Goal: Task Accomplishment & Management: Manage account settings

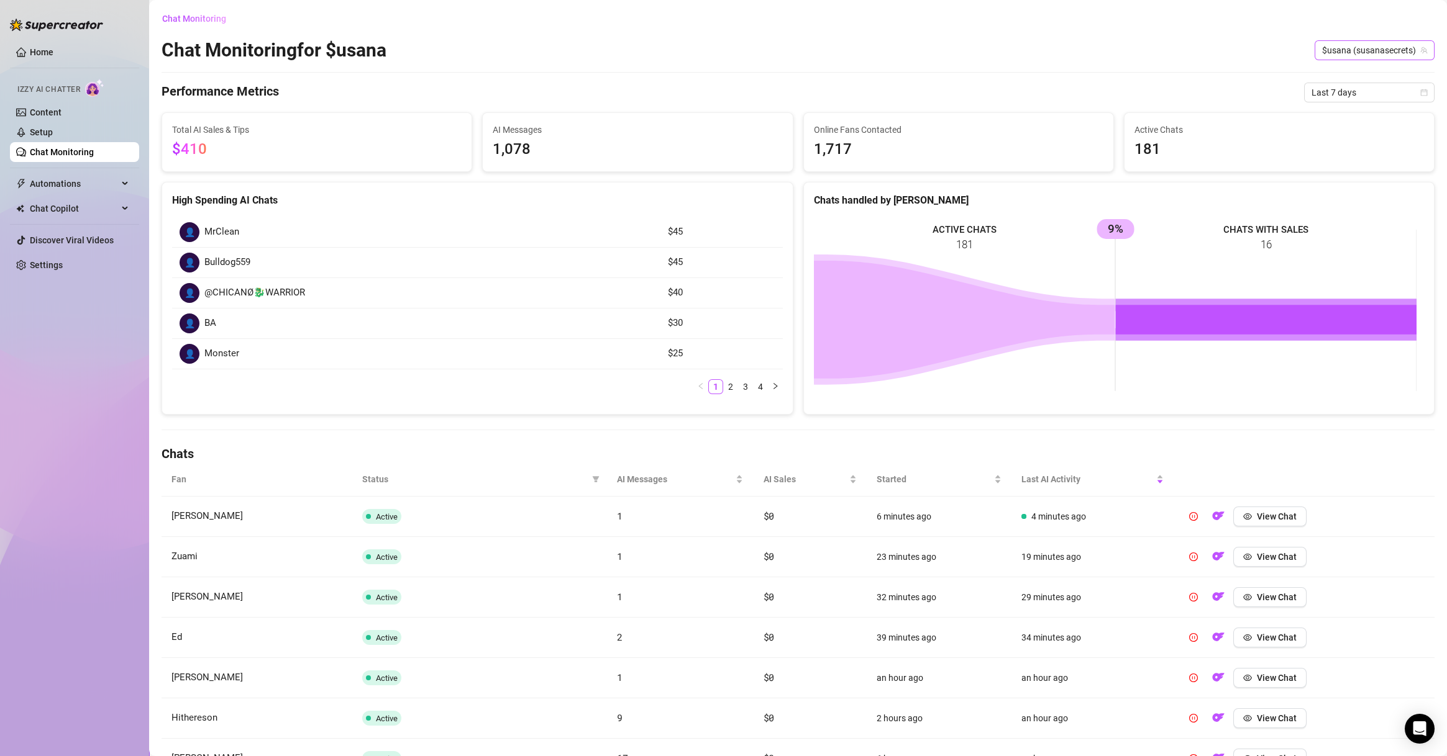
click at [1357, 47] on span "$usana (susanasecrets)" at bounding box center [1374, 50] width 105 height 19
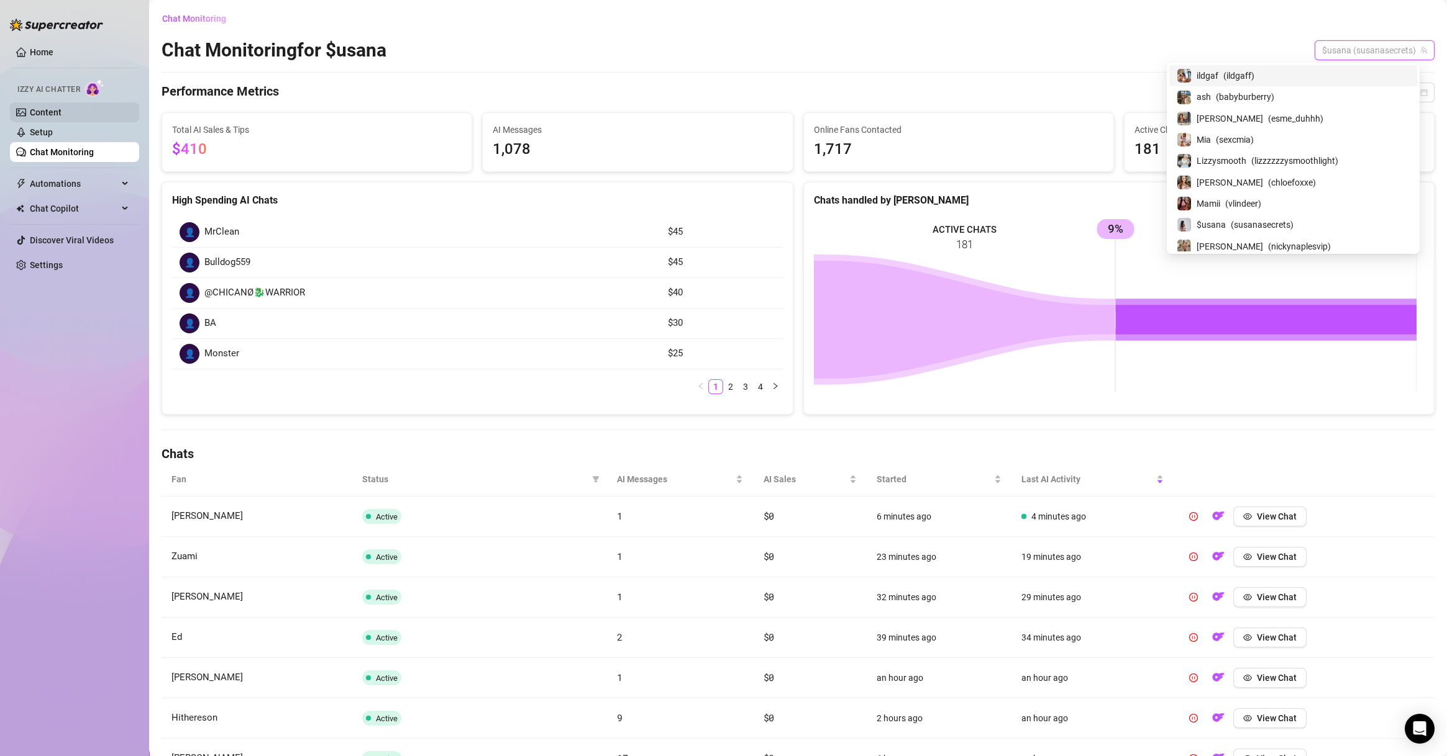
click at [61, 116] on link "Content" at bounding box center [46, 112] width 32 height 10
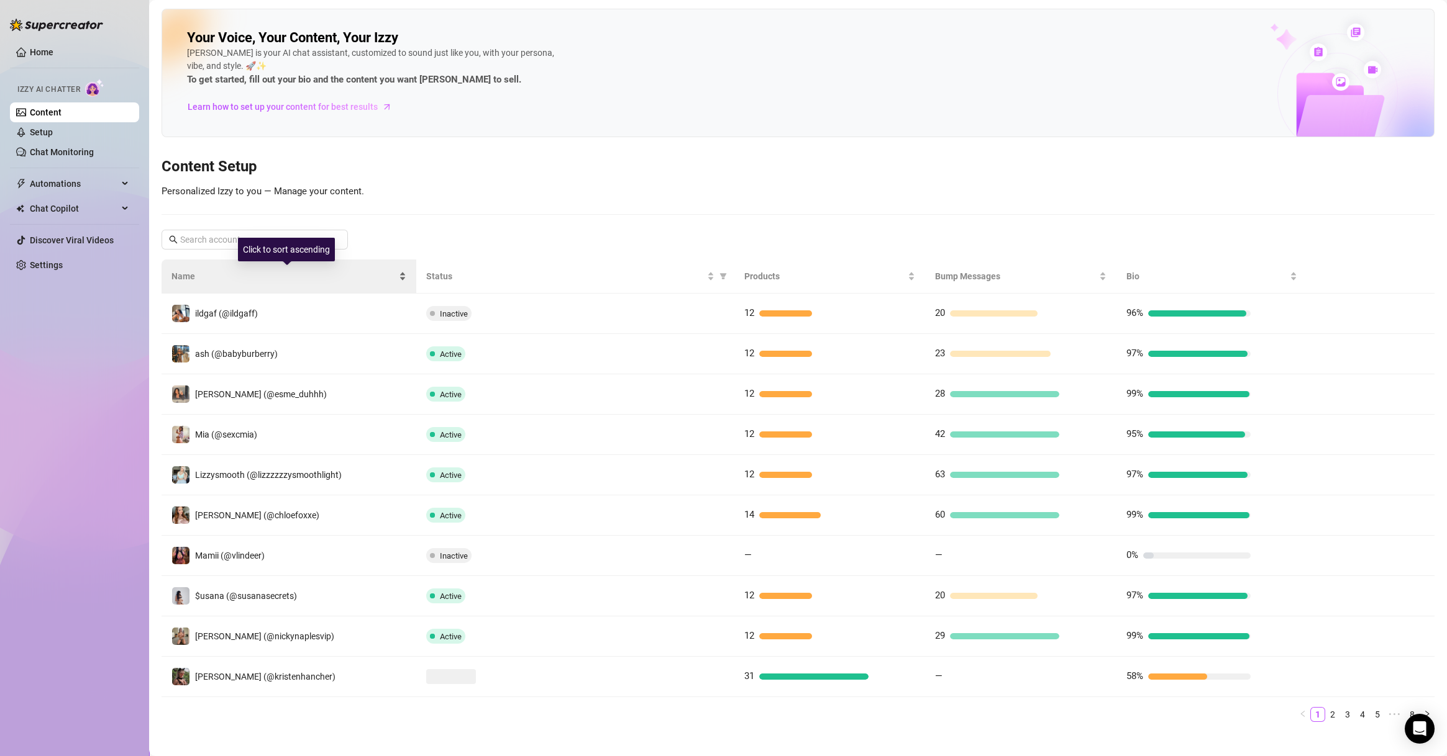
click at [309, 275] on span "Name" at bounding box center [283, 277] width 225 height 14
click at [368, 273] on span "Name" at bounding box center [283, 277] width 225 height 14
click at [491, 219] on div "Your Voice, Your Content, Your [PERSON_NAME] is your AI chat assistant, customi…" at bounding box center [797, 371] width 1273 height 724
click at [357, 270] on div "Name" at bounding box center [288, 277] width 235 height 14
click at [309, 273] on span "Name" at bounding box center [283, 277] width 225 height 14
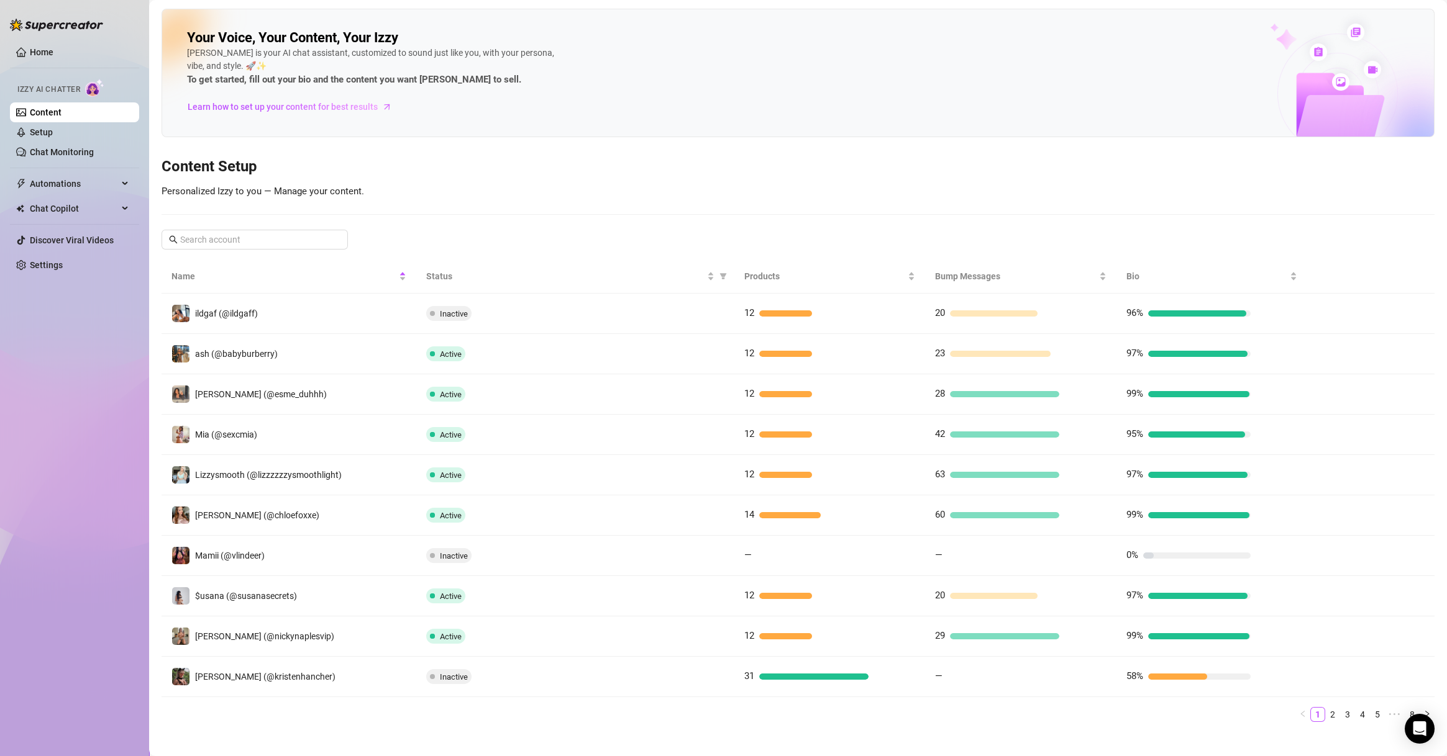
click at [70, 409] on div "Home Izzy AI Chatter Content Setup Chat Monitoring Automations Chat Copilot Dis…" at bounding box center [74, 372] width 129 height 745
click at [1325, 708] on link "2" at bounding box center [1332, 715] width 14 height 14
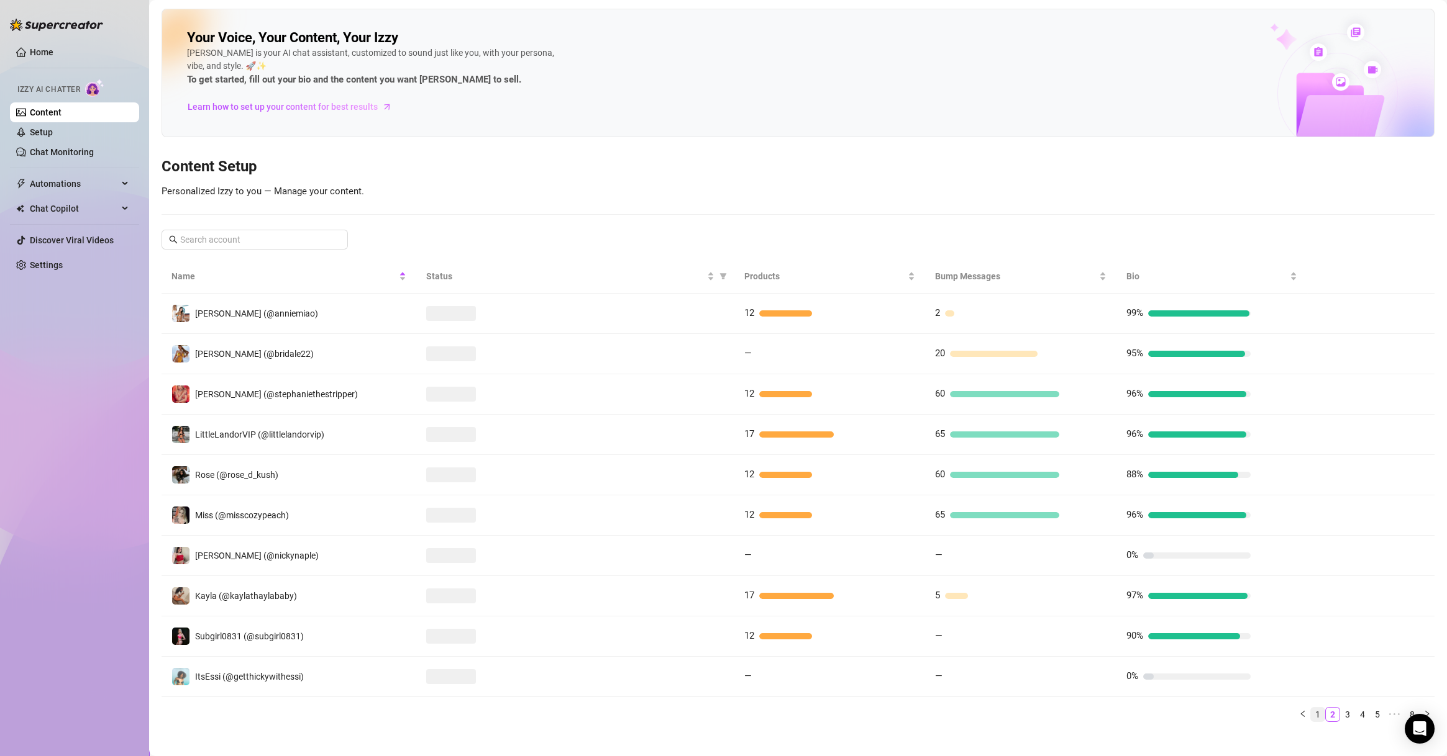
click at [1310, 714] on link "1" at bounding box center [1317, 715] width 14 height 14
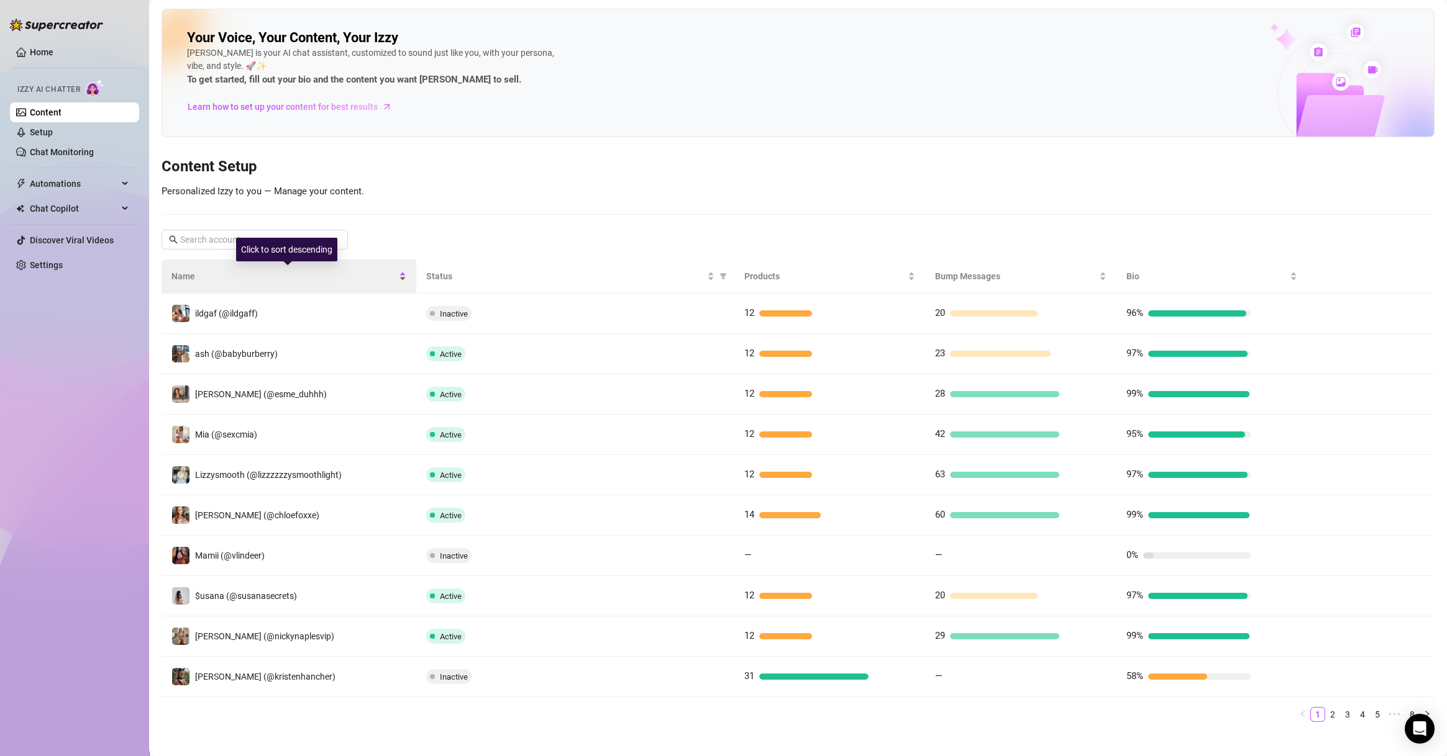
click at [270, 279] on span "Name" at bounding box center [283, 277] width 225 height 14
click at [266, 279] on span "Name" at bounding box center [283, 277] width 225 height 14
click at [115, 304] on div "Home Izzy AI Chatter Content Setup Chat Monitoring Automations Chat Copilot Dis…" at bounding box center [74, 372] width 129 height 745
click at [1325, 712] on link "2" at bounding box center [1332, 715] width 14 height 14
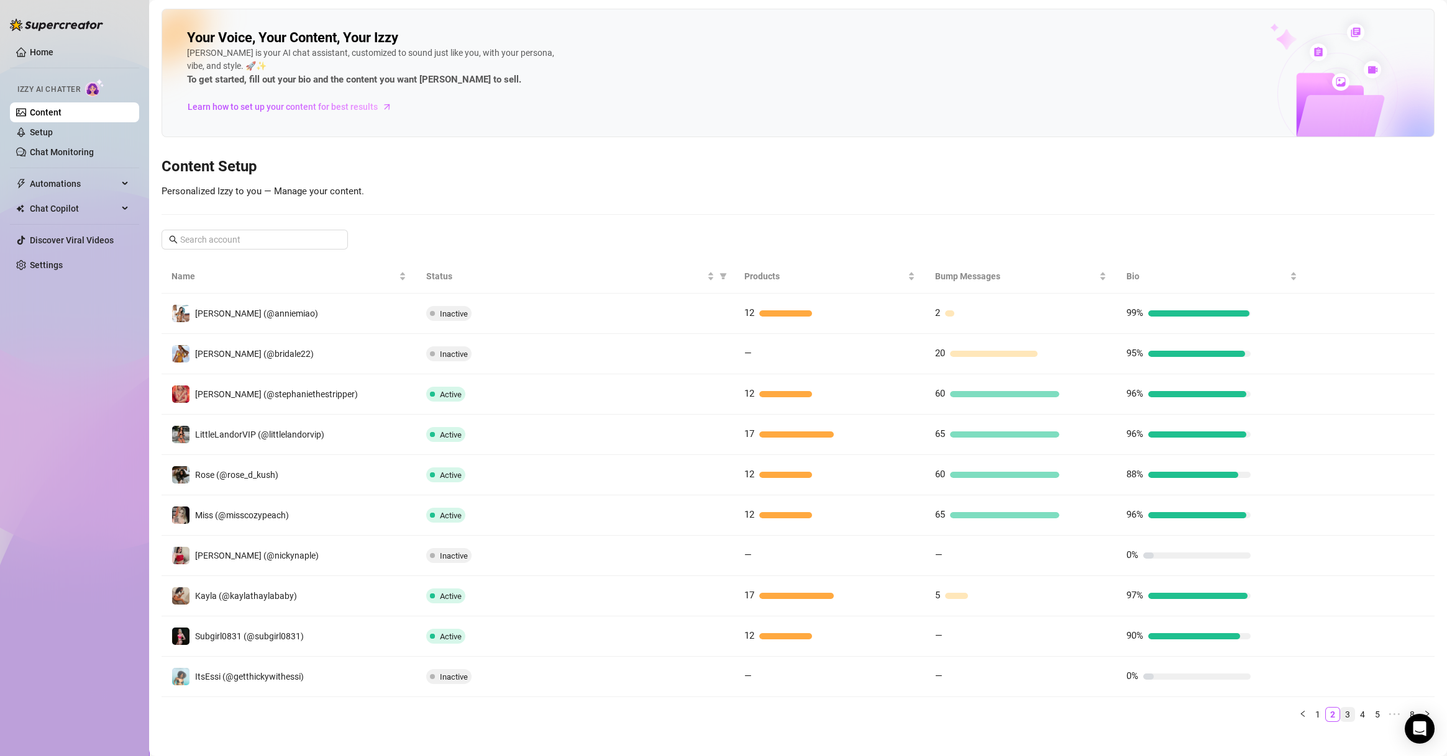
click at [1340, 711] on link "3" at bounding box center [1347, 715] width 14 height 14
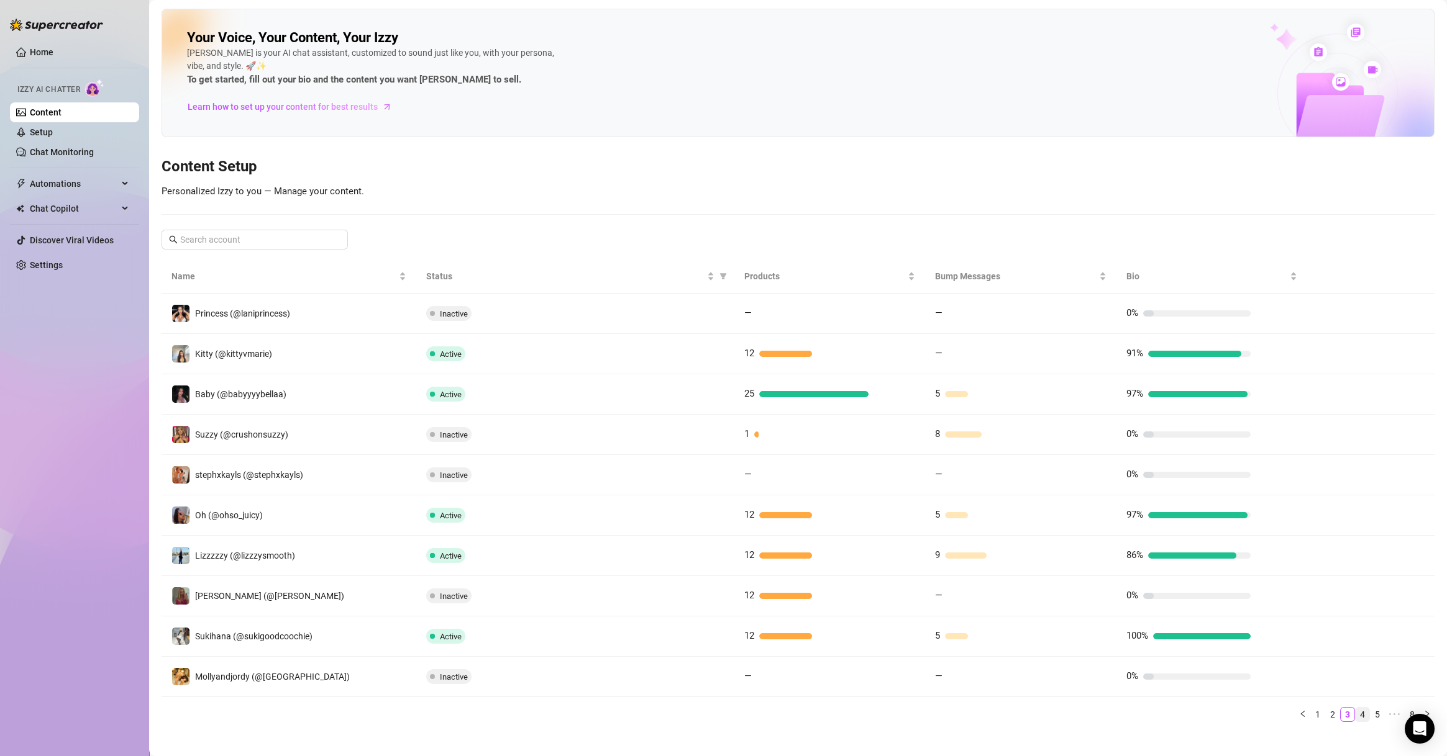
click at [1355, 714] on link "4" at bounding box center [1362, 715] width 14 height 14
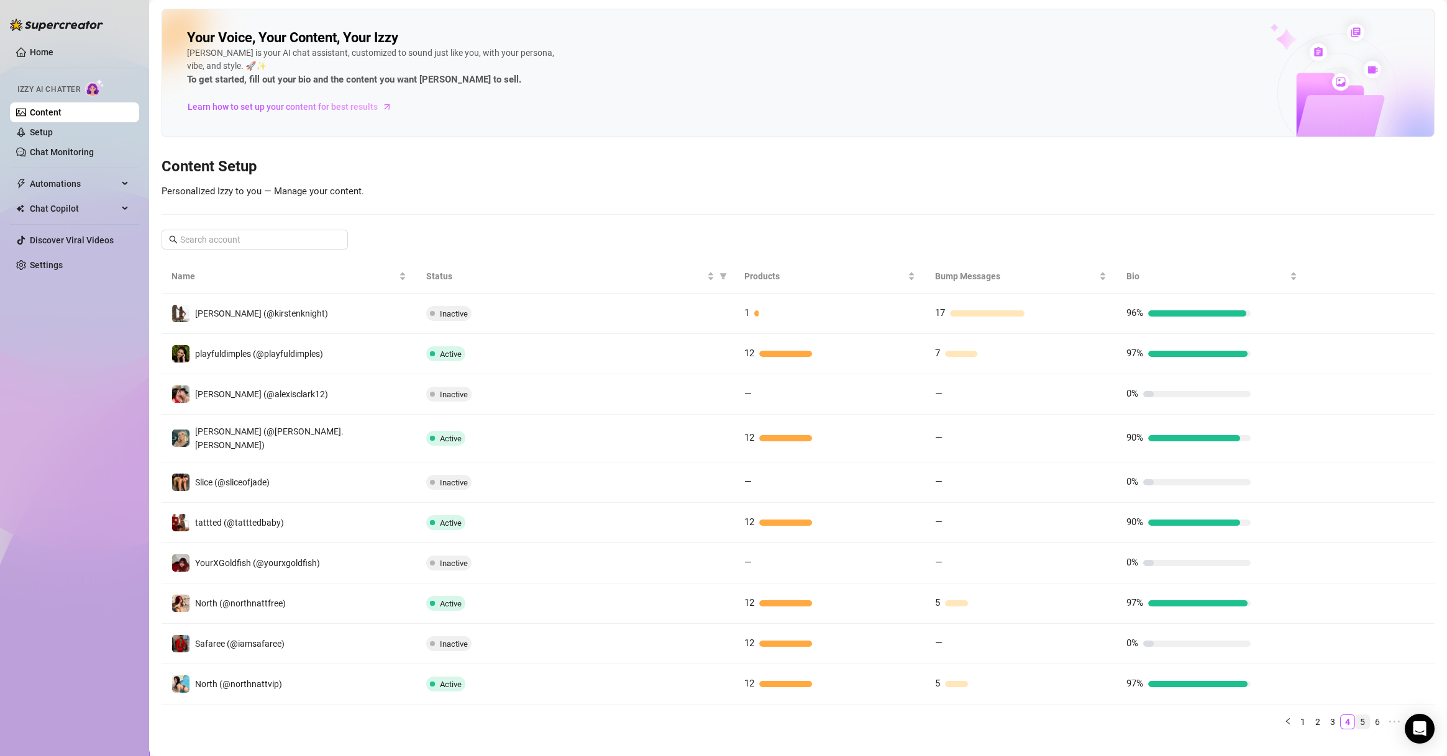
click at [1355, 715] on link "5" at bounding box center [1362, 722] width 14 height 14
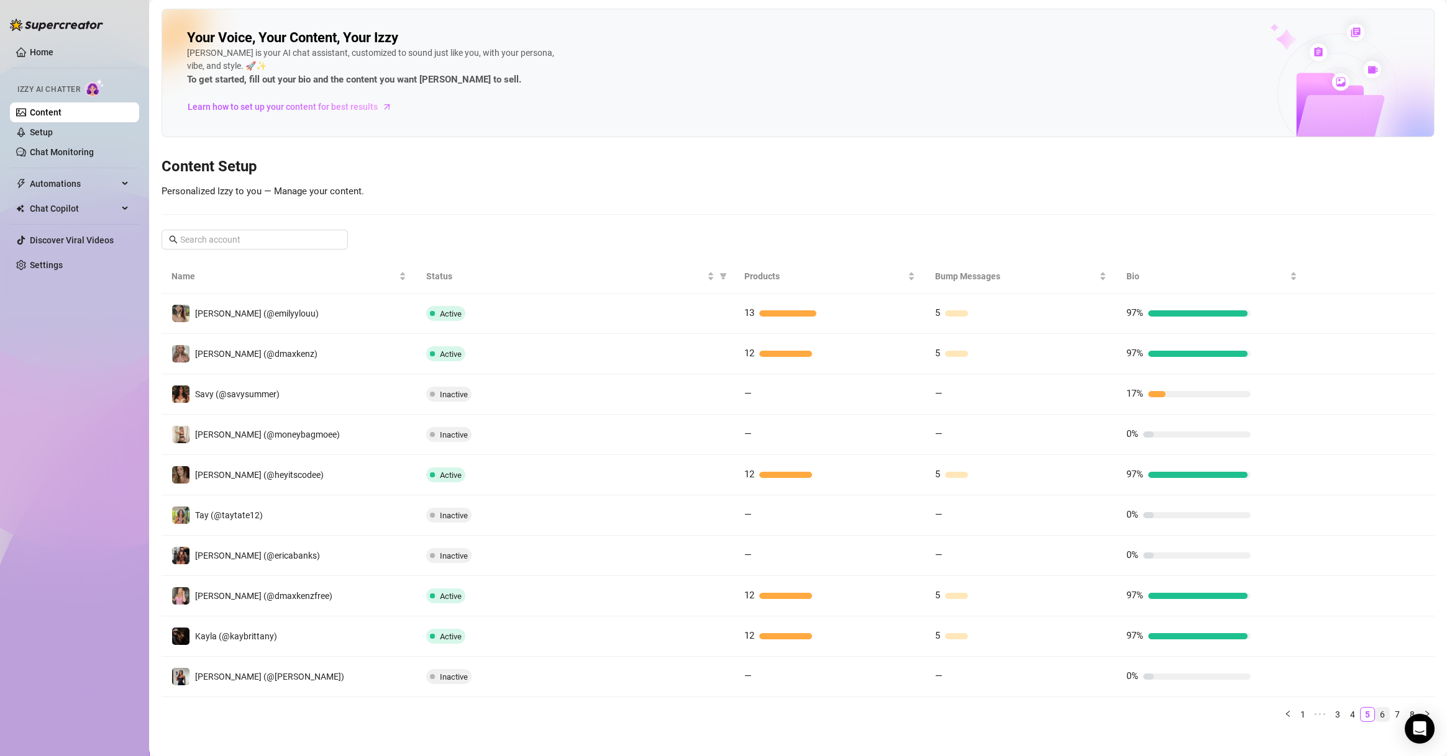
click at [1375, 711] on link "6" at bounding box center [1382, 715] width 14 height 14
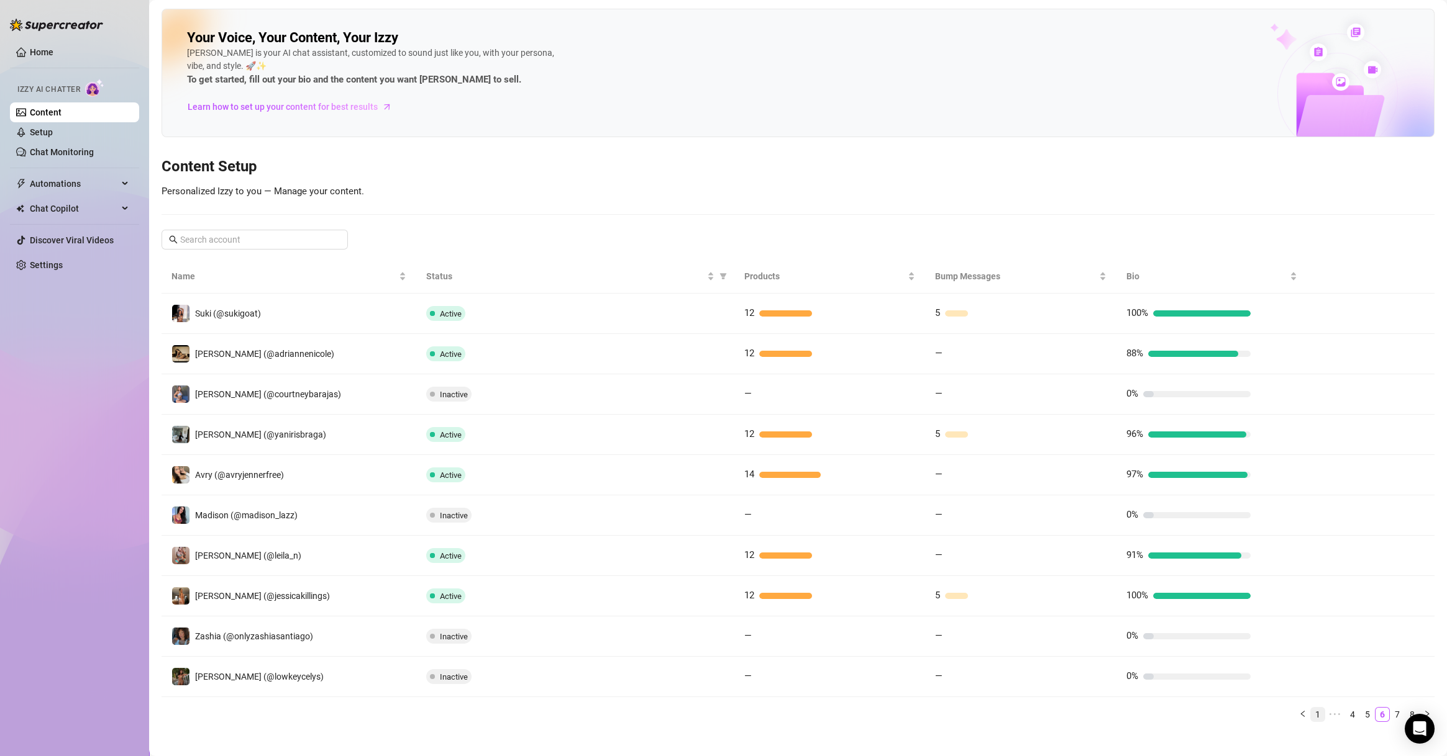
click at [1310, 712] on link "1" at bounding box center [1317, 715] width 14 height 14
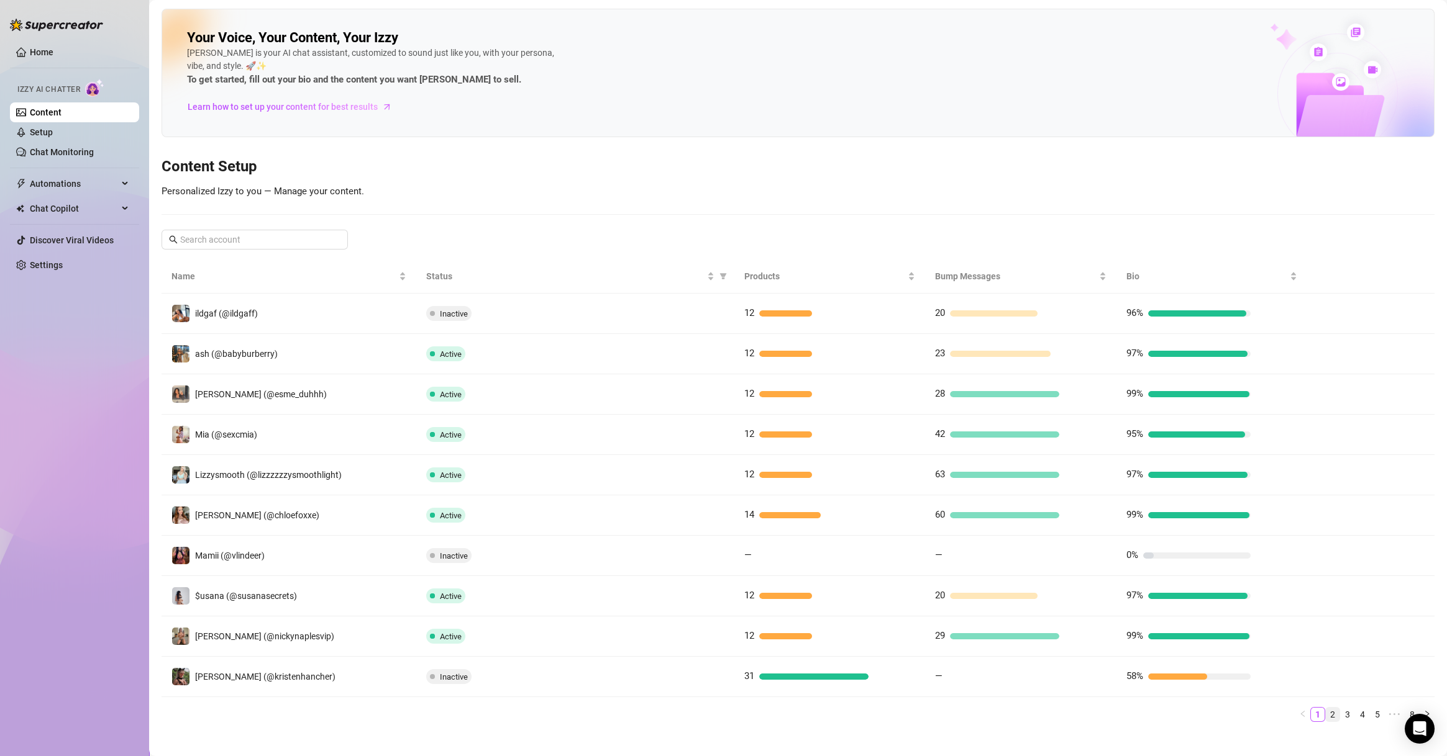
click at [1325, 710] on link "2" at bounding box center [1332, 715] width 14 height 14
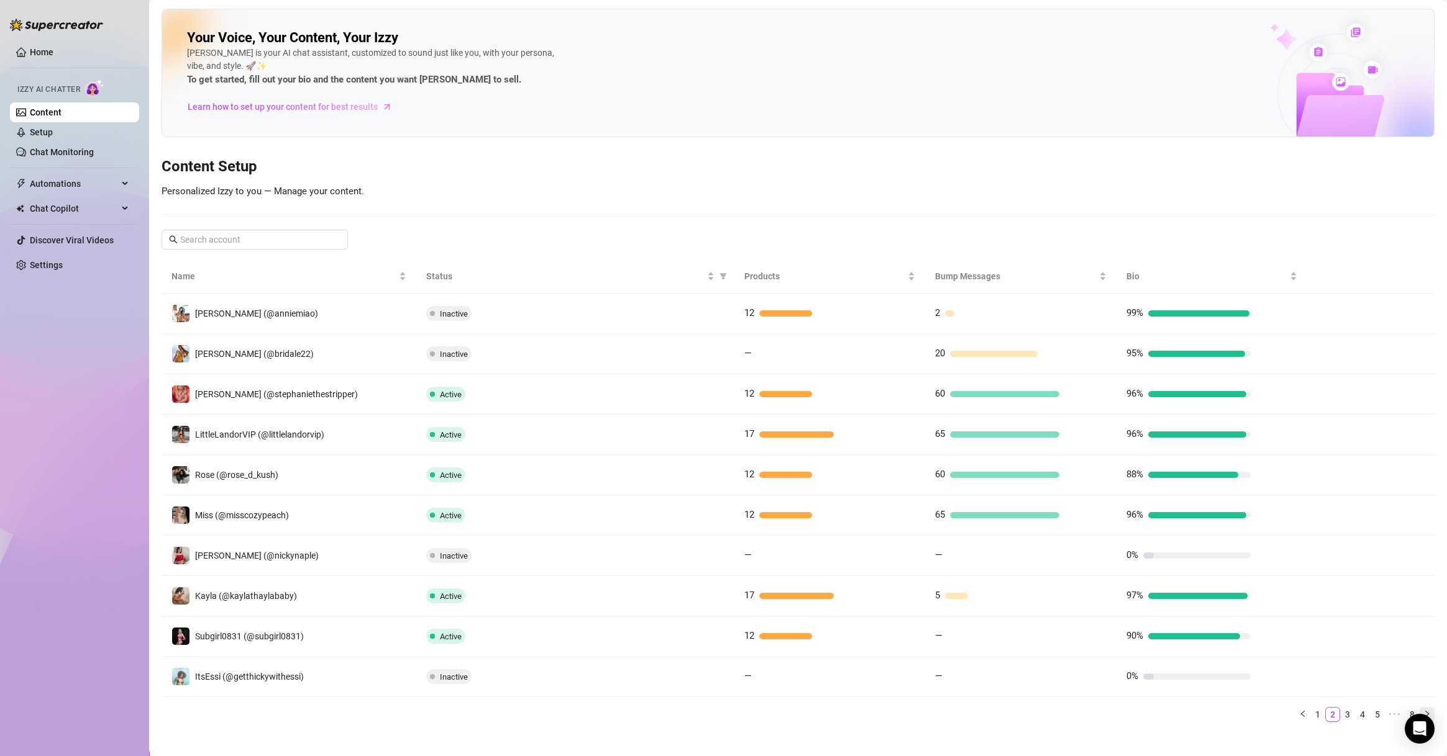
click at [1419, 709] on button "button" at bounding box center [1426, 714] width 15 height 15
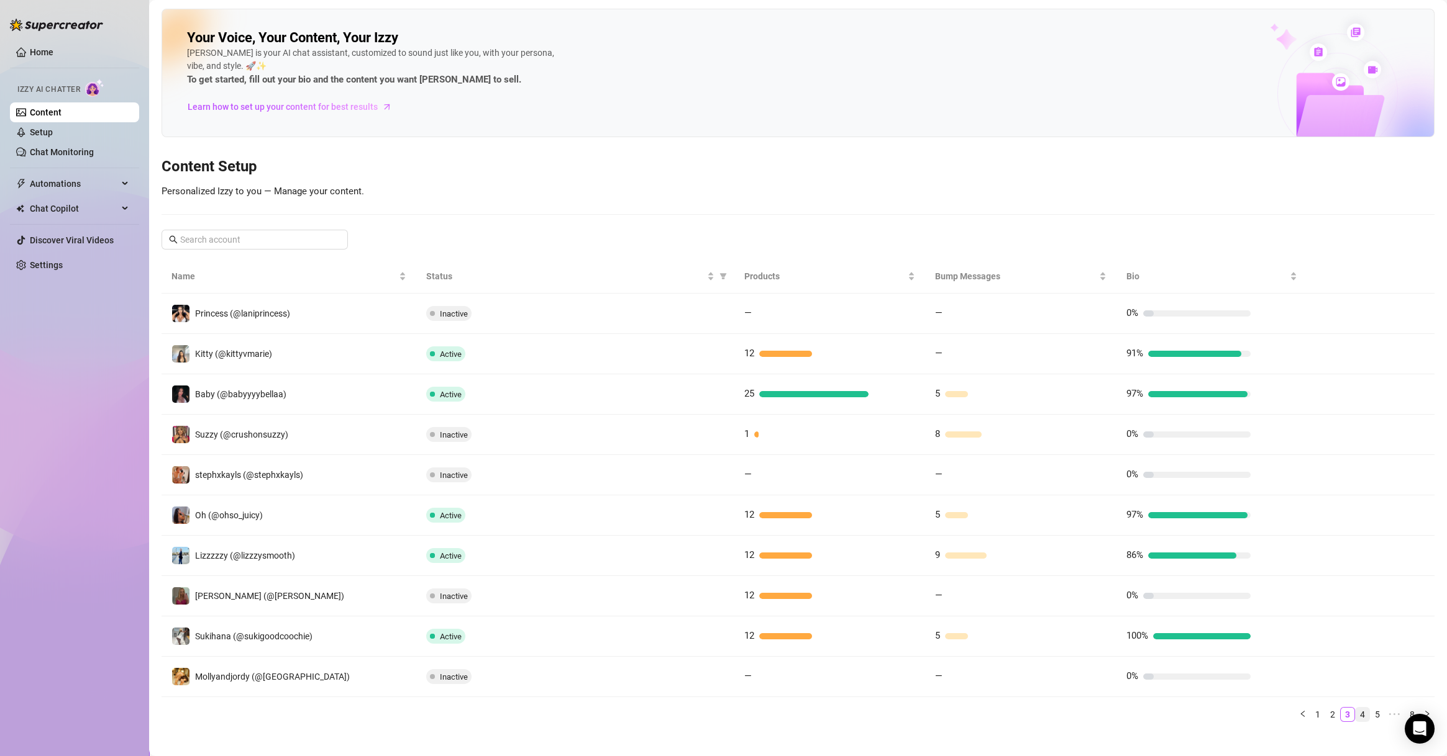
click at [1355, 712] on link "4" at bounding box center [1362, 715] width 14 height 14
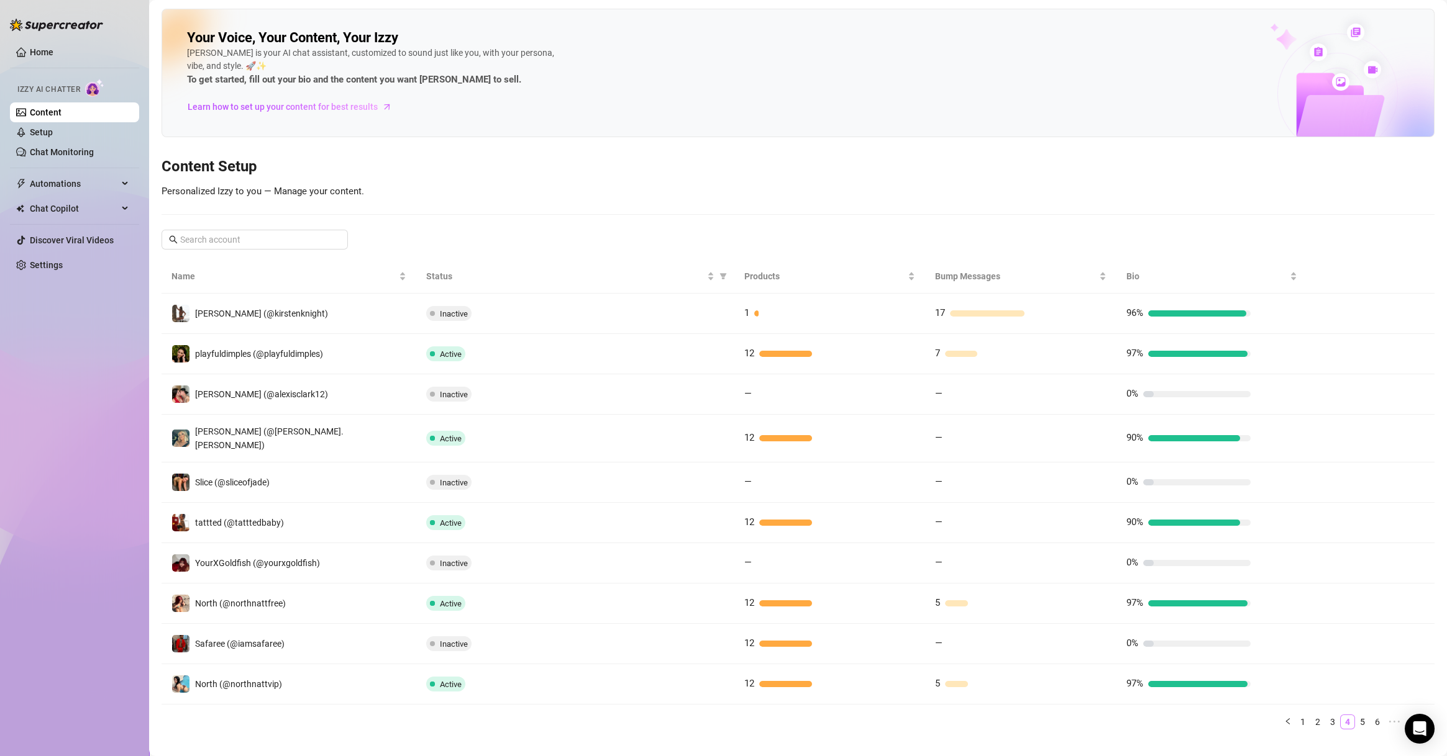
click at [1355, 715] on link "5" at bounding box center [1362, 722] width 14 height 14
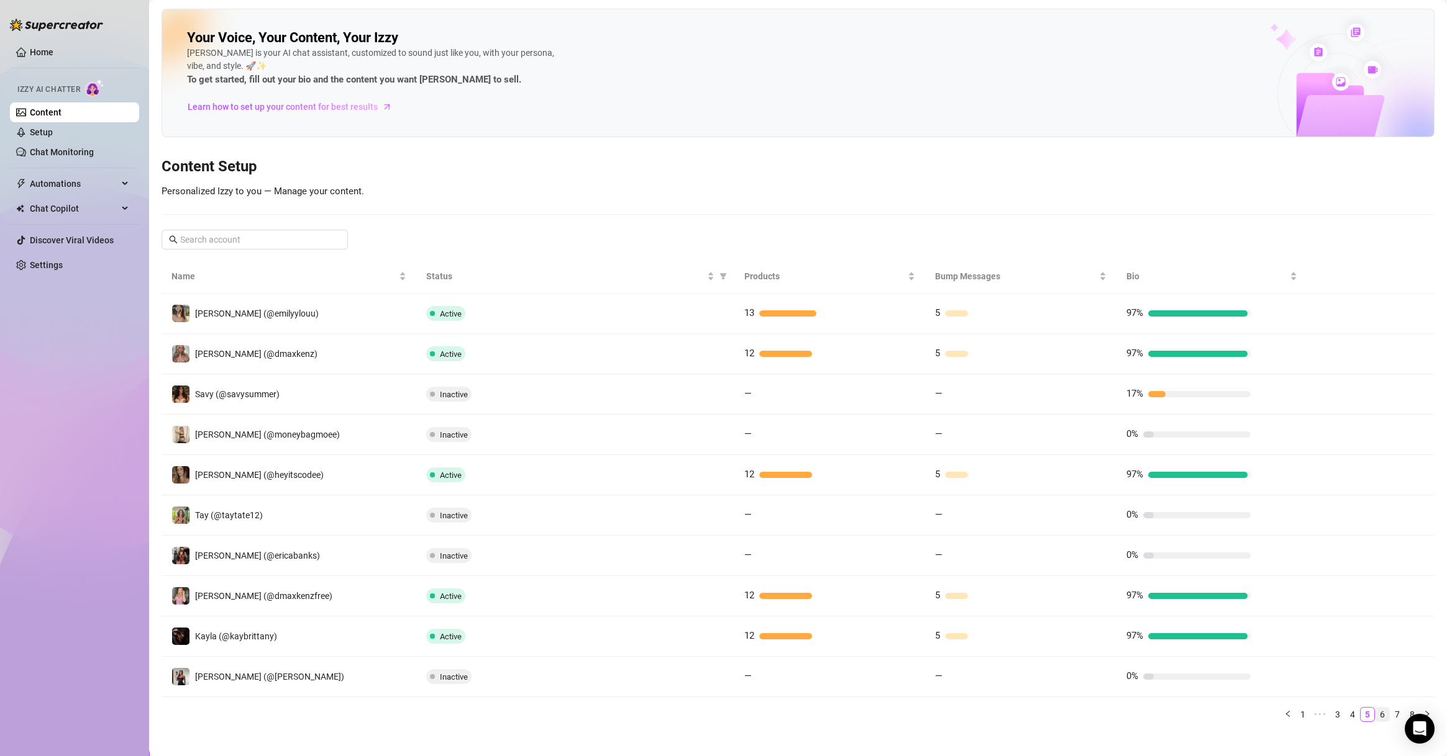
click at [1375, 711] on link "6" at bounding box center [1382, 715] width 14 height 14
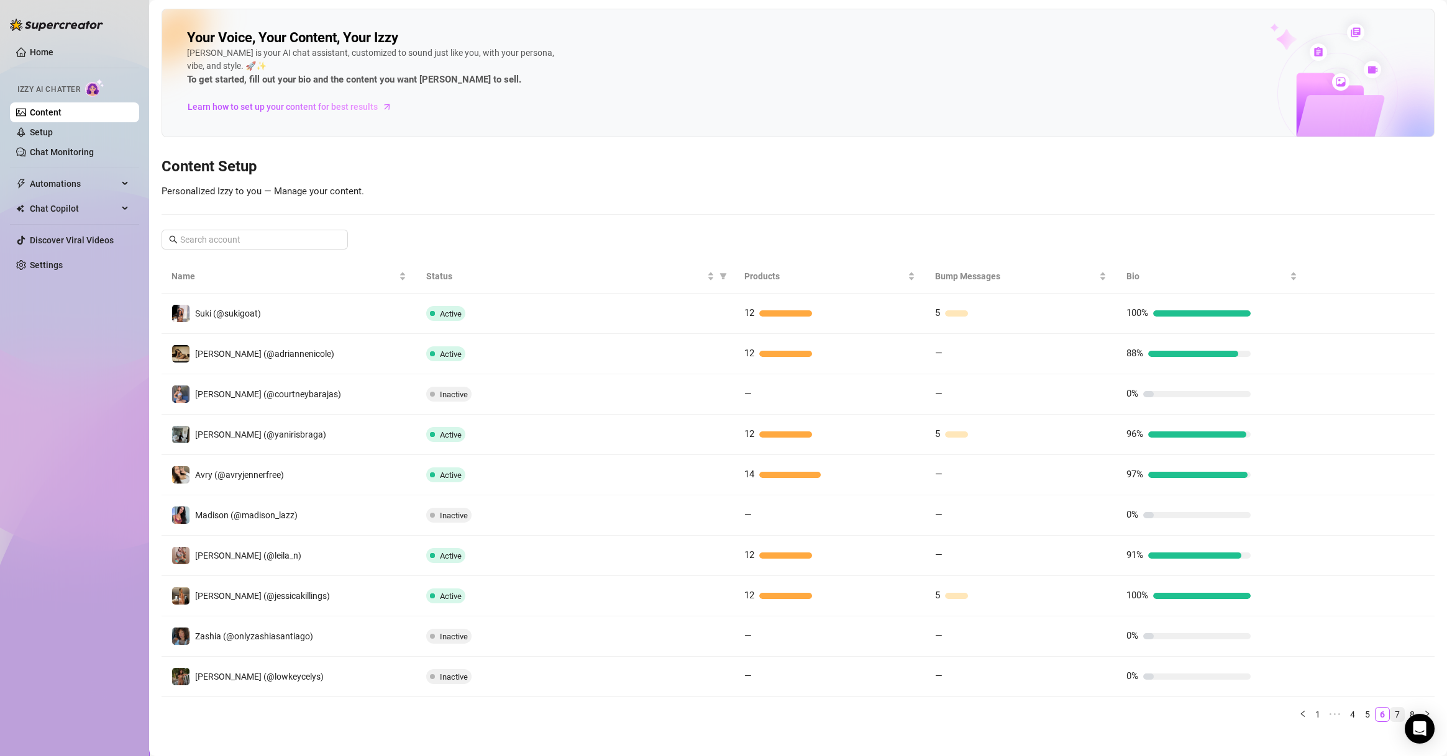
click at [1390, 715] on link "7" at bounding box center [1397, 715] width 14 height 14
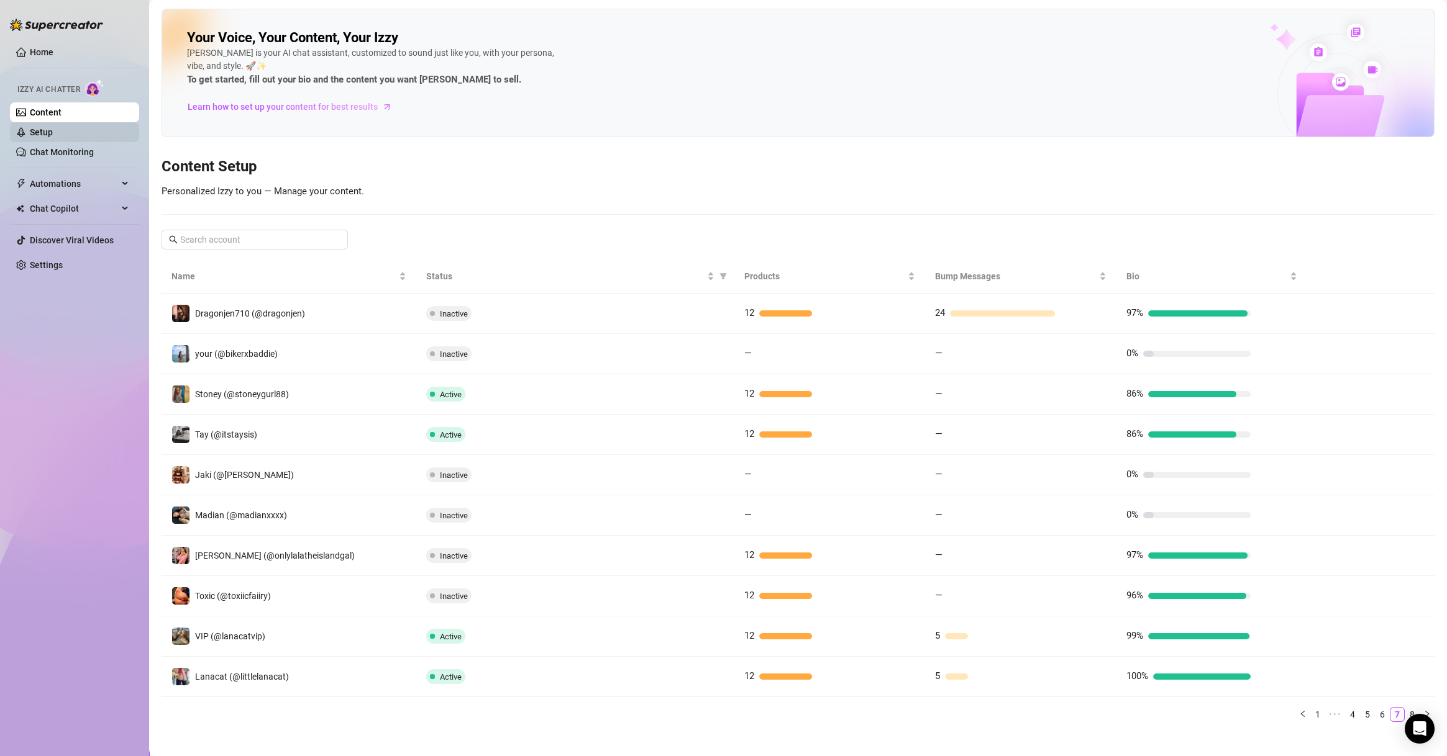
scroll to position [12, 0]
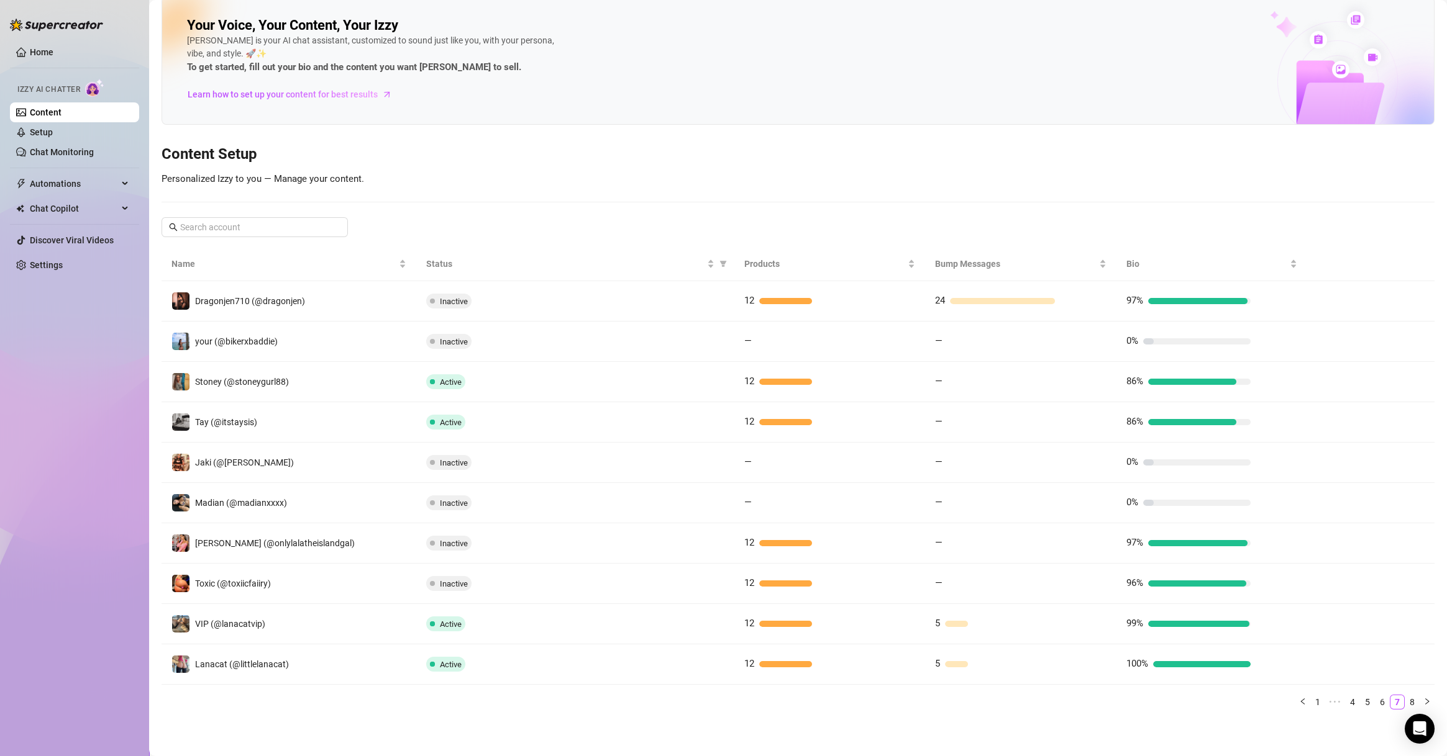
drag, startPoint x: 1322, startPoint y: 478, endPoint x: 1313, endPoint y: 478, distance: 9.3
click at [1322, 478] on td at bounding box center [1370, 463] width 127 height 40
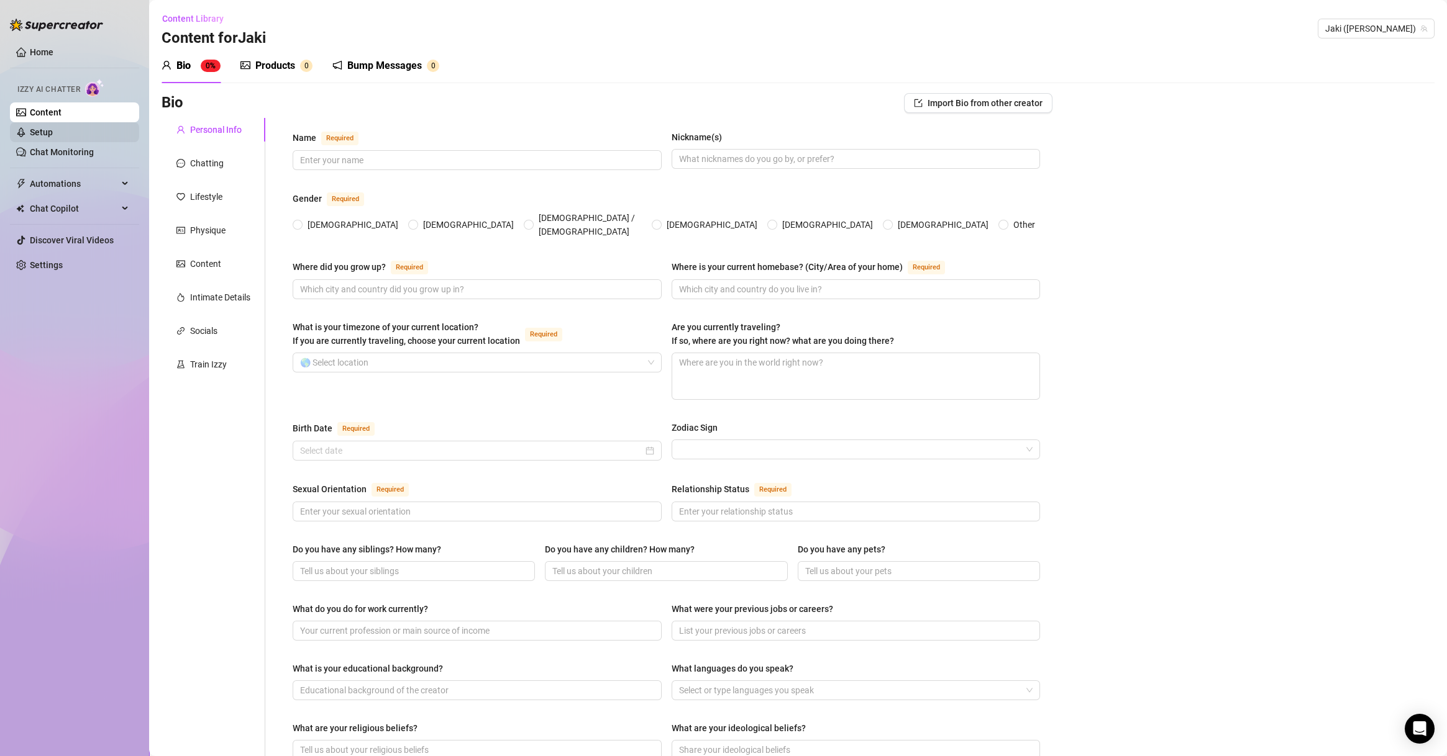
click at [53, 135] on link "Setup" at bounding box center [41, 132] width 23 height 10
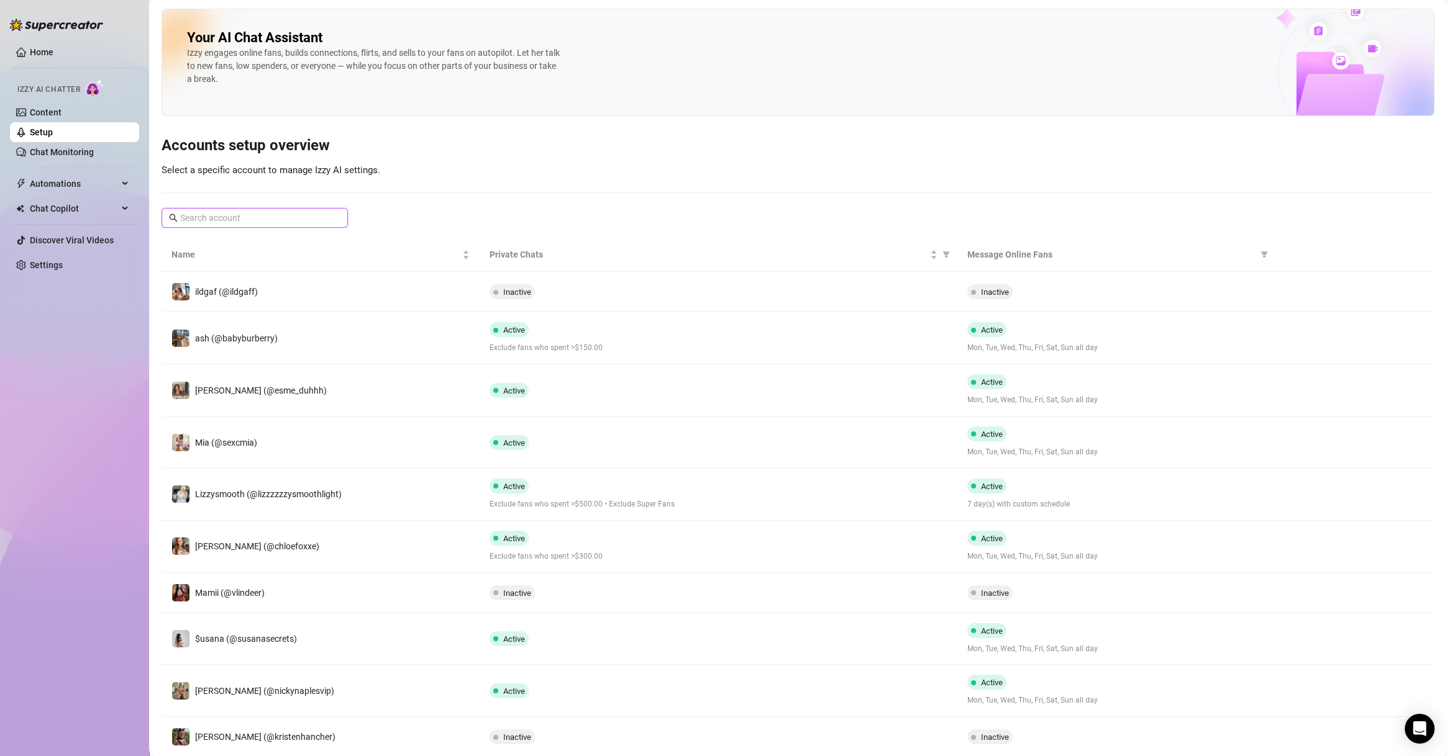
click at [296, 220] on input "text" at bounding box center [255, 218] width 150 height 14
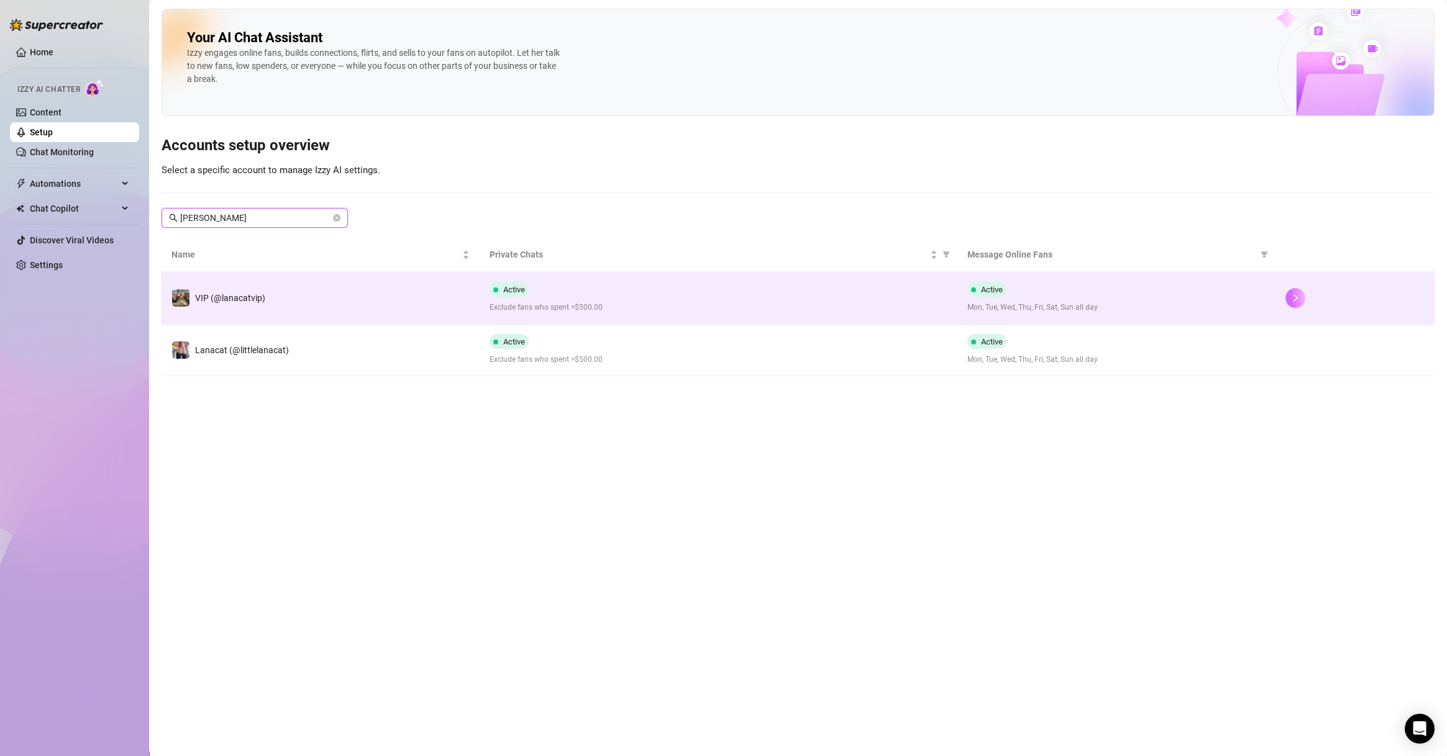
type input "[PERSON_NAME]"
click at [1296, 294] on icon "right" at bounding box center [1295, 298] width 9 height 9
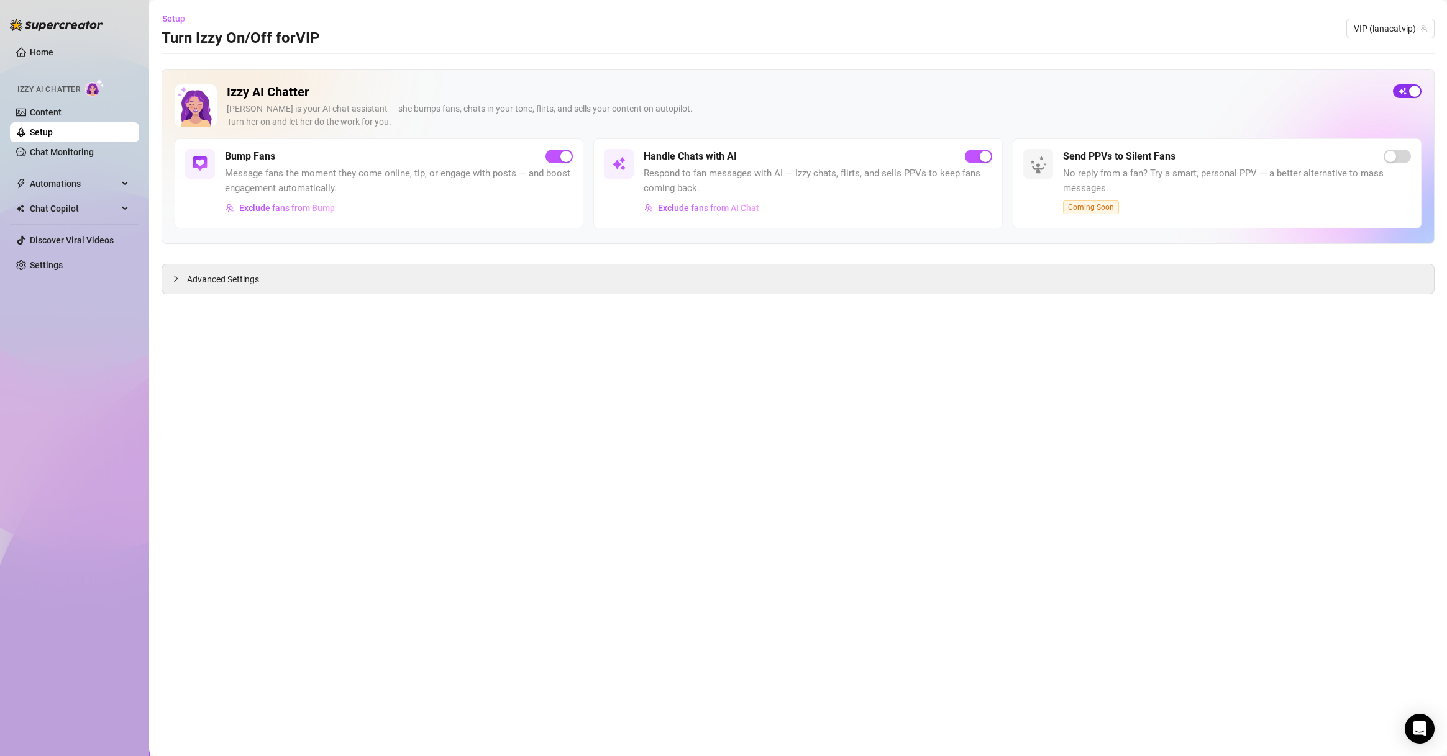
click at [1409, 93] on div "button" at bounding box center [1414, 91] width 11 height 11
click at [912, 299] on main "Setup Turn Izzy On/Off for VIP VIP (lanacatvip) Izzy AI Chatter [PERSON_NAME] i…" at bounding box center [797, 378] width 1297 height 756
click at [1392, 30] on span "VIP (lanacatvip)" at bounding box center [1389, 28] width 73 height 19
click at [1373, 27] on span "VIP (lanacatvip)" at bounding box center [1389, 28] width 73 height 19
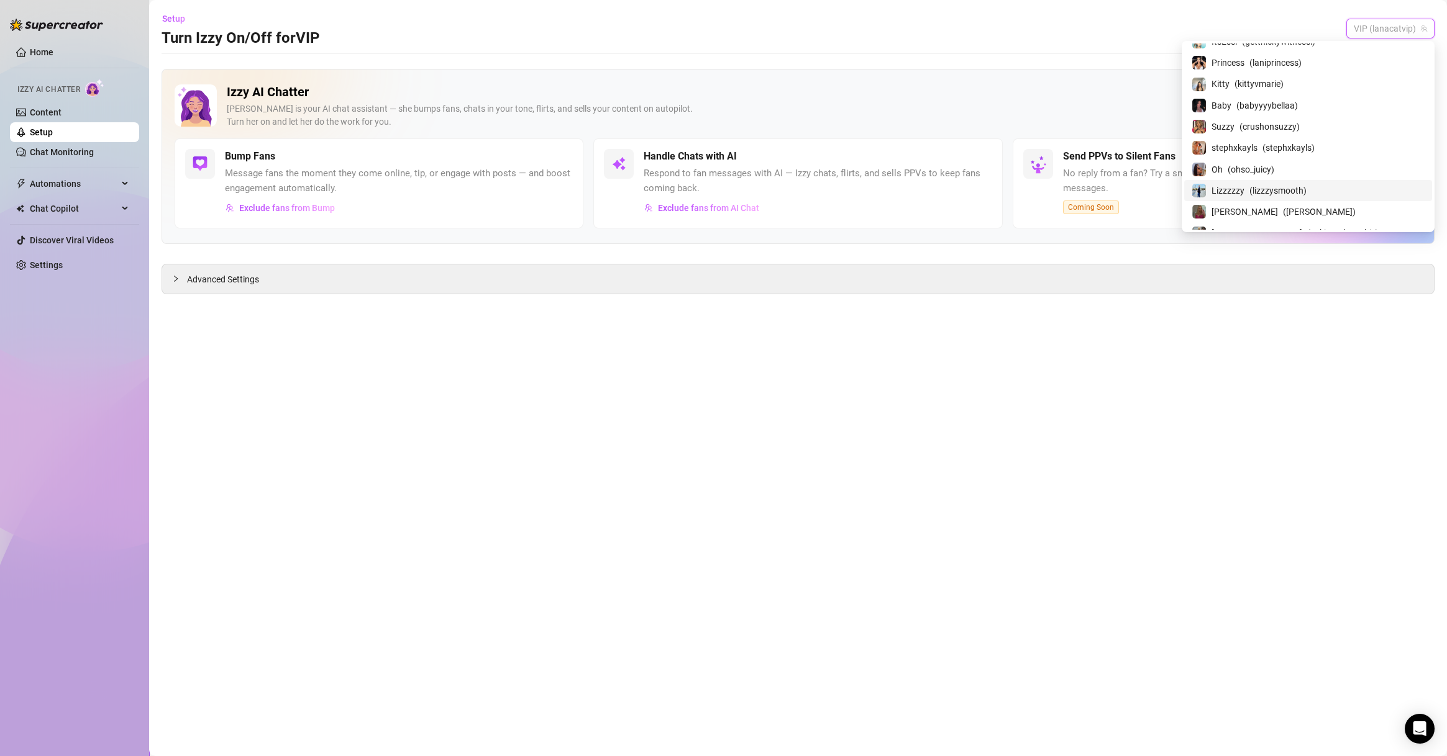
scroll to position [596, 0]
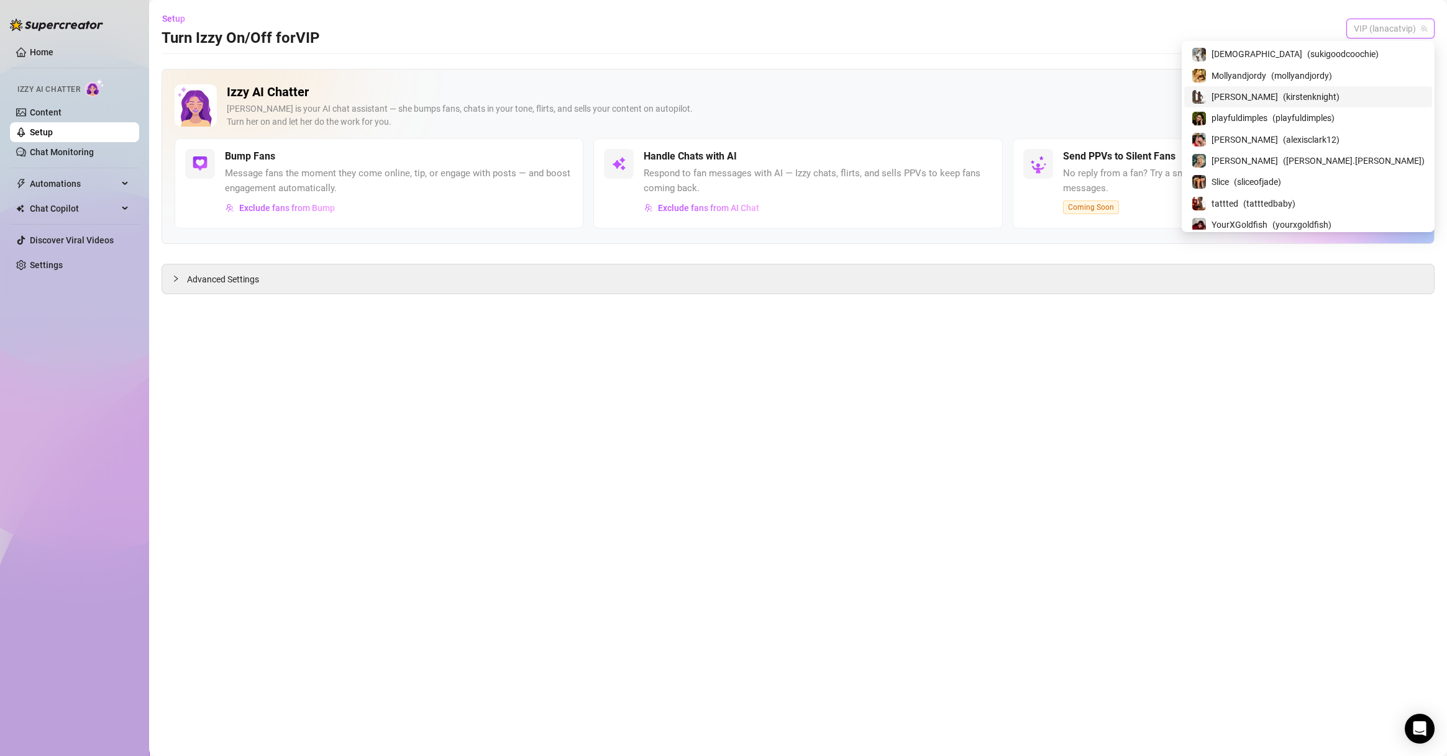
click at [1392, 30] on span "VIP (lanacatvip)" at bounding box center [1389, 28] width 73 height 19
click at [1392, 25] on span "VIP (lanacatvip)" at bounding box center [1389, 28] width 73 height 19
type input "[PERSON_NAME]"
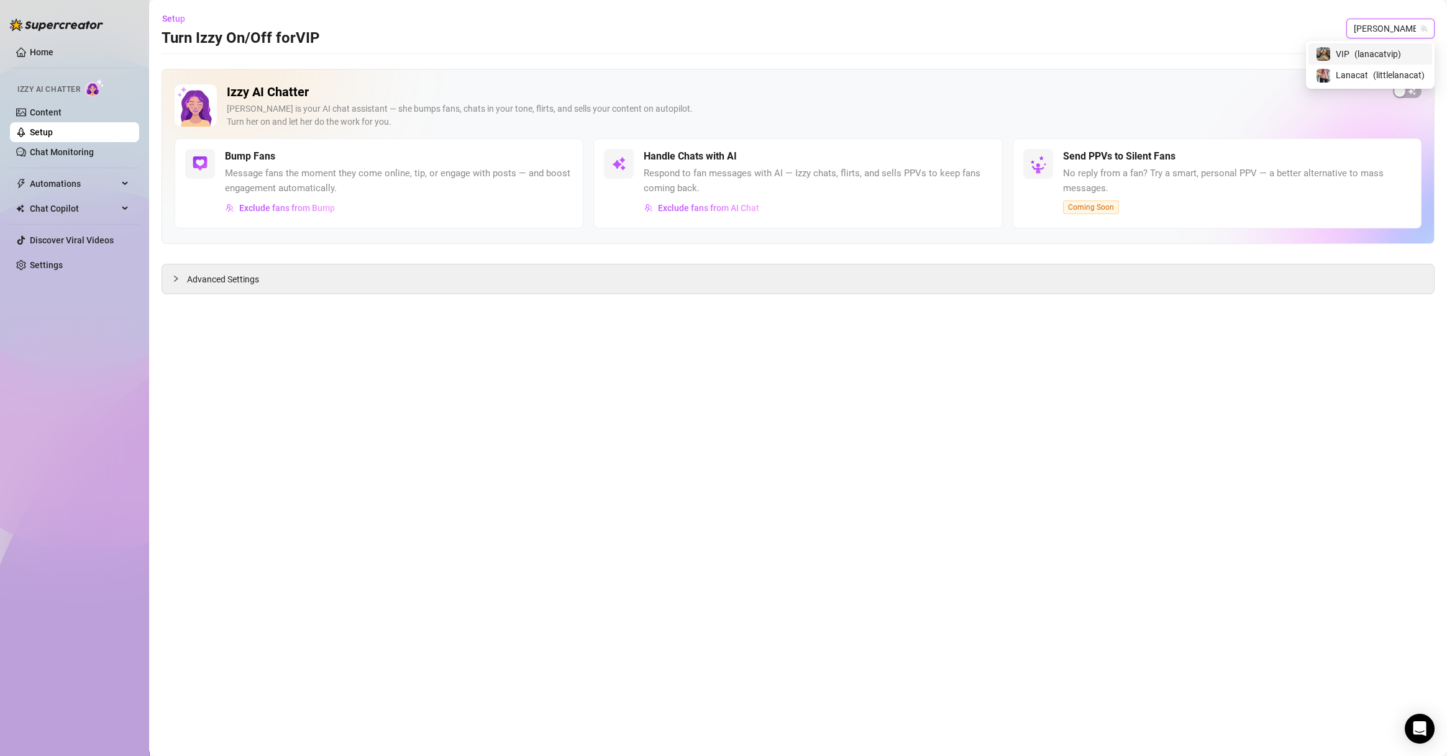
scroll to position [0, 0]
click at [1407, 71] on span "( littlelanacat )" at bounding box center [1399, 75] width 52 height 14
click at [1410, 90] on div "button" at bounding box center [1414, 91] width 11 height 11
click at [855, 343] on main "Setup Turn Izzy On/Off for Lanacat Lanacat (littlelanacat) Izzy AI Chatter Izzy…" at bounding box center [797, 378] width 1297 height 756
click at [53, 132] on link "Setup" at bounding box center [41, 132] width 23 height 10
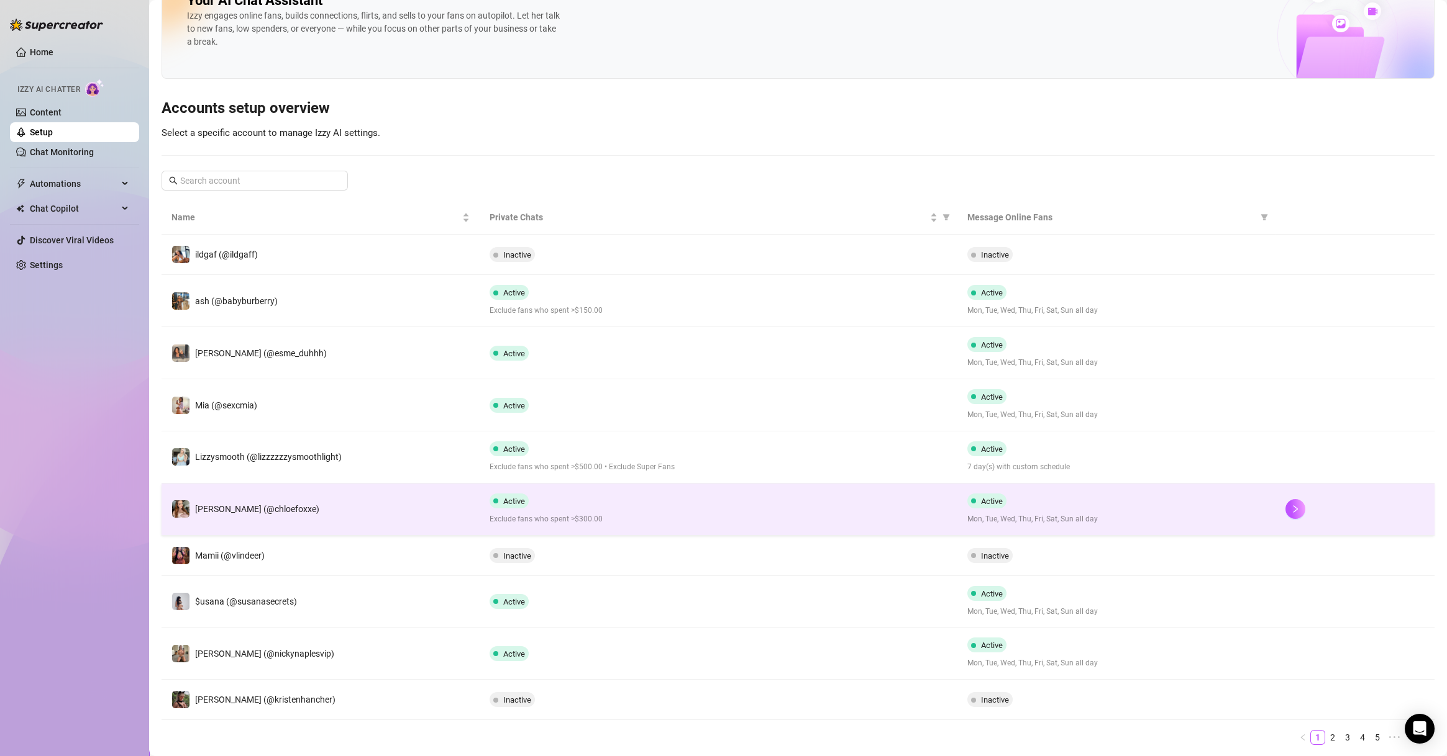
scroll to position [73, 0]
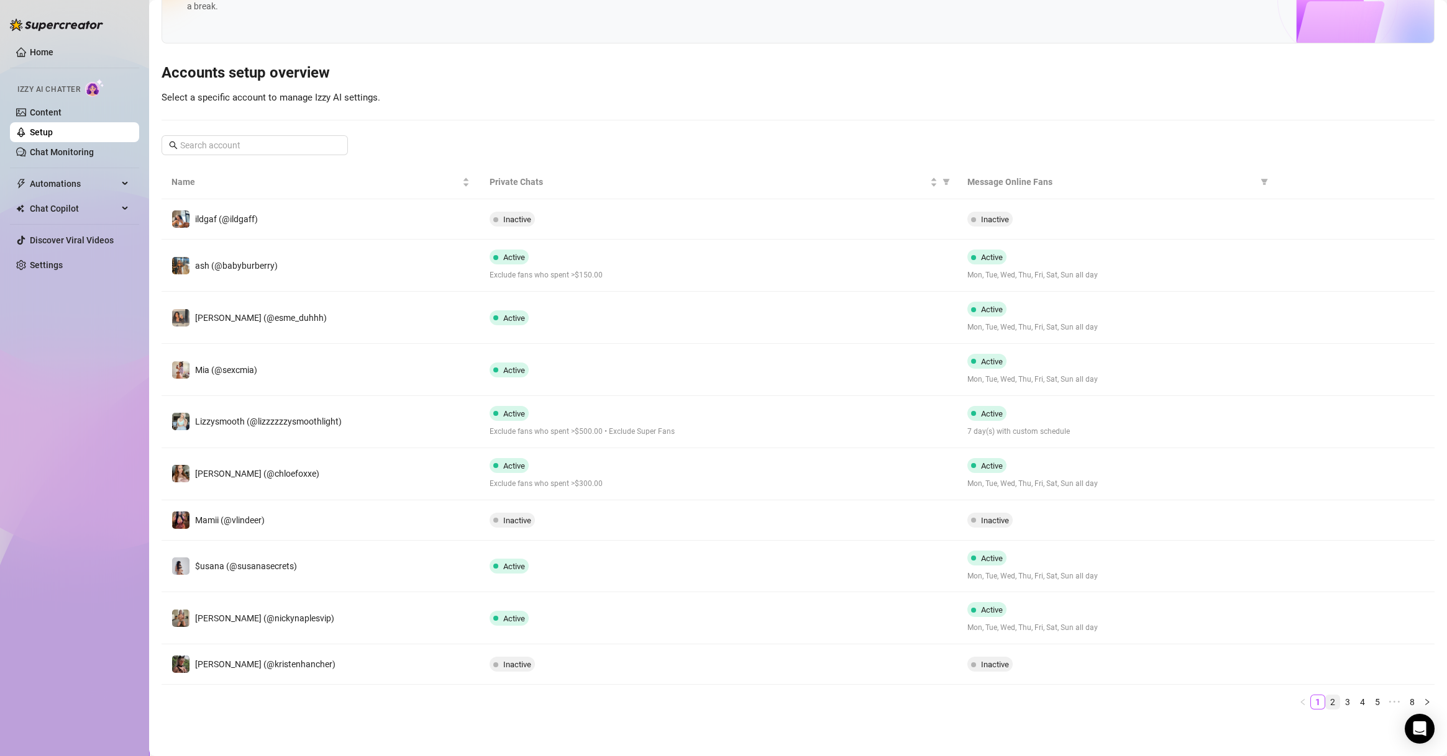
click at [1325, 702] on link "2" at bounding box center [1332, 703] width 14 height 14
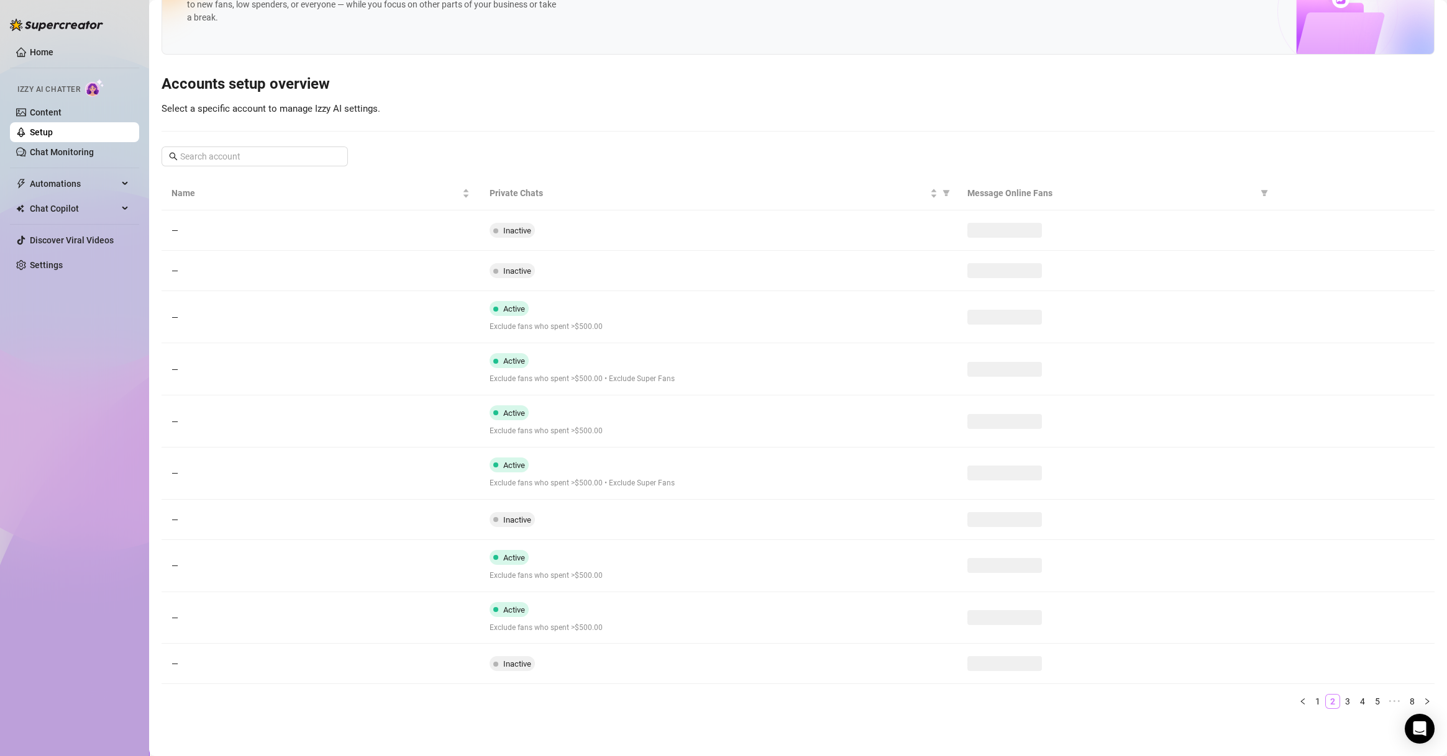
scroll to position [60, 0]
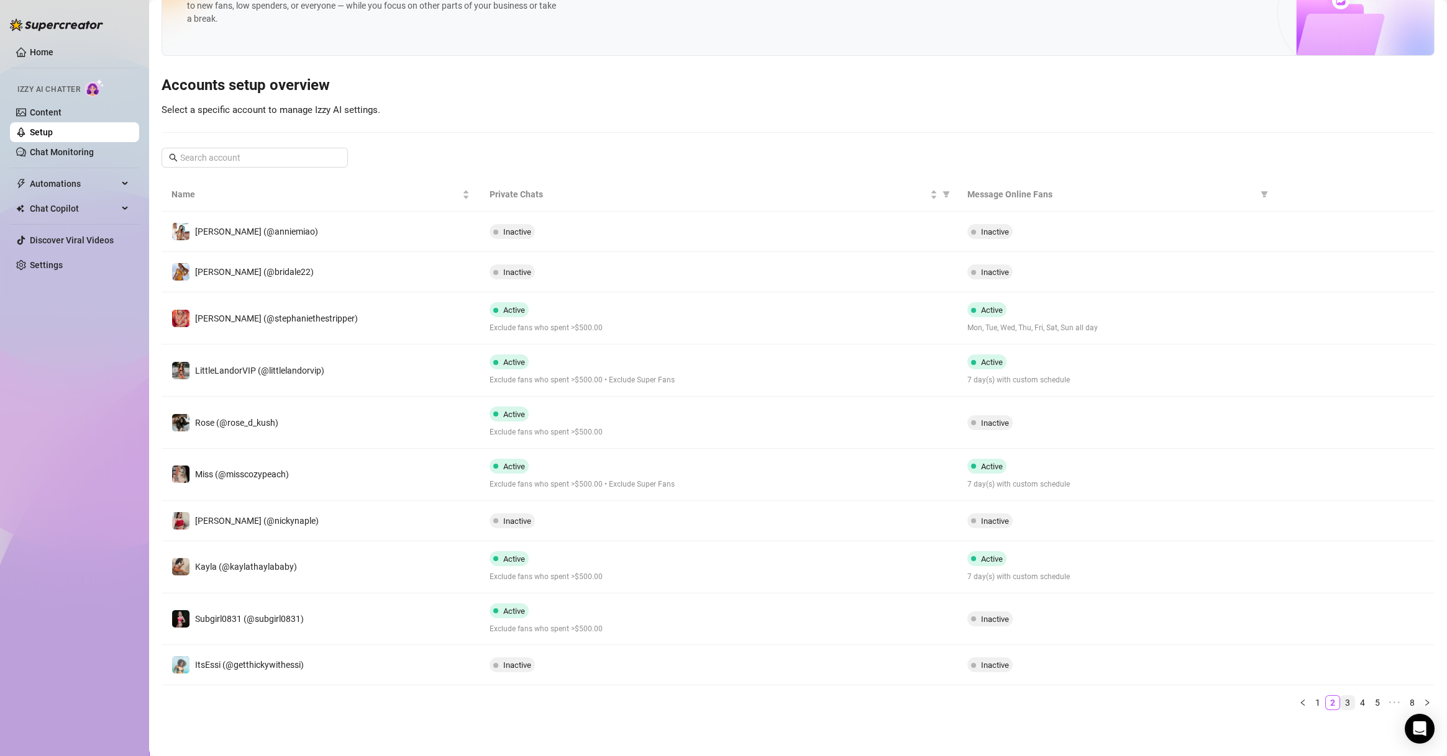
click at [1340, 699] on link "3" at bounding box center [1347, 703] width 14 height 14
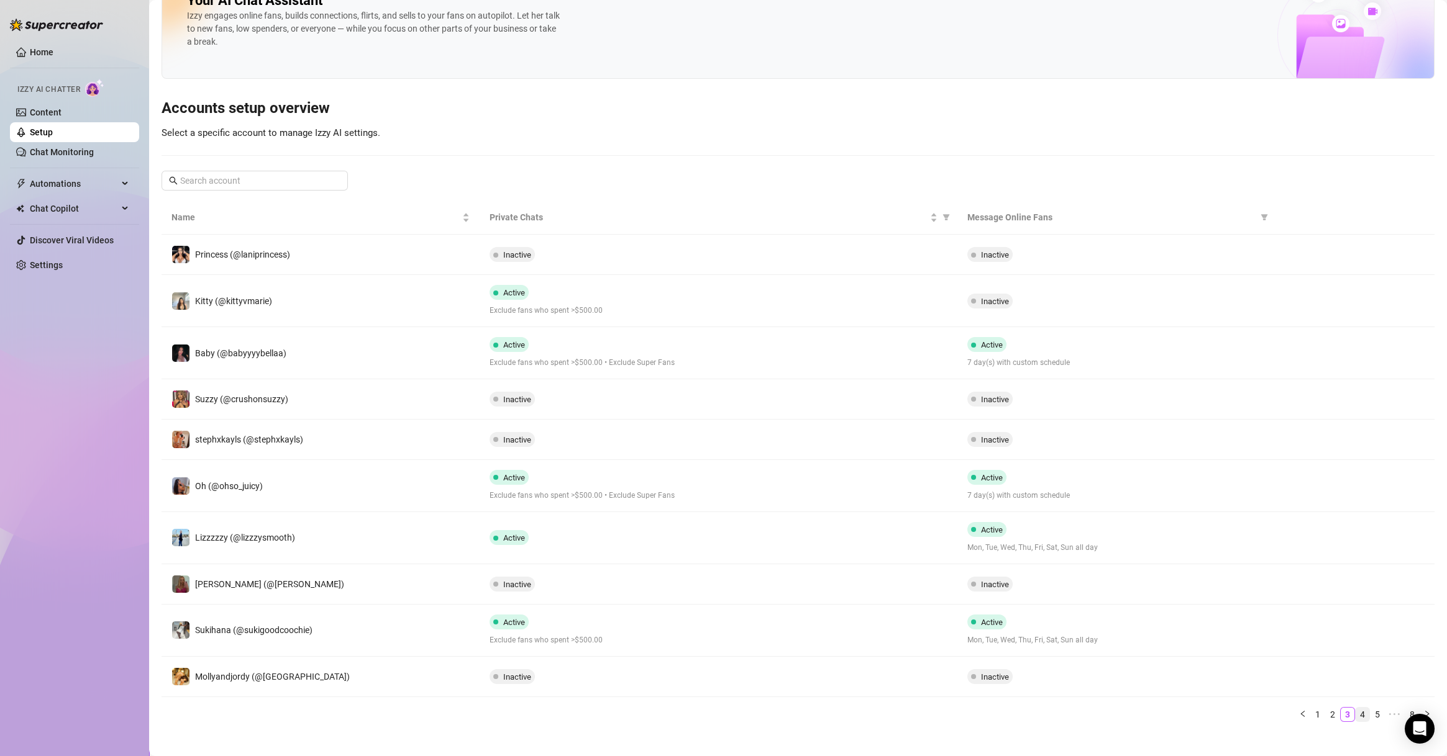
scroll to position [49, 0]
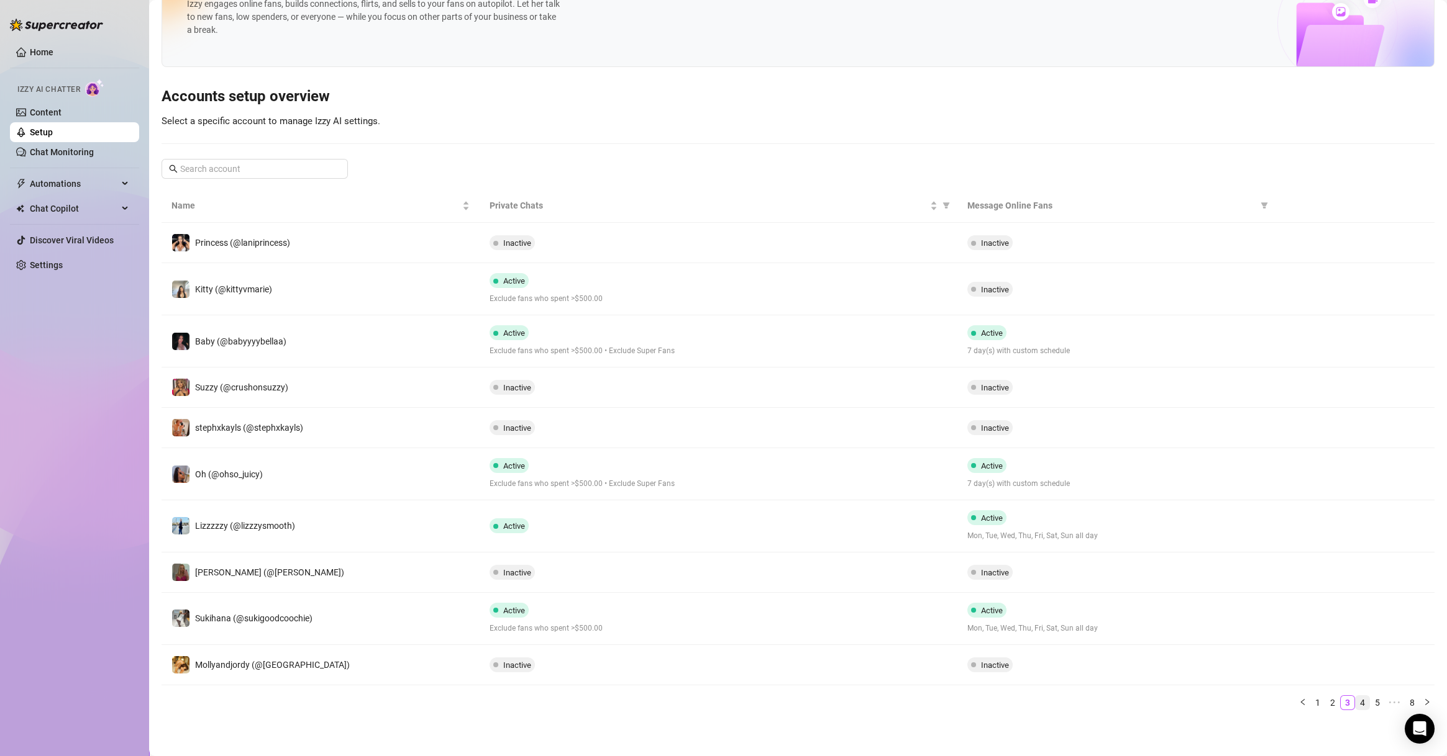
click at [1355, 698] on link "4" at bounding box center [1362, 703] width 14 height 14
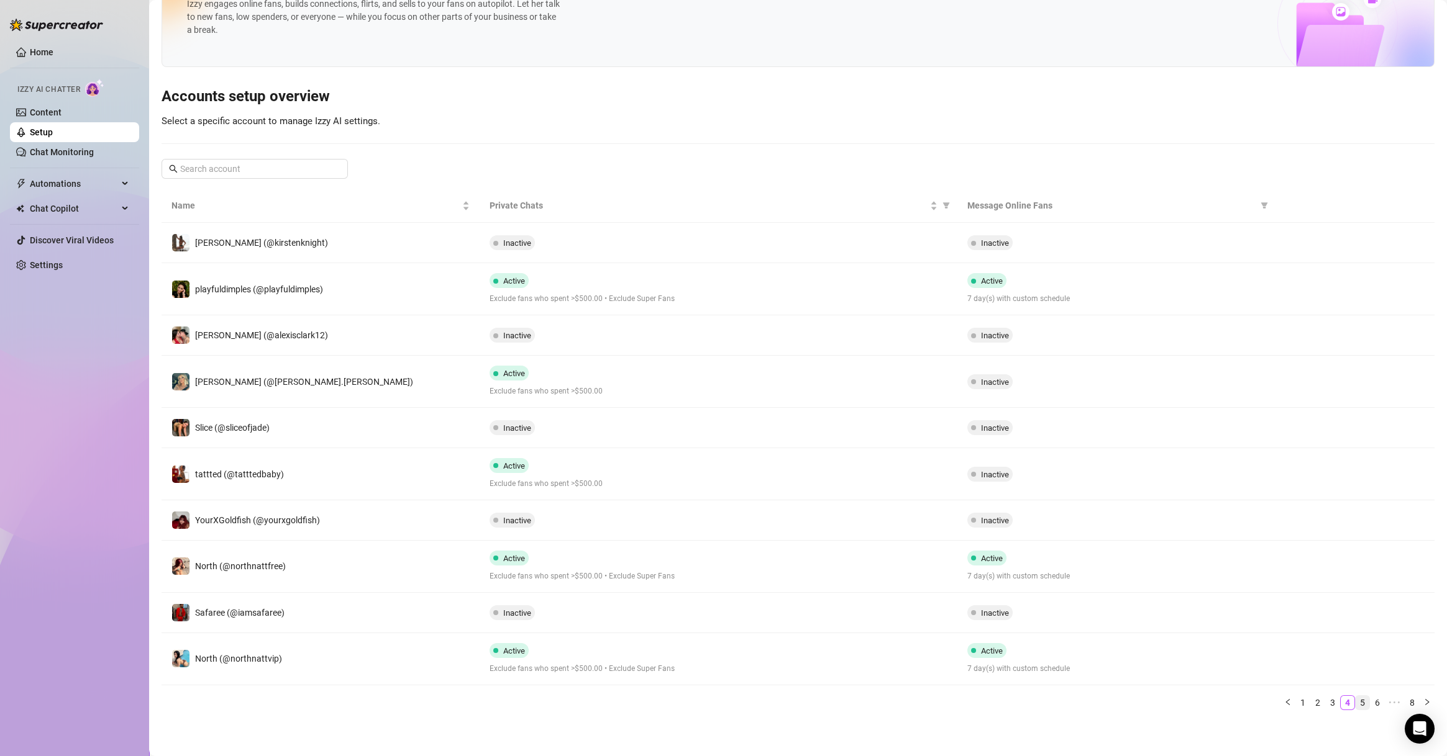
click at [1355, 700] on link "5" at bounding box center [1362, 703] width 14 height 14
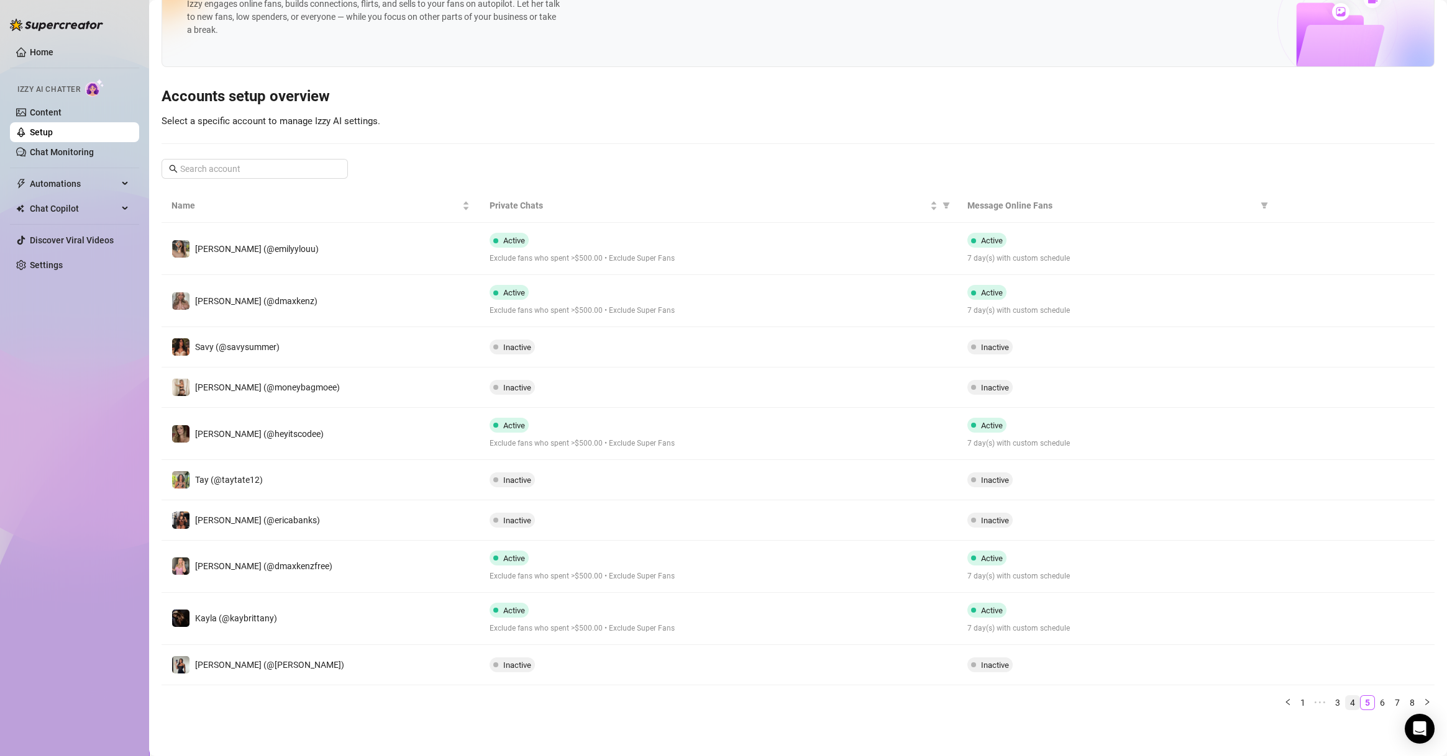
click at [1345, 703] on link "4" at bounding box center [1352, 703] width 14 height 14
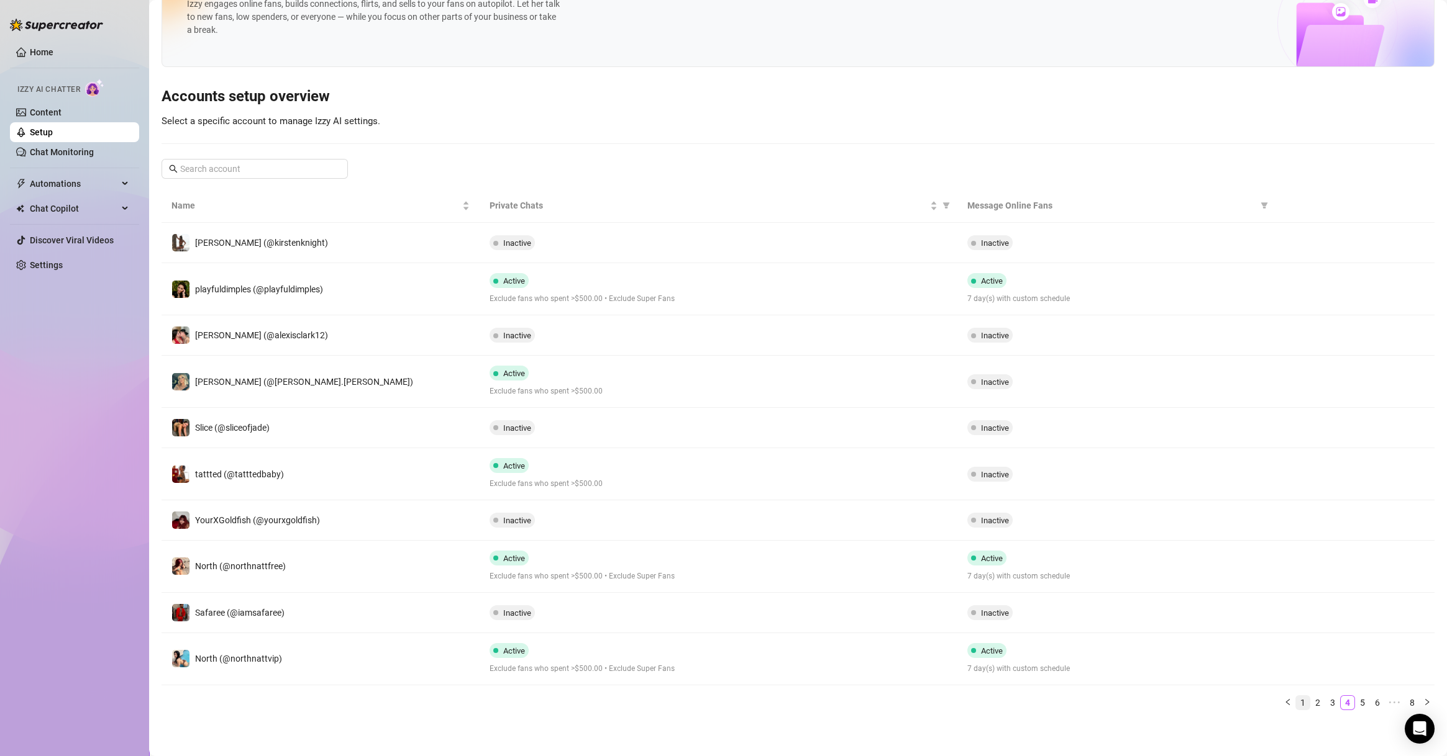
click at [1296, 699] on link "1" at bounding box center [1303, 703] width 14 height 14
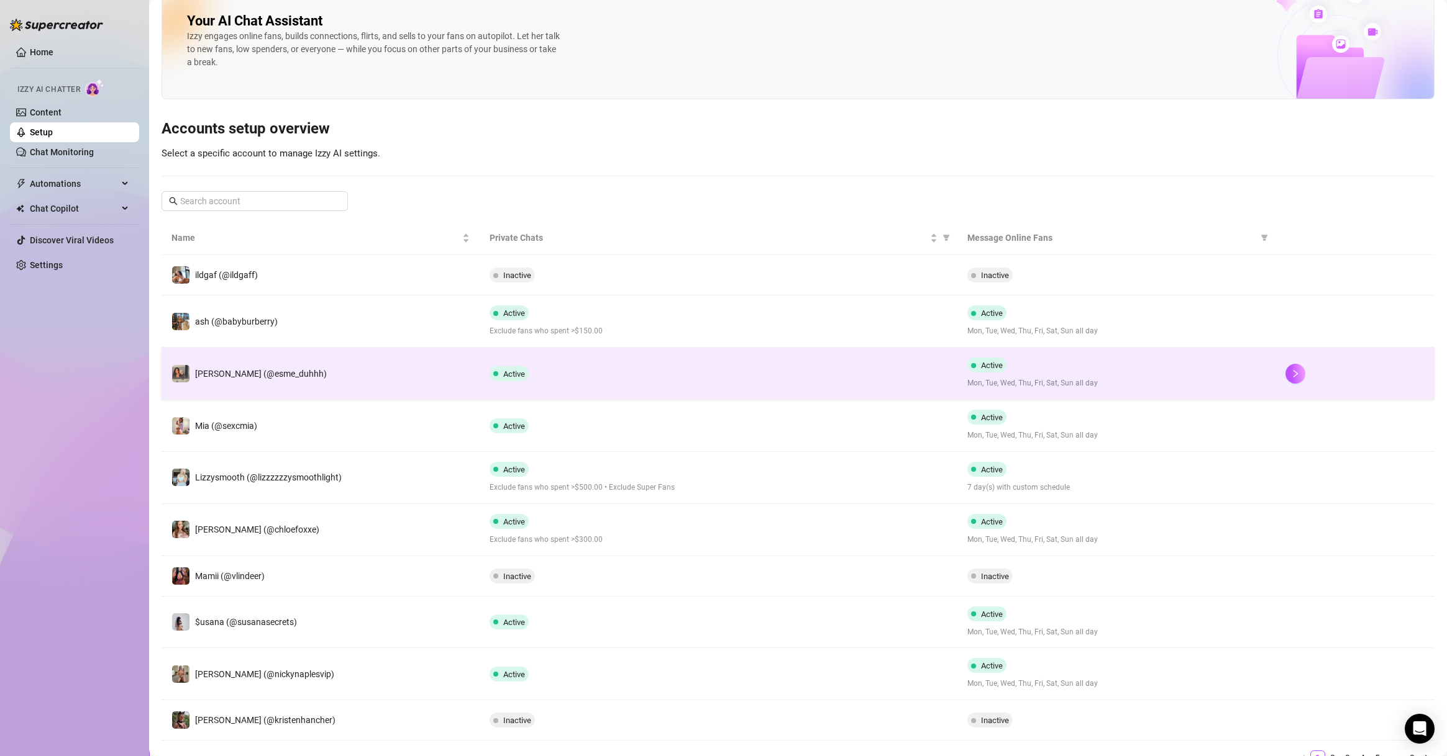
scroll to position [0, 0]
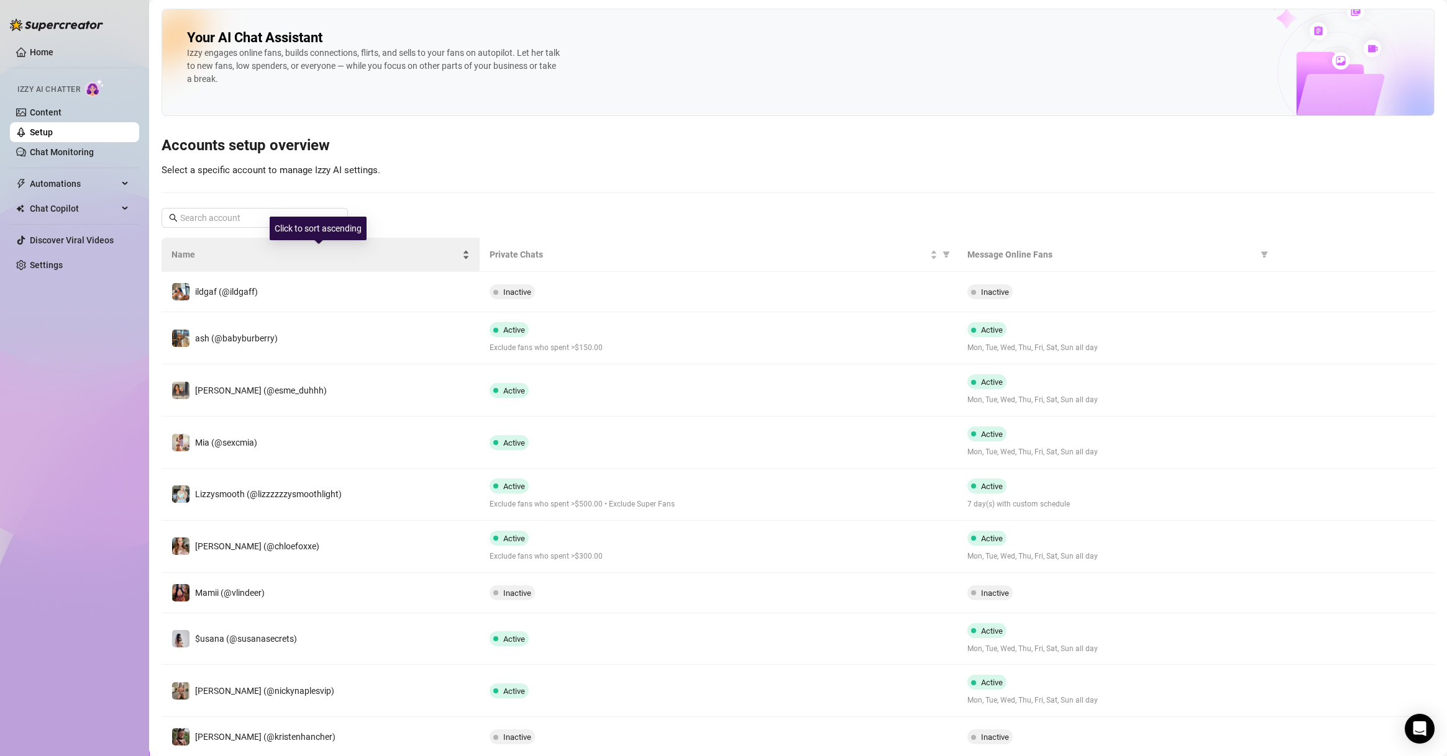
click at [285, 248] on div "Name" at bounding box center [320, 255] width 298 height 14
click at [335, 261] on div "Name" at bounding box center [320, 255] width 298 height 14
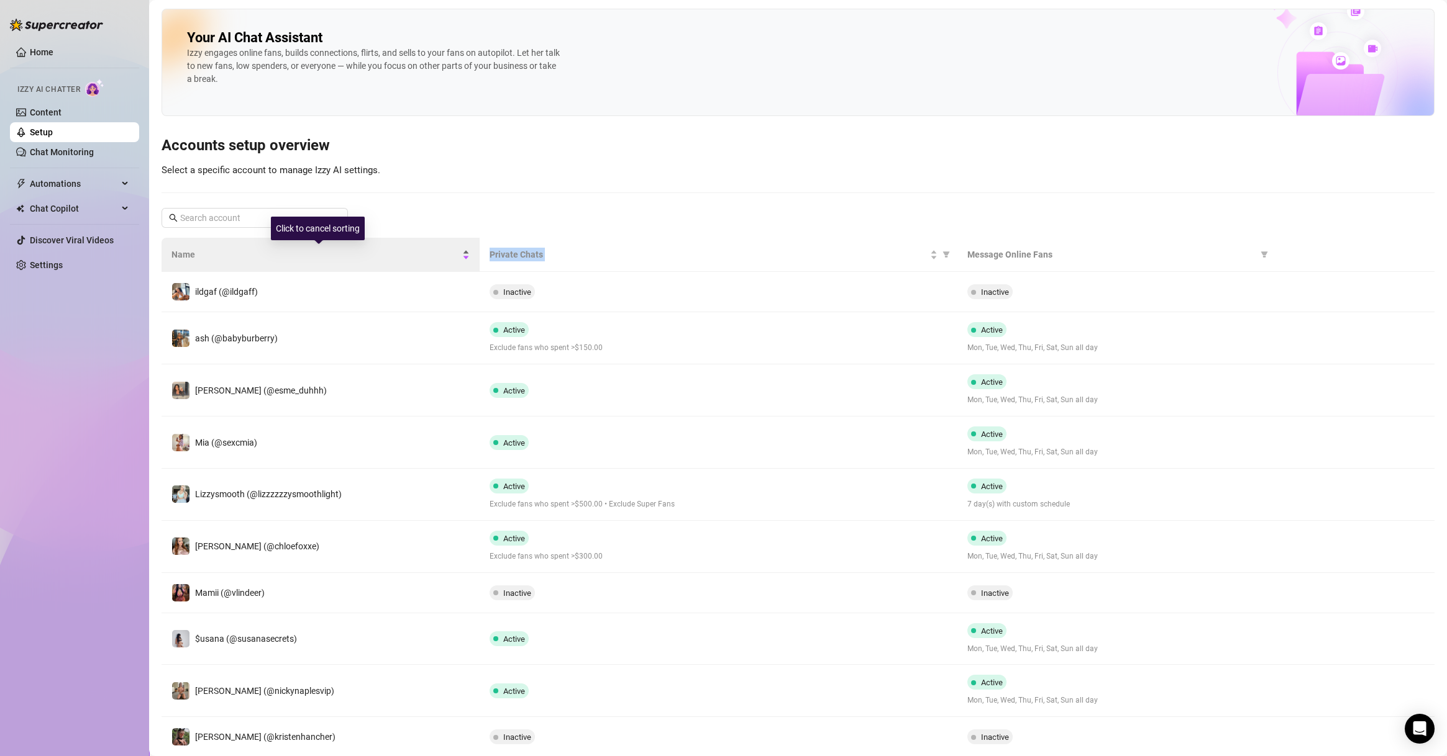
click at [335, 261] on div "Name" at bounding box center [320, 255] width 298 height 14
drag, startPoint x: 335, startPoint y: 261, endPoint x: 353, endPoint y: 259, distance: 18.2
click at [338, 260] on span "Name" at bounding box center [315, 255] width 288 height 14
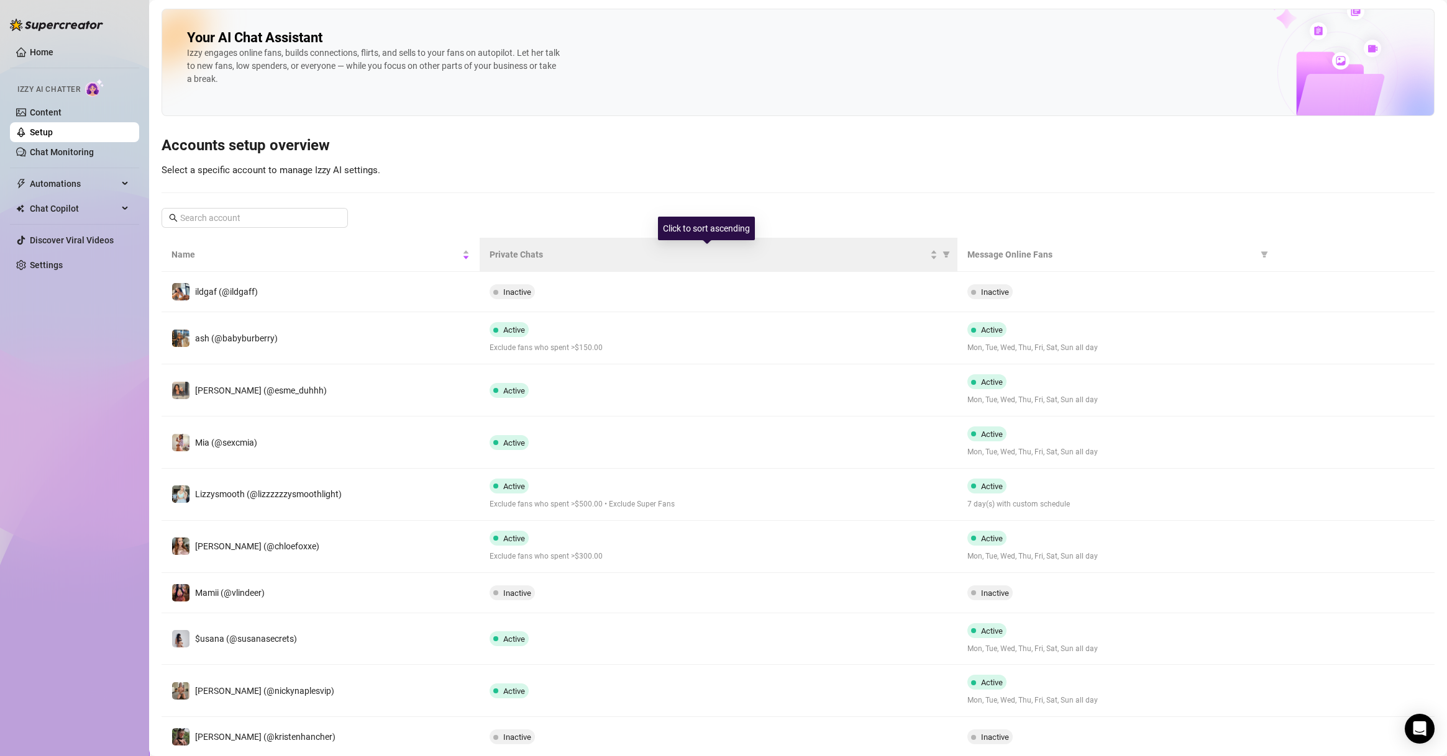
drag, startPoint x: 568, startPoint y: 243, endPoint x: 658, endPoint y: 242, distance: 90.1
click at [568, 243] on th "Private Chats" at bounding box center [717, 255] width 477 height 34
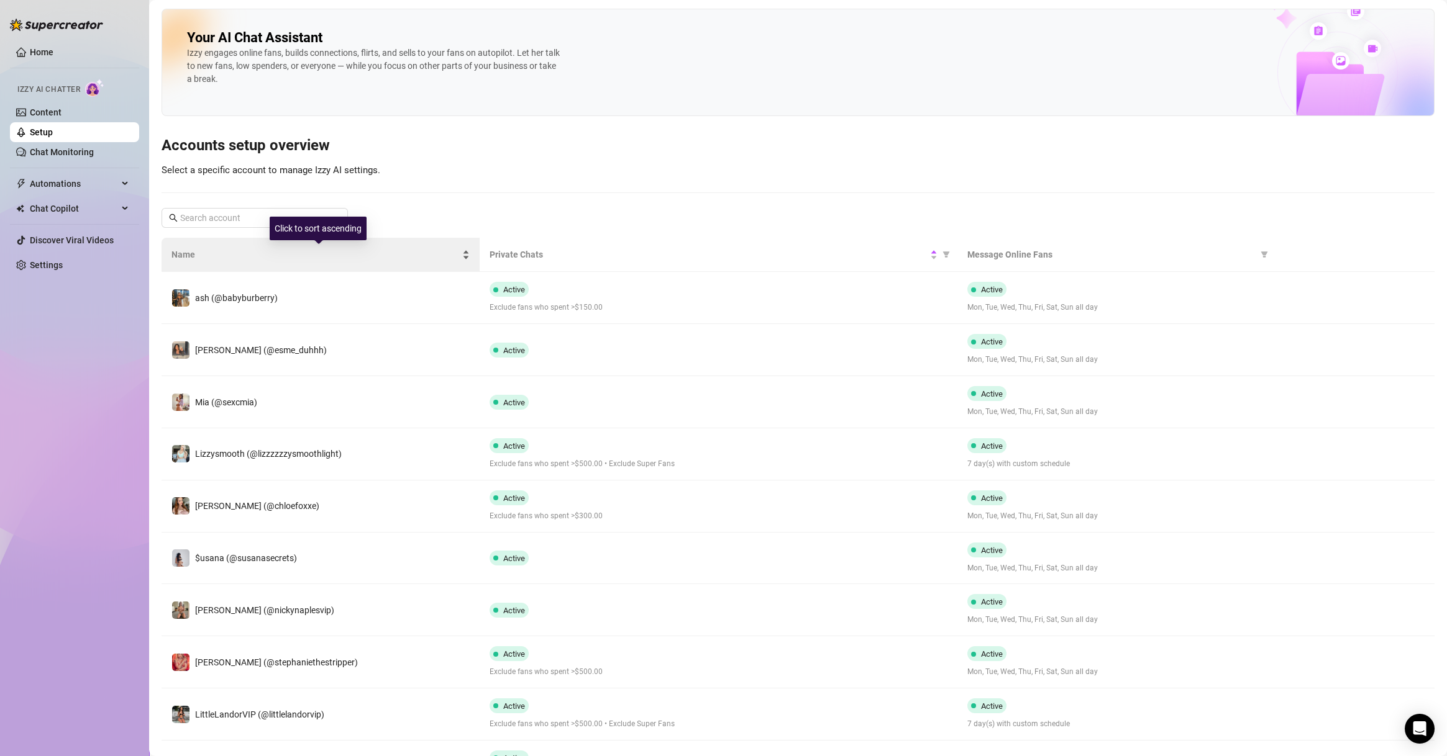
click at [407, 261] on div "Name" at bounding box center [320, 255] width 298 height 14
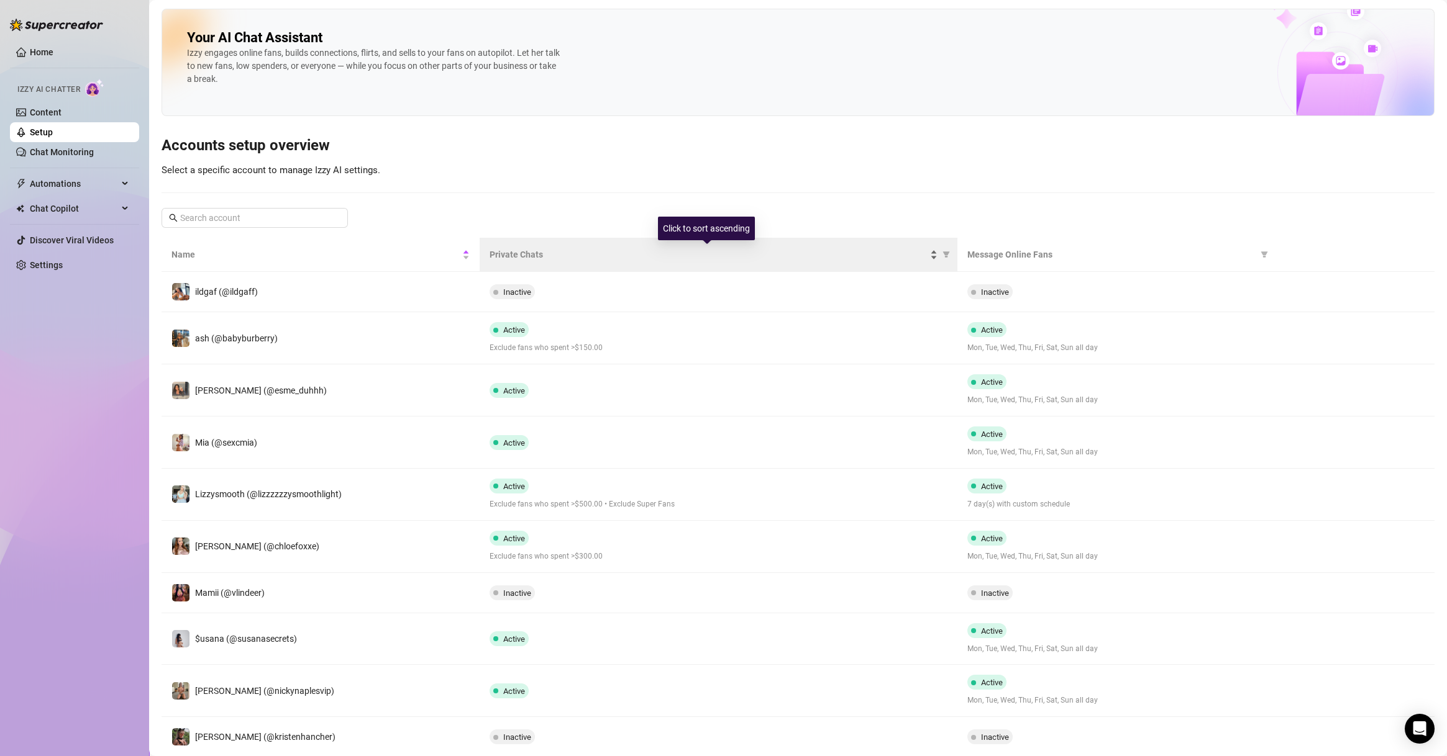
click at [617, 254] on span "Private Chats" at bounding box center [707, 255] width 437 height 14
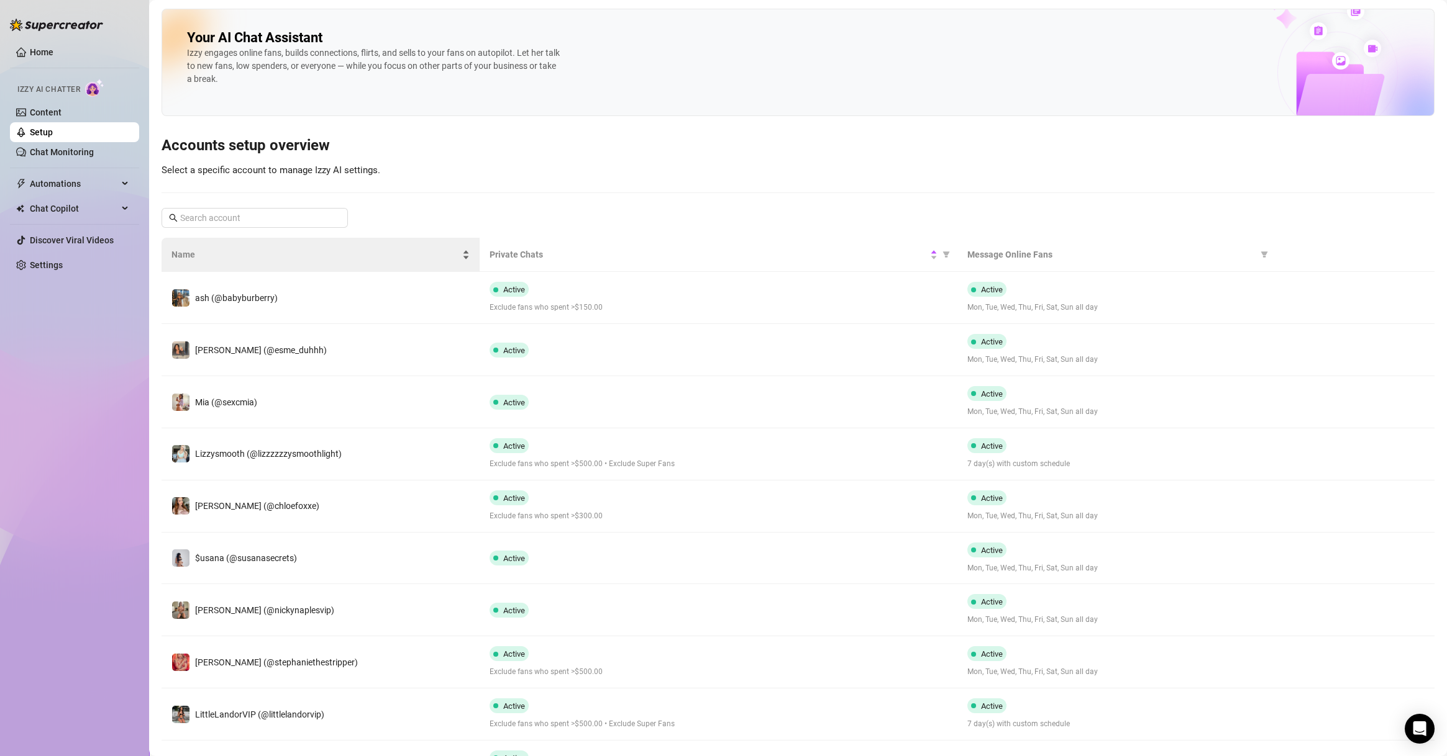
click at [414, 257] on span "Name" at bounding box center [315, 255] width 288 height 14
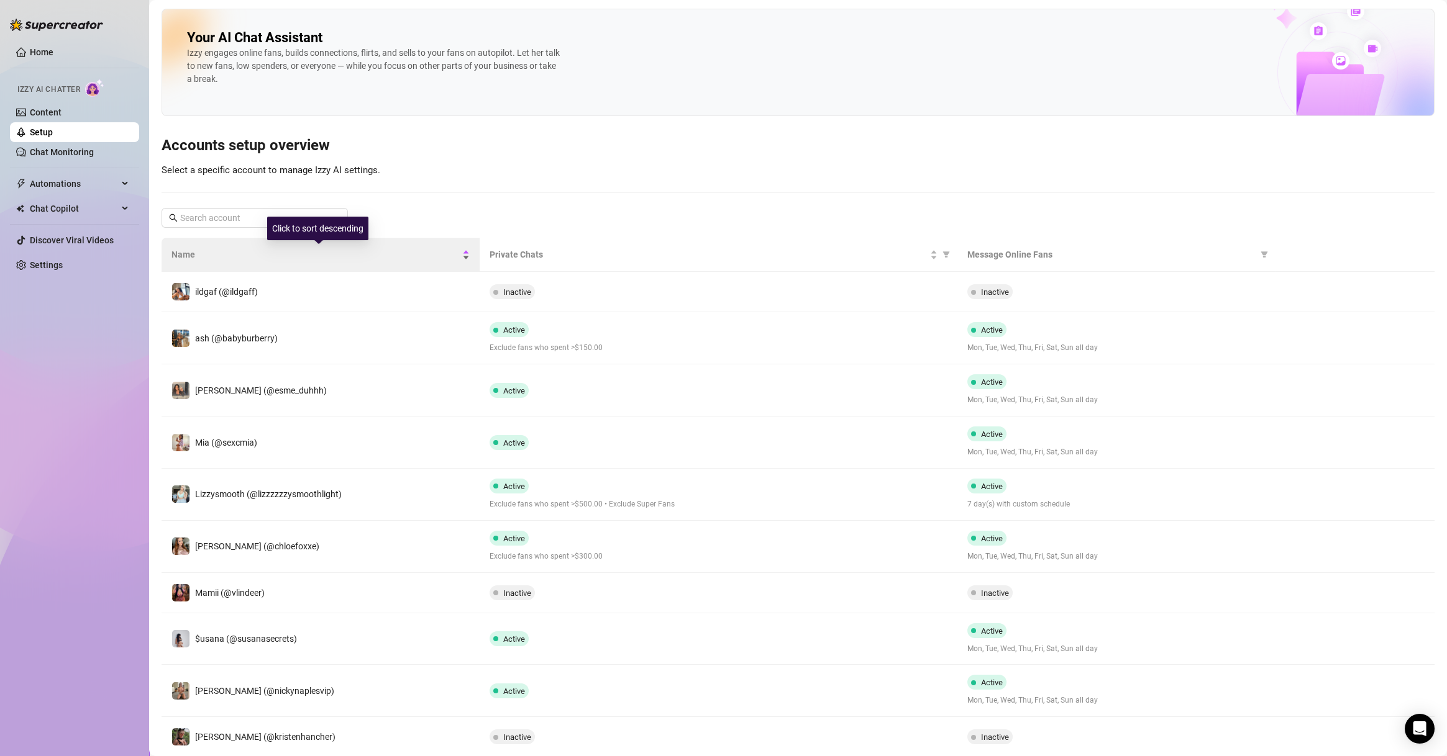
click at [321, 253] on span "Name" at bounding box center [315, 255] width 288 height 14
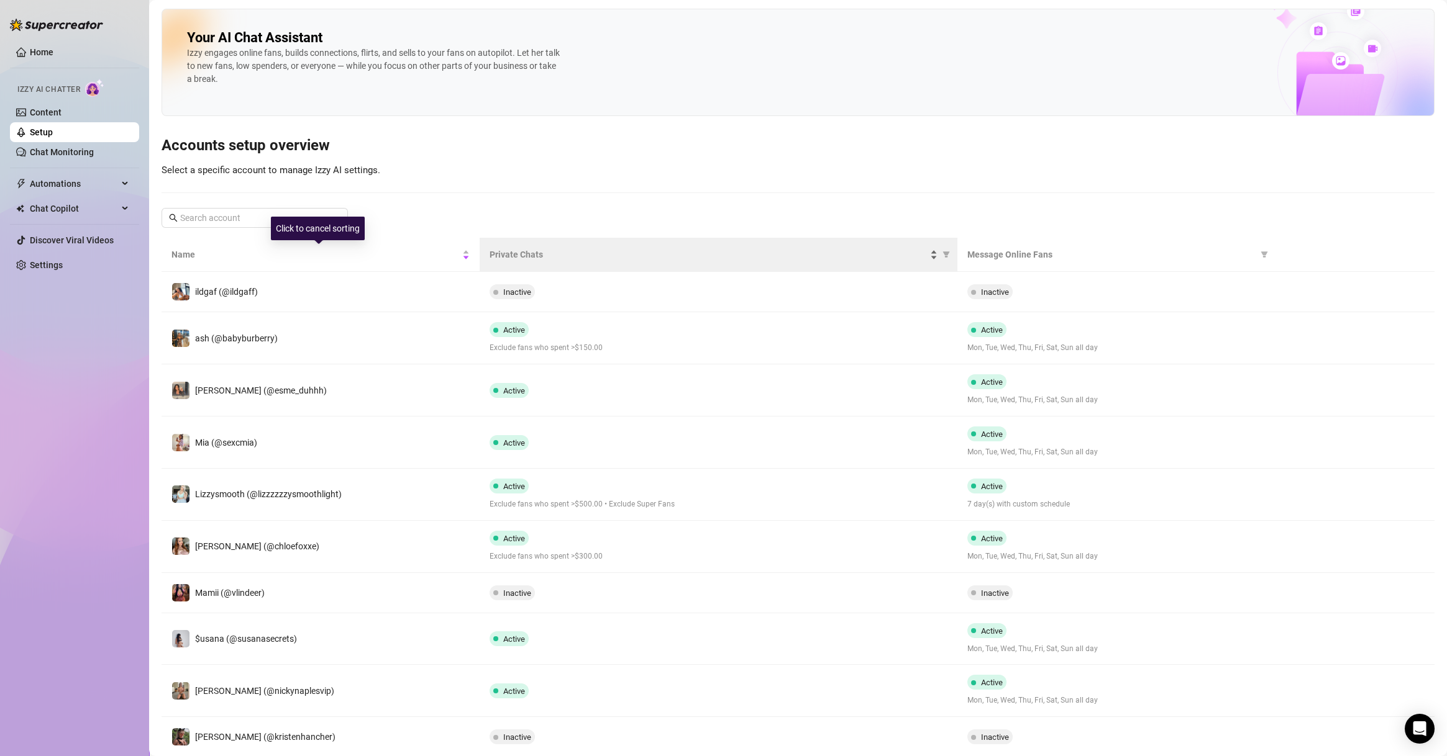
click at [527, 249] on span "Private Chats" at bounding box center [707, 255] width 437 height 14
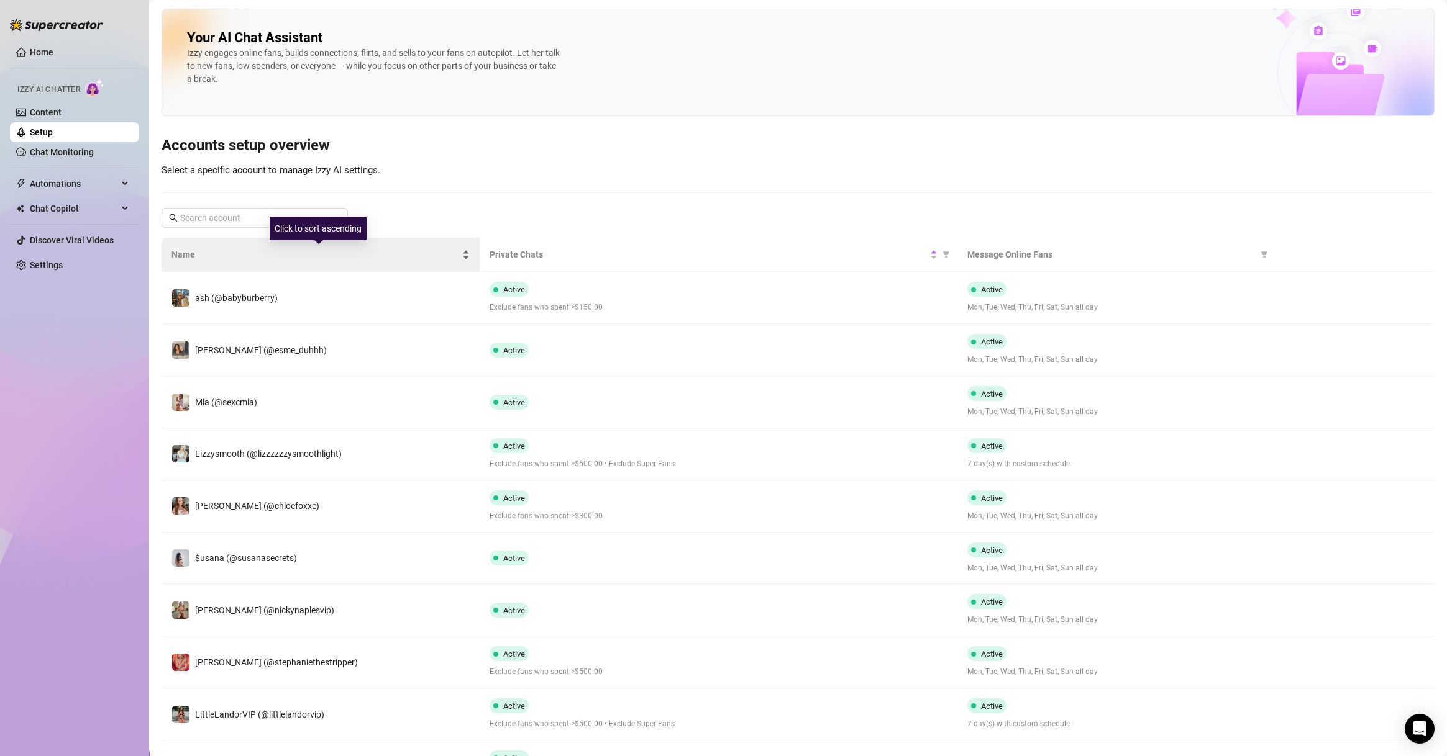
click at [372, 250] on span "Name" at bounding box center [315, 255] width 288 height 14
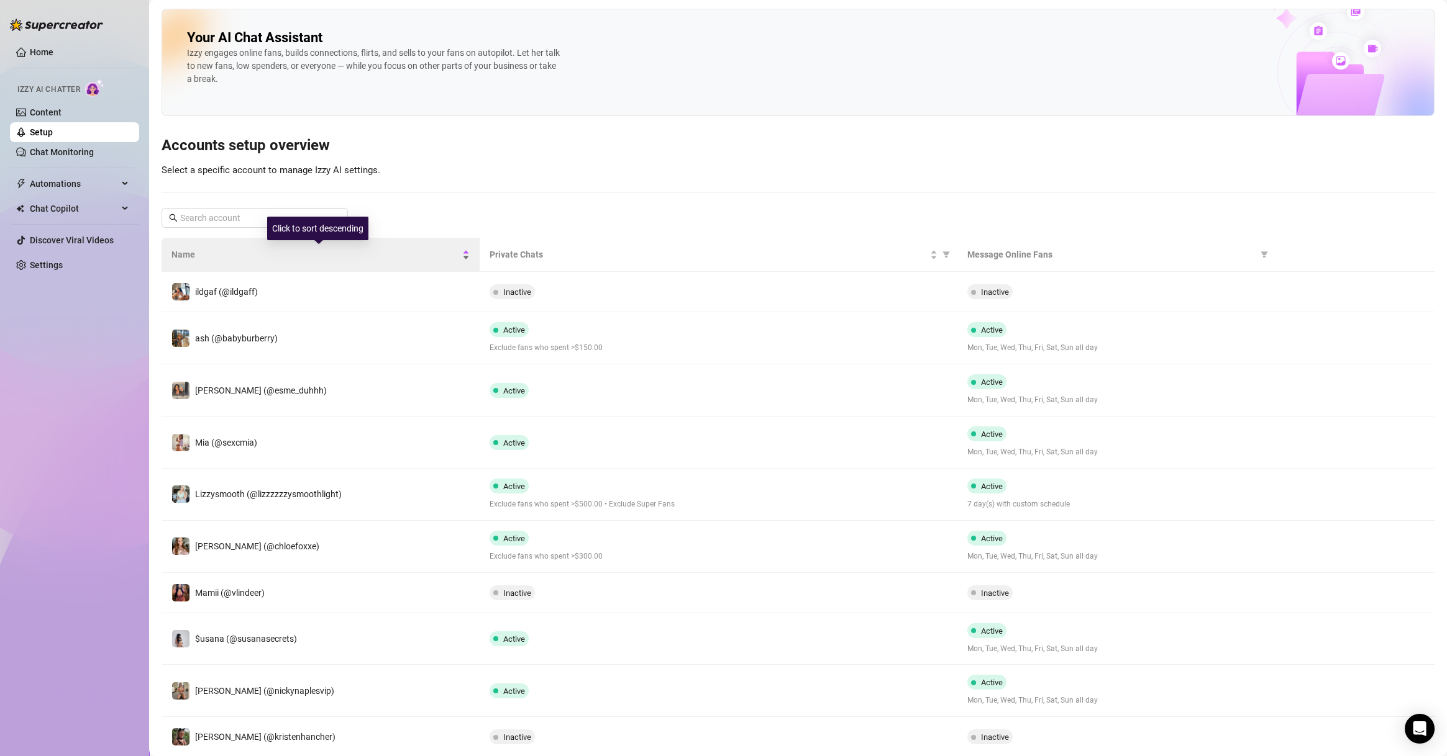
click at [375, 250] on span "Name" at bounding box center [315, 255] width 288 height 14
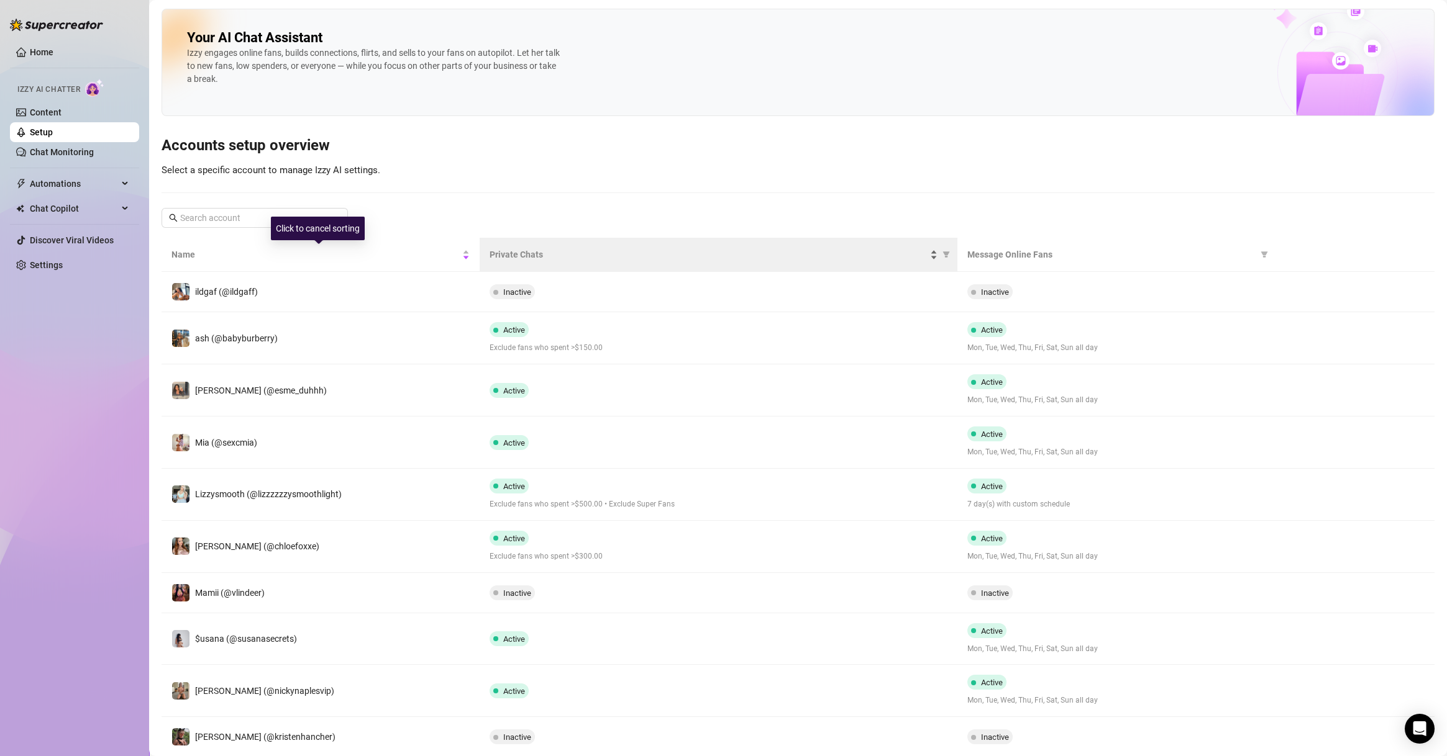
click at [535, 250] on span "Private Chats" at bounding box center [707, 255] width 437 height 14
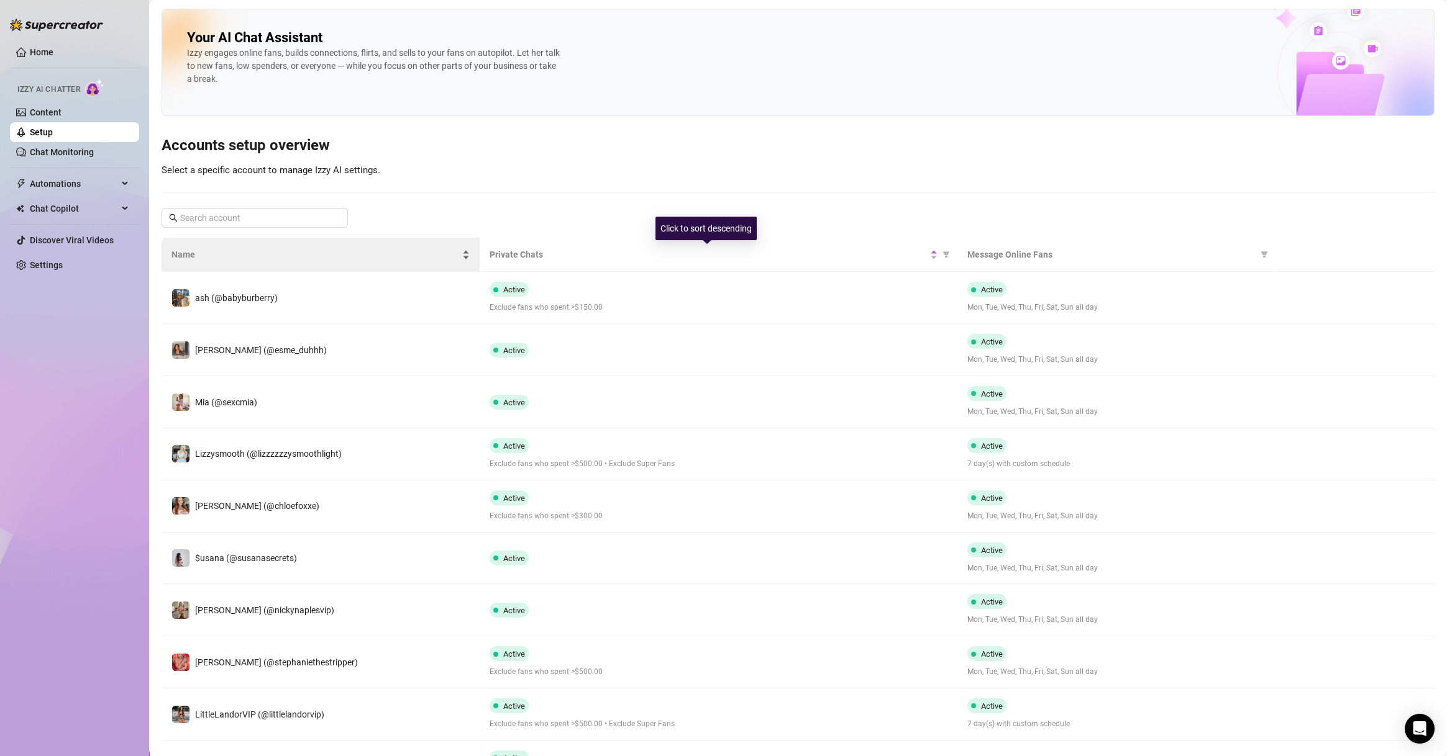
click at [435, 250] on span "Name" at bounding box center [315, 255] width 288 height 14
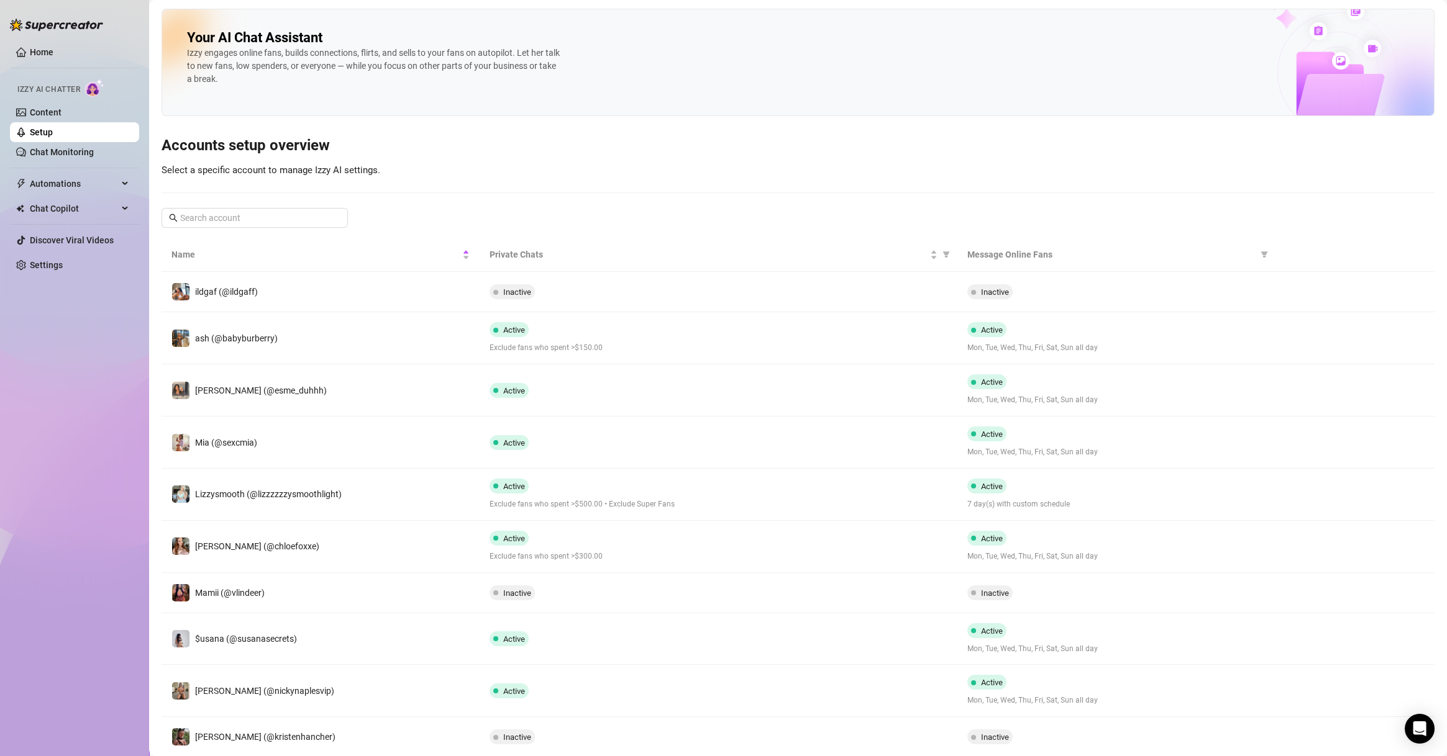
click at [986, 253] on span "Message Online Fans" at bounding box center [1111, 255] width 288 height 14
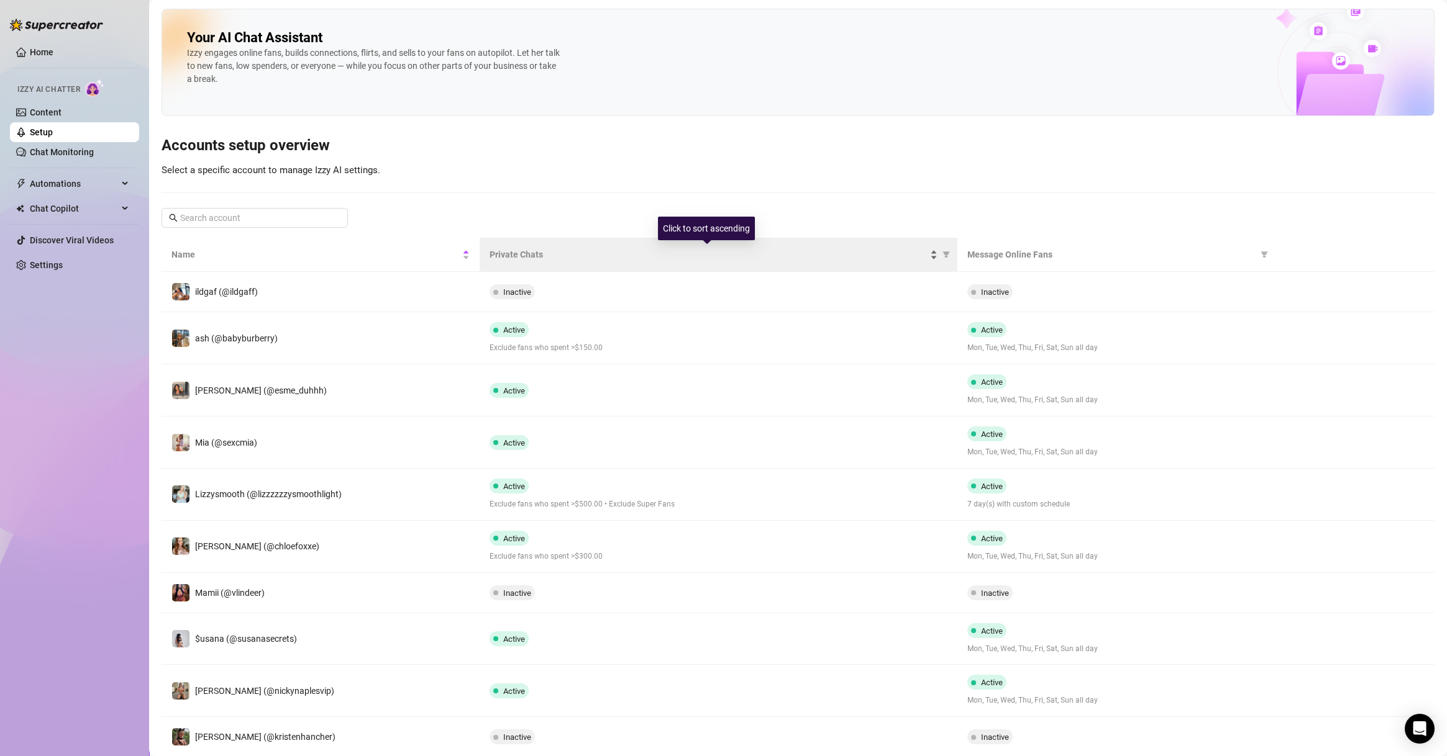
click at [819, 254] on span "Private Chats" at bounding box center [707, 255] width 437 height 14
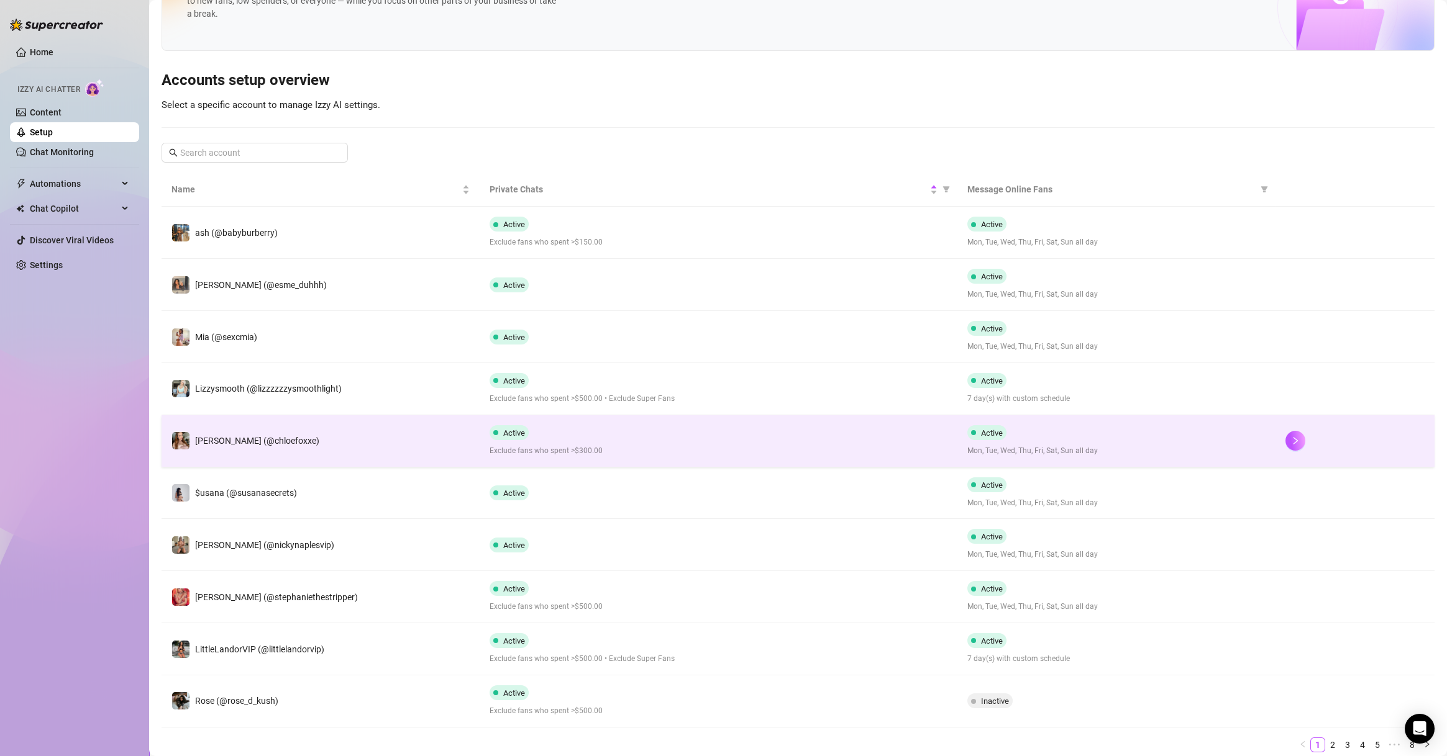
scroll to position [107, 0]
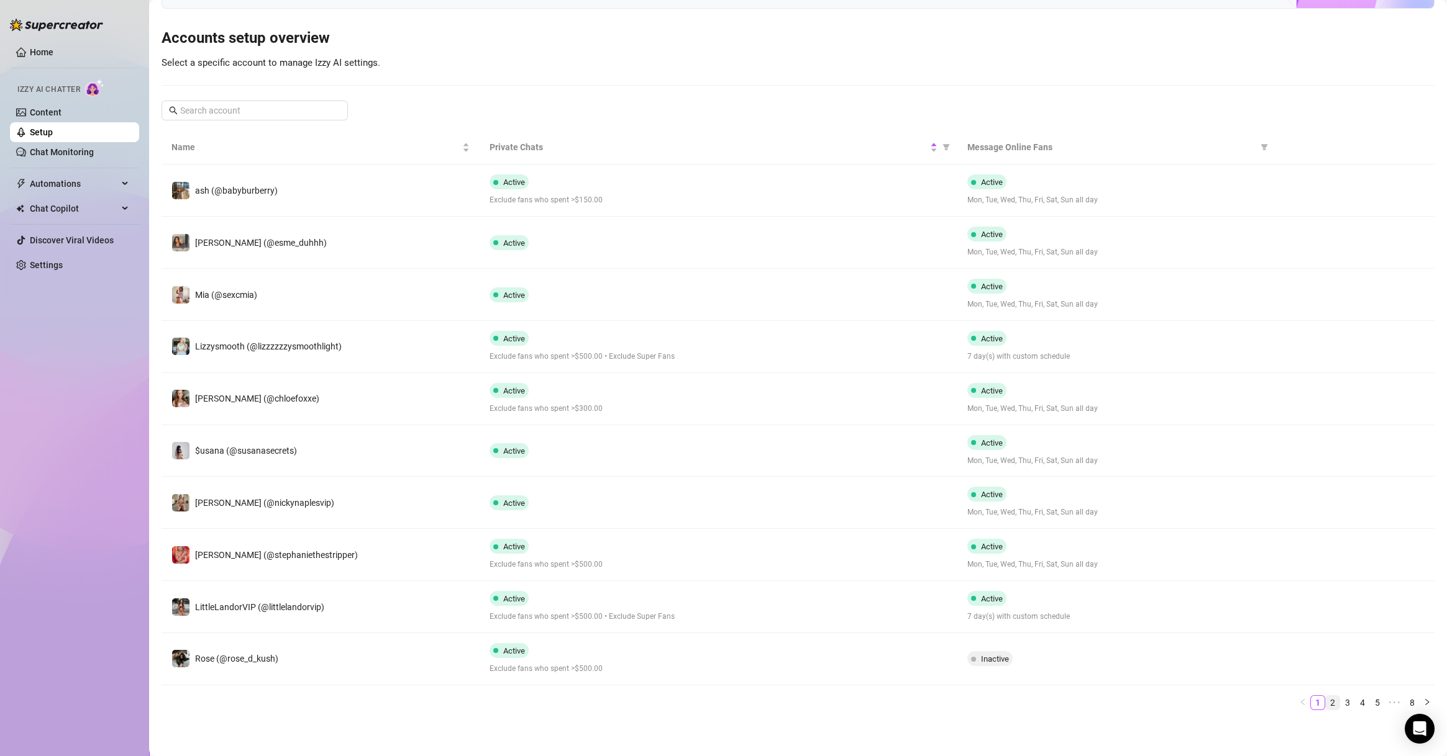
click at [1325, 703] on link "2" at bounding box center [1332, 703] width 14 height 14
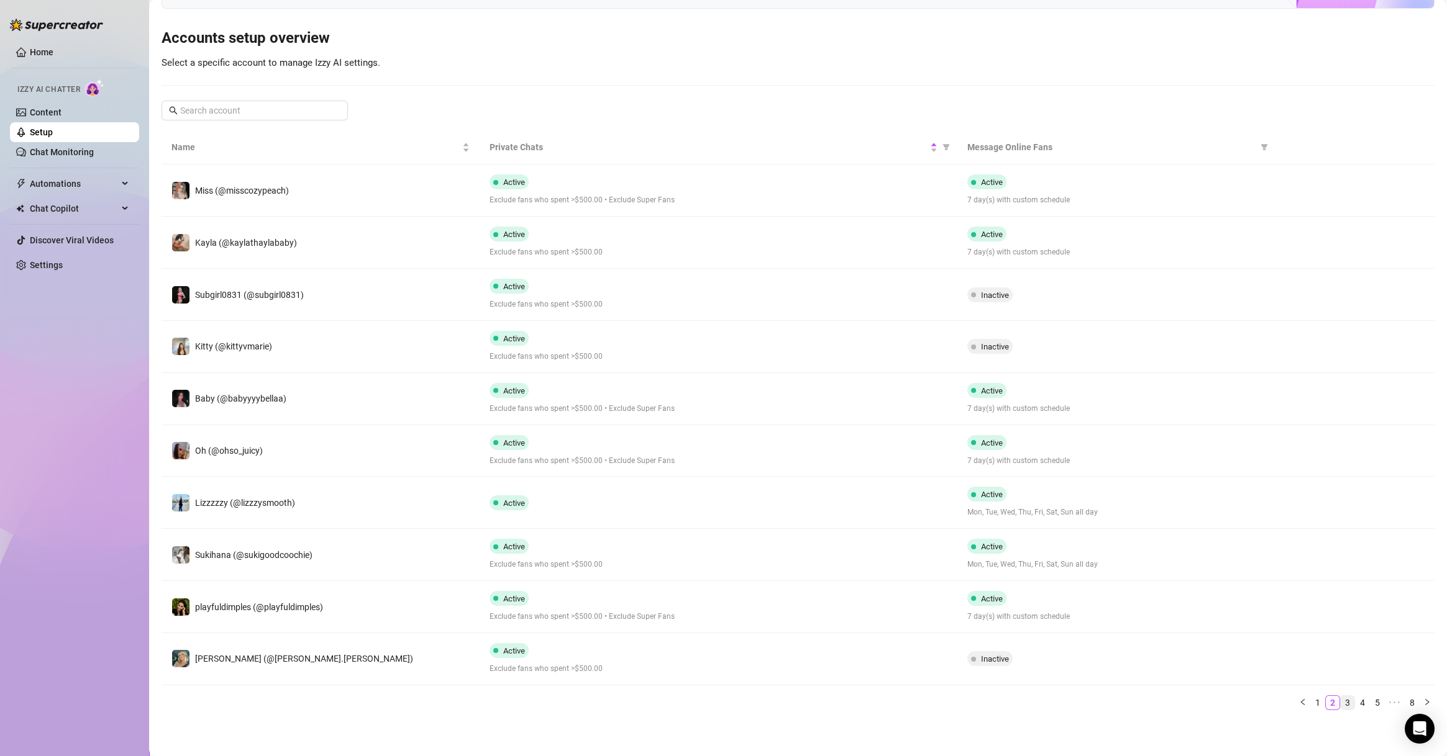
click at [1340, 701] on link "3" at bounding box center [1347, 703] width 14 height 14
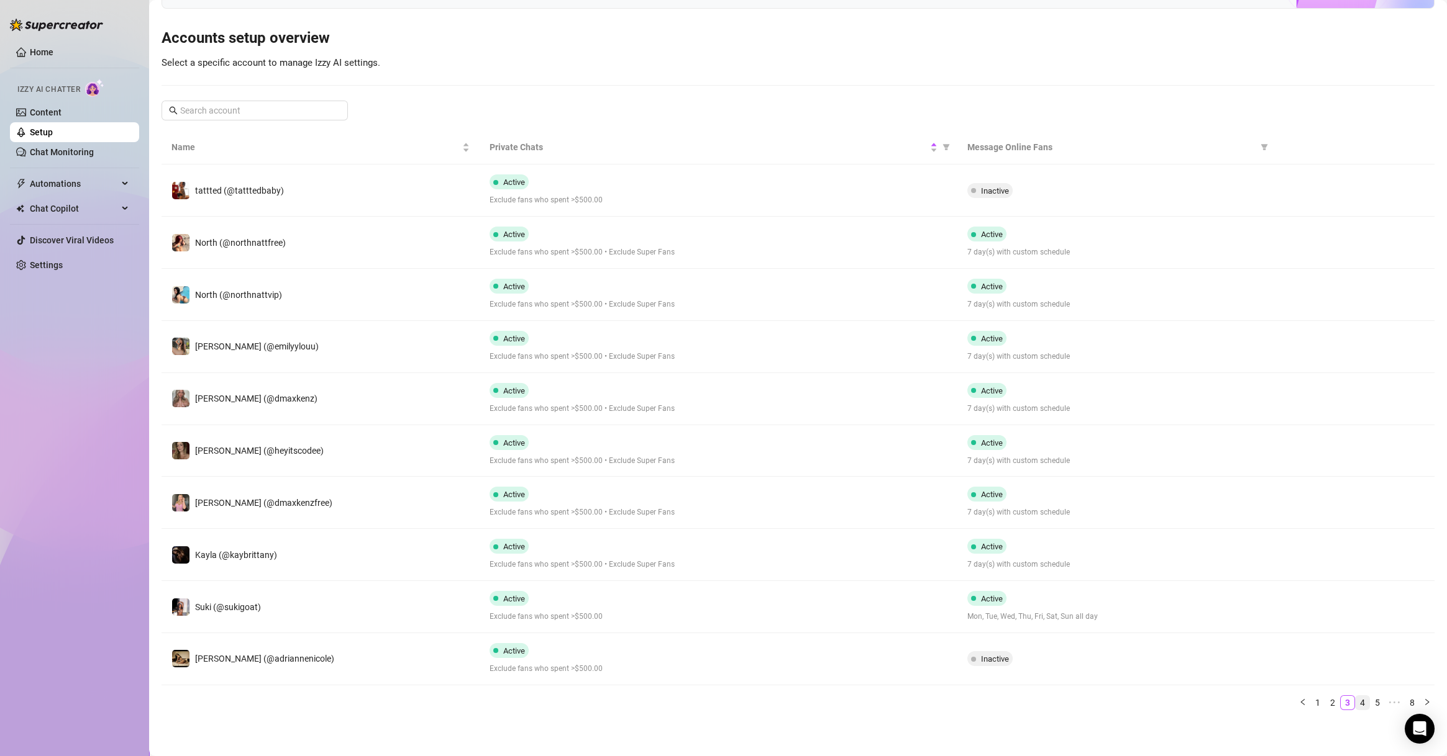
click at [1355, 701] on link "4" at bounding box center [1362, 703] width 14 height 14
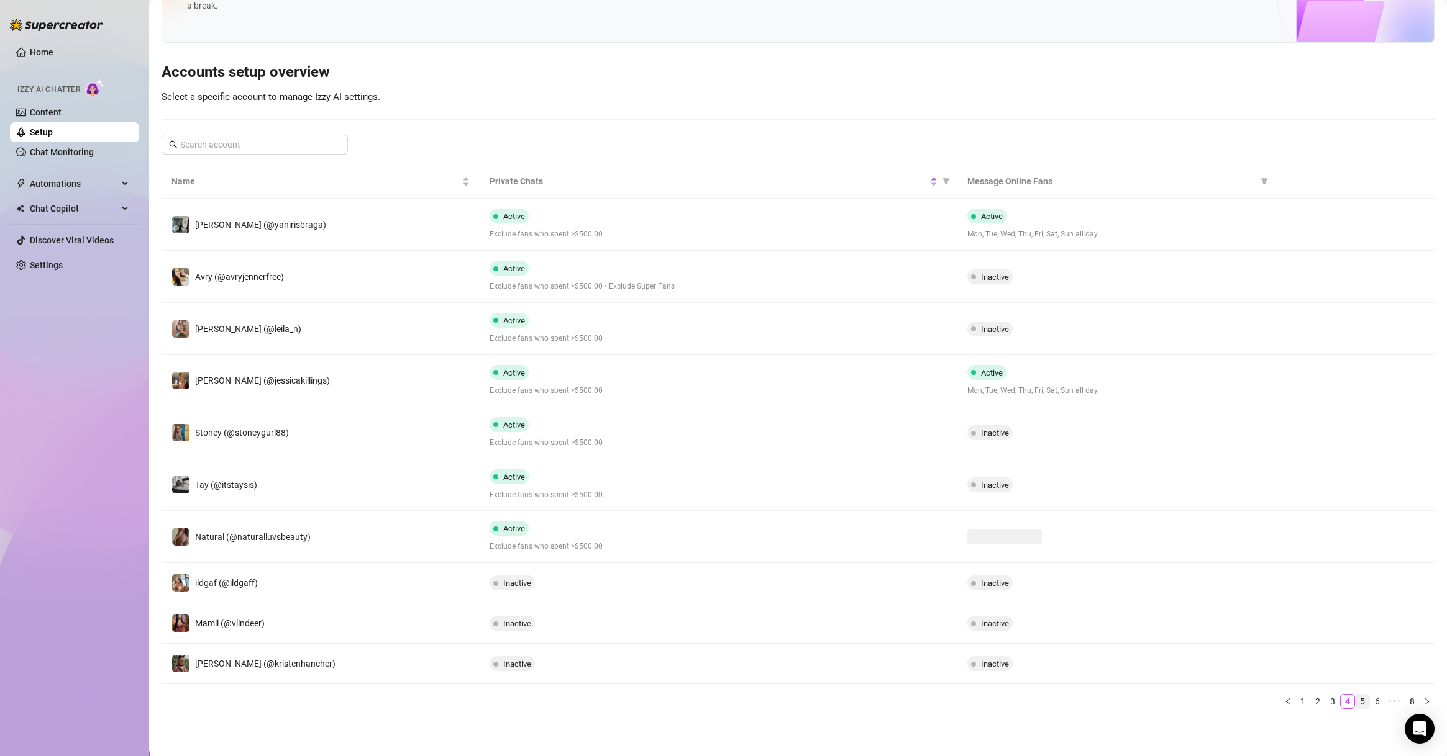
scroll to position [73, 0]
click at [1370, 701] on link "6" at bounding box center [1377, 703] width 14 height 14
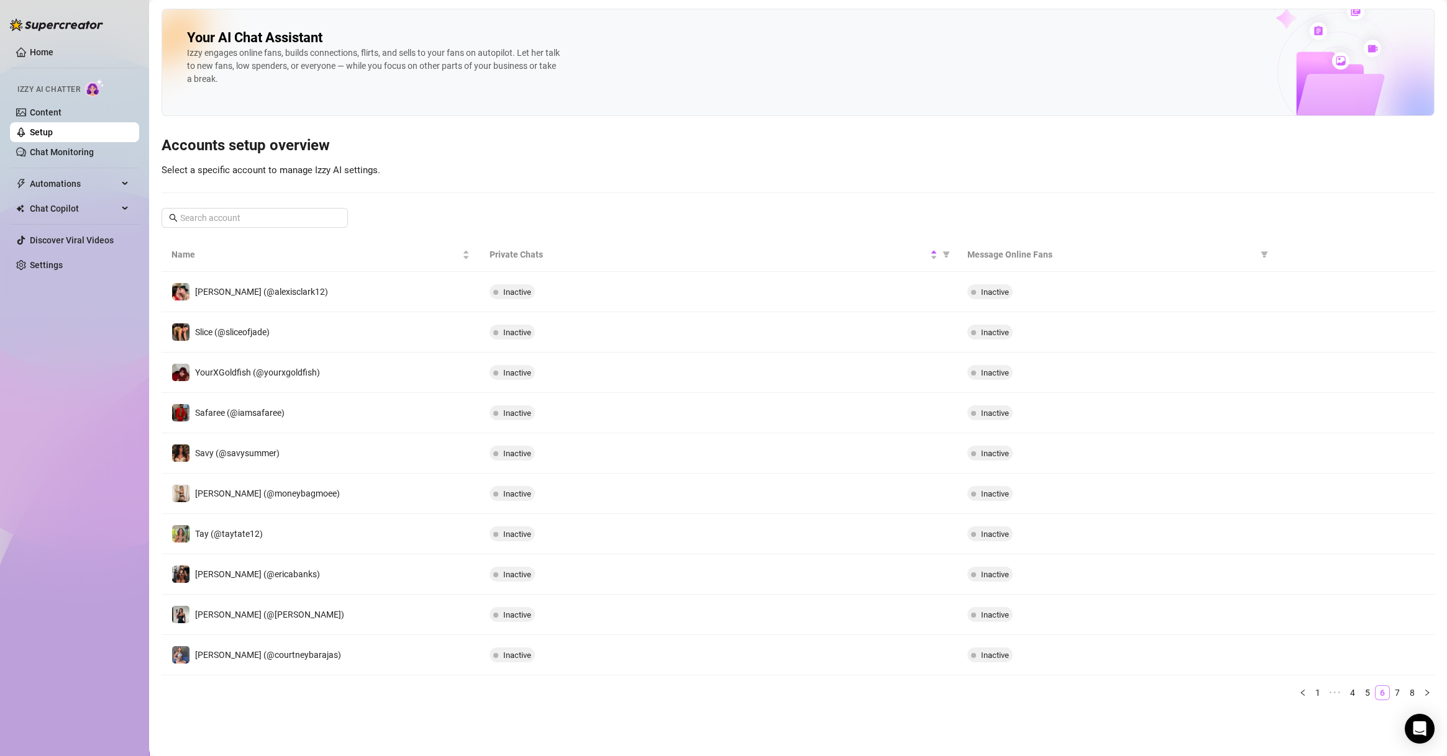
scroll to position [0, 0]
click at [1414, 686] on link "8" at bounding box center [1412, 693] width 14 height 14
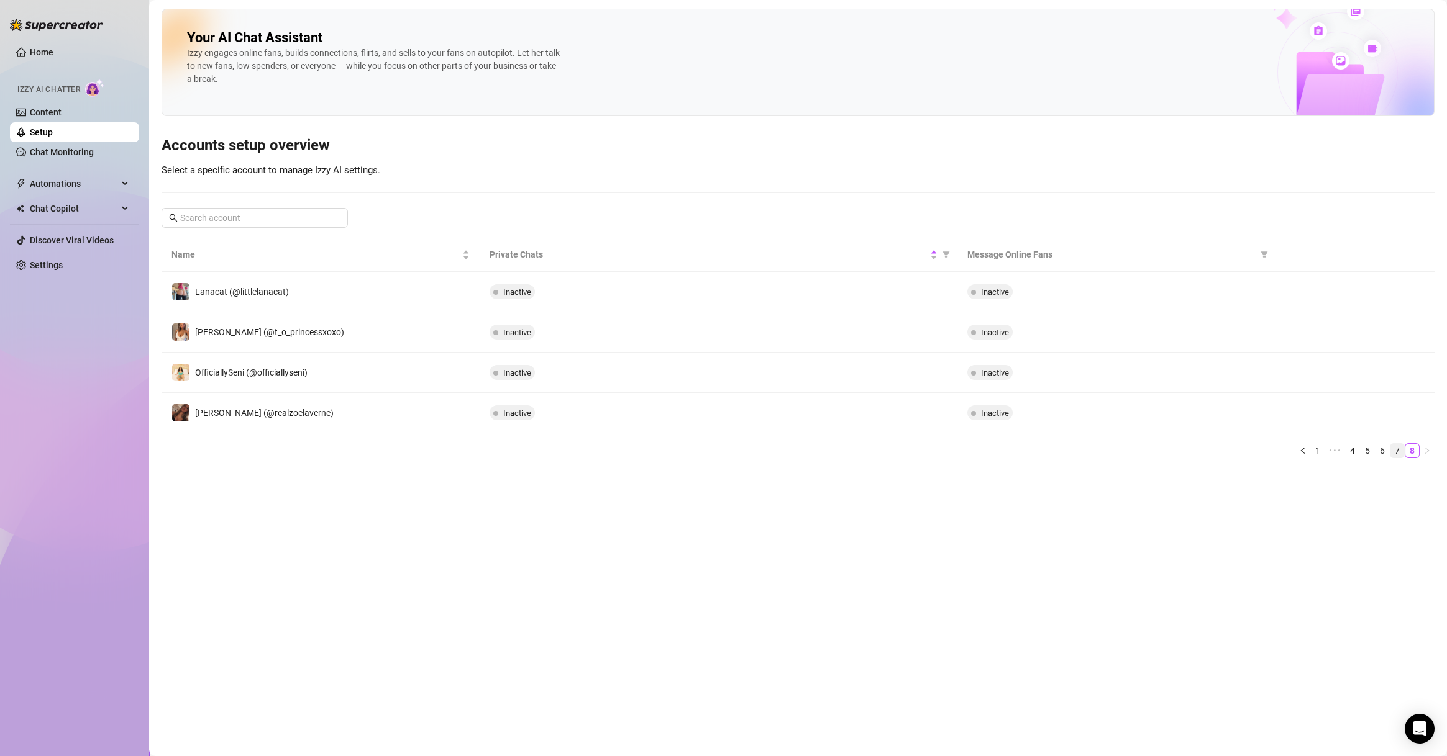
click at [1395, 452] on link "7" at bounding box center [1397, 451] width 14 height 14
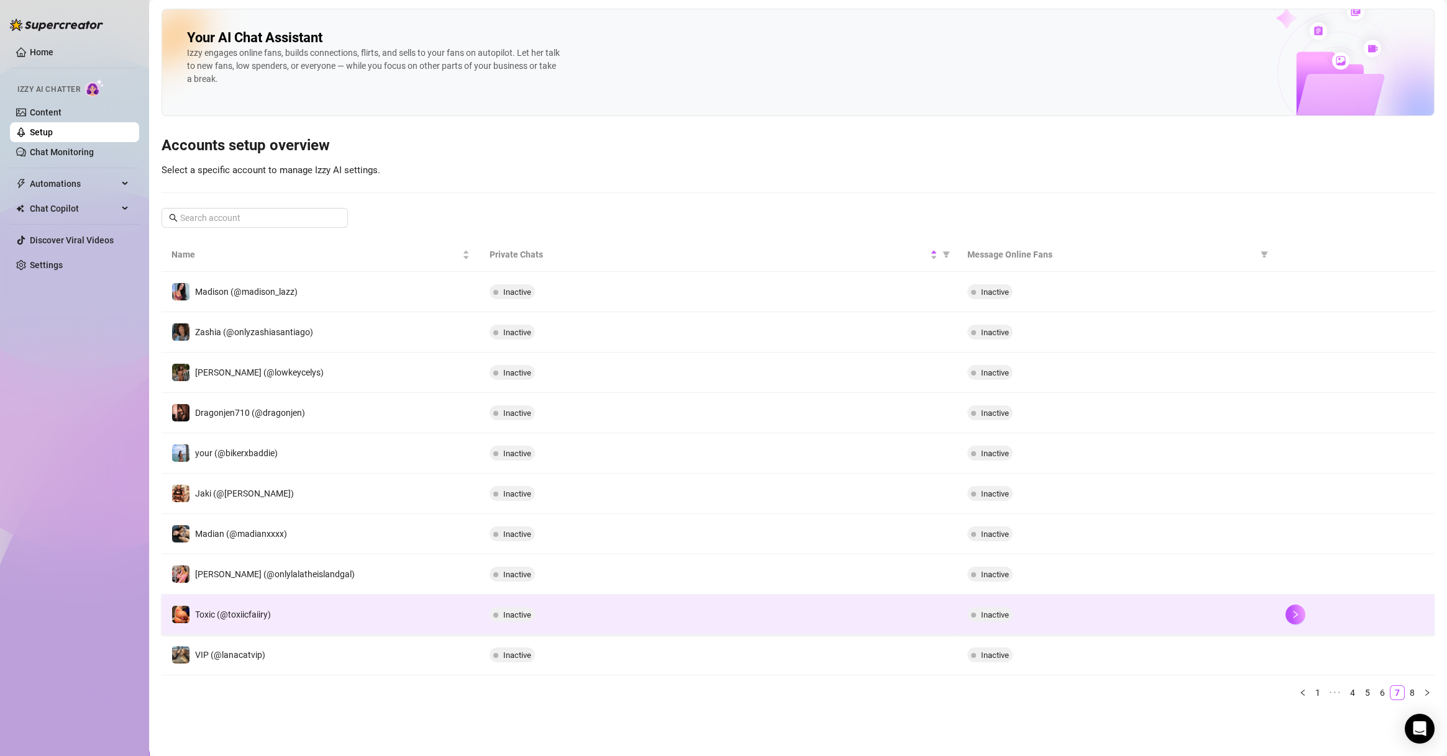
click at [950, 615] on td "Inactive" at bounding box center [717, 615] width 477 height 40
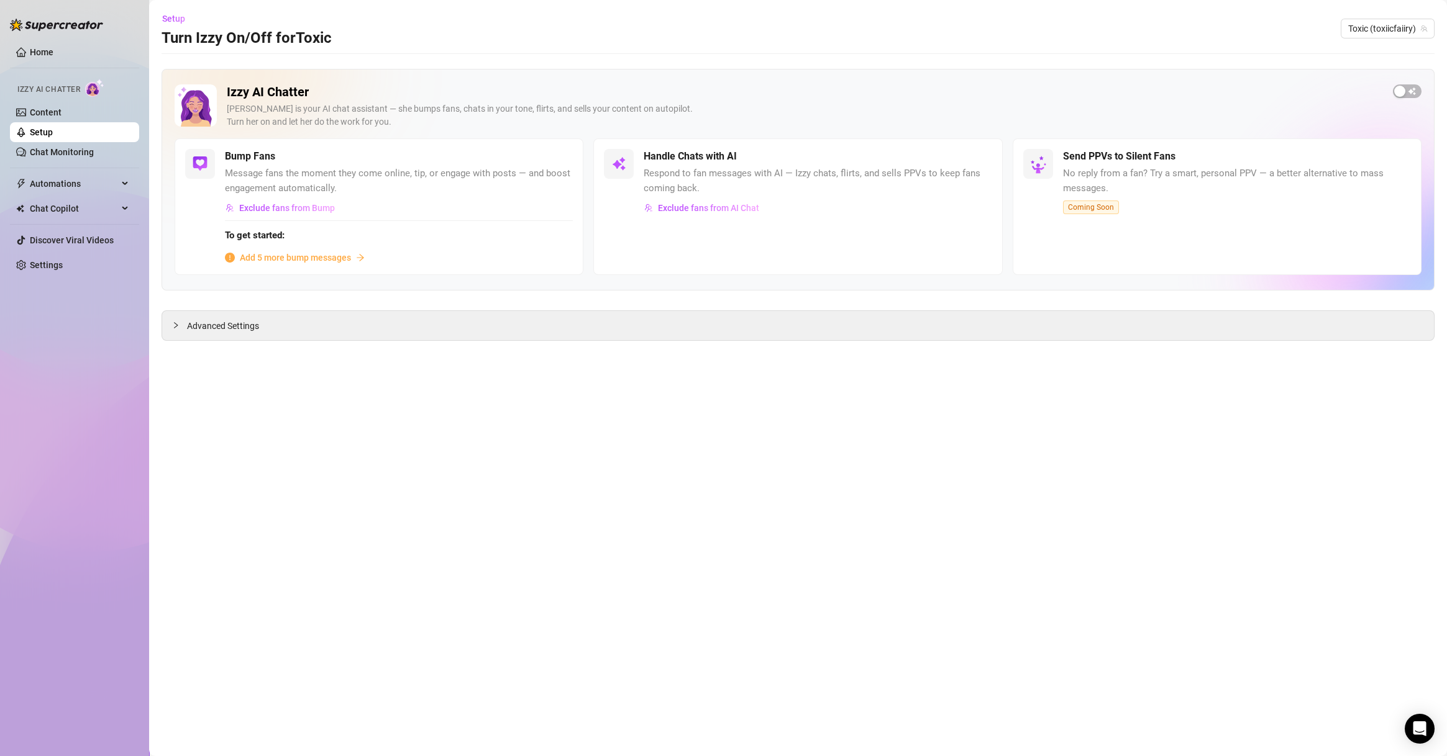
click at [118, 492] on div "Home Izzy AI Chatter Content Setup Chat Monitoring Automations Chat Copilot Dis…" at bounding box center [74, 372] width 129 height 745
click at [85, 149] on link "Chat Monitoring" at bounding box center [62, 152] width 64 height 10
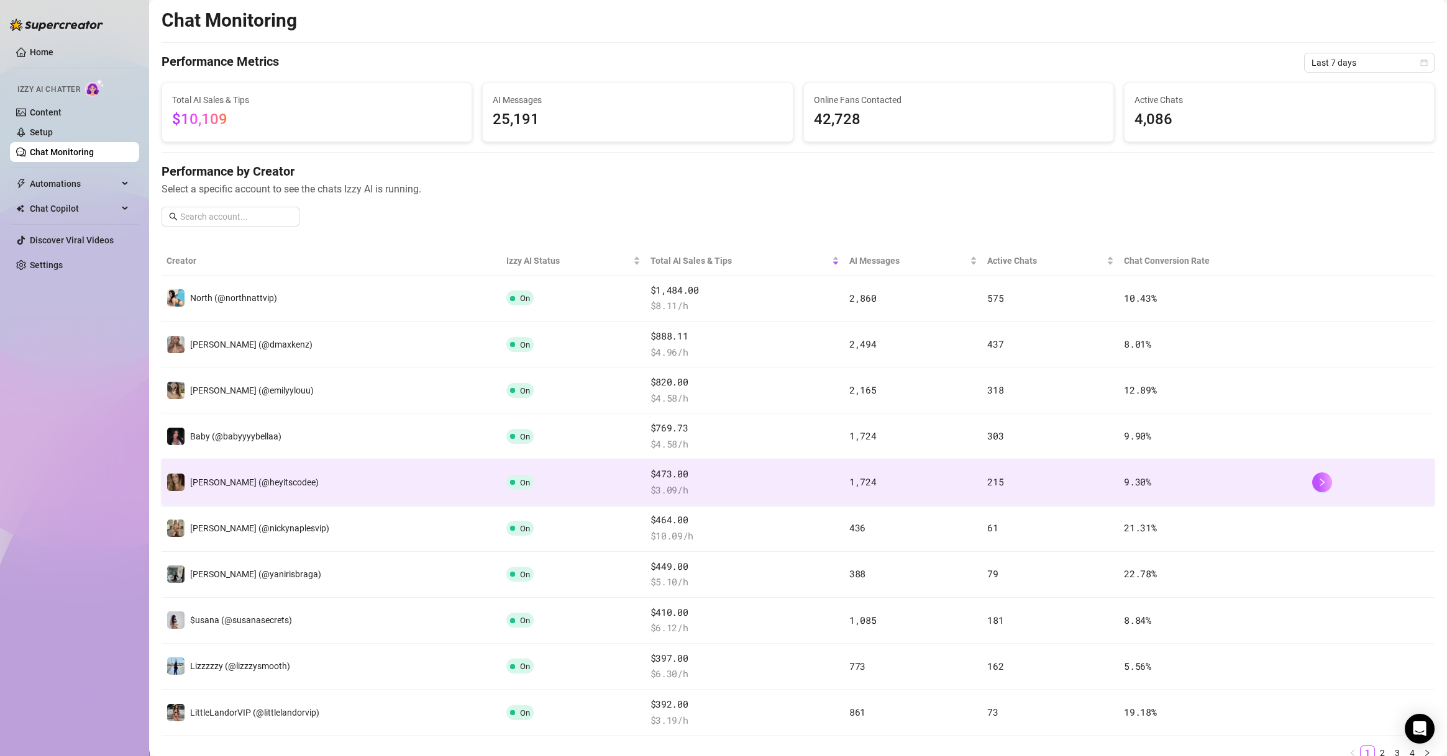
scroll to position [119, 0]
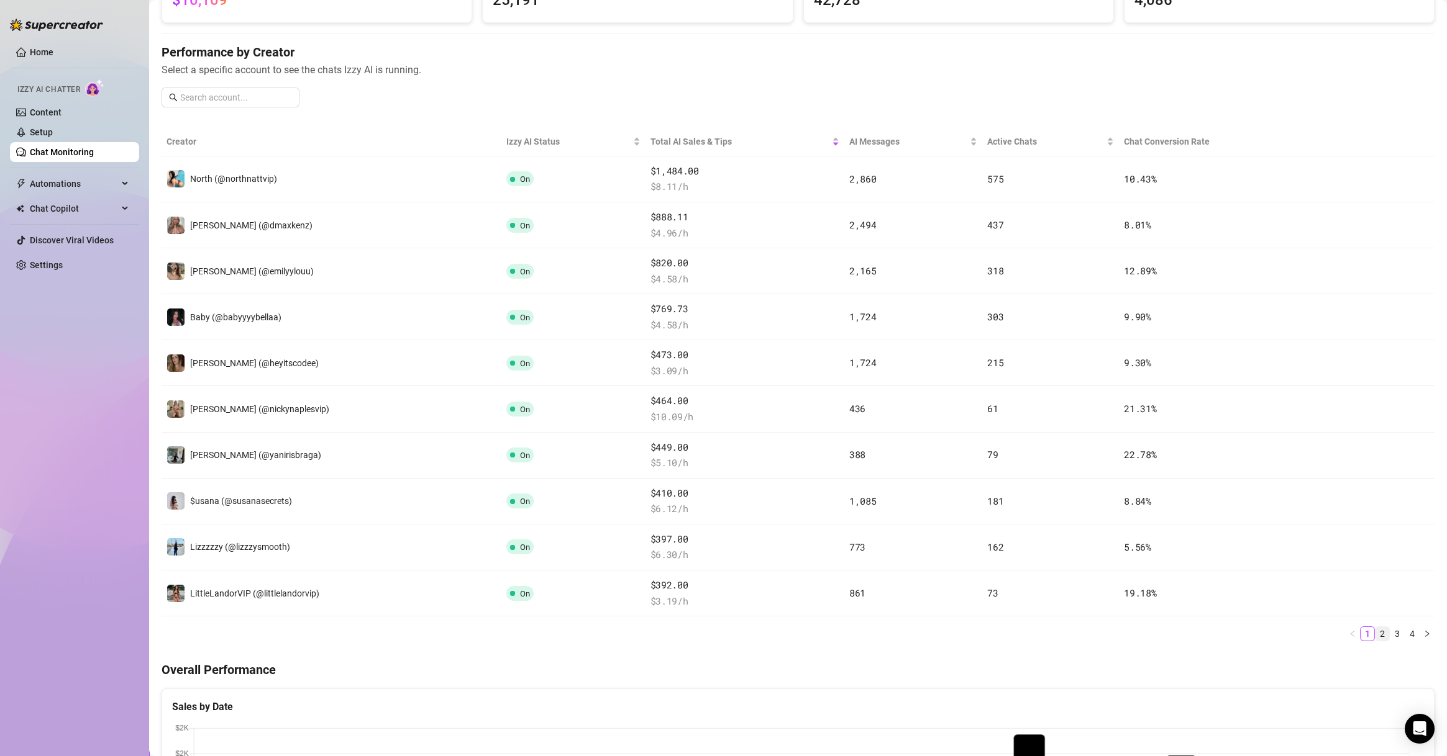
click at [1375, 633] on link "2" at bounding box center [1382, 634] width 14 height 14
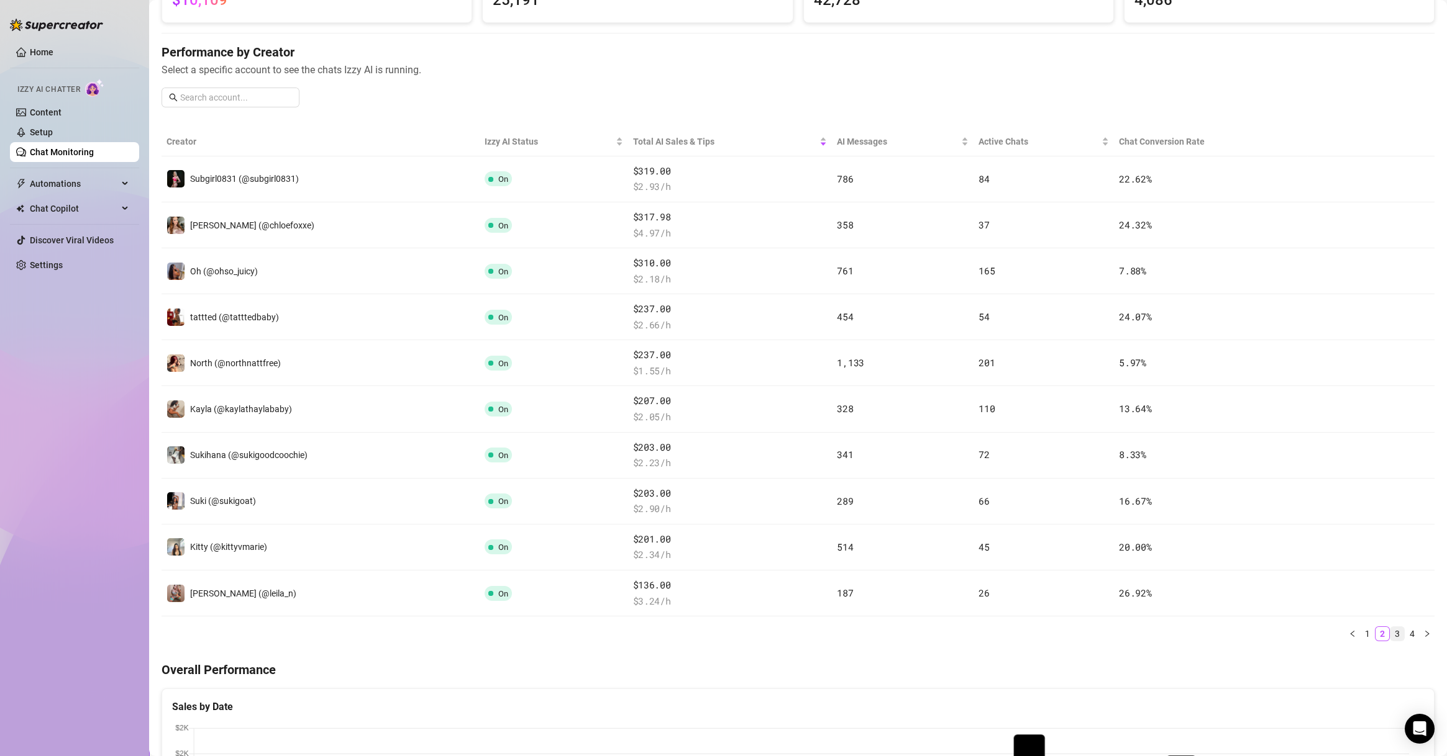
click at [1390, 632] on link "3" at bounding box center [1397, 634] width 14 height 14
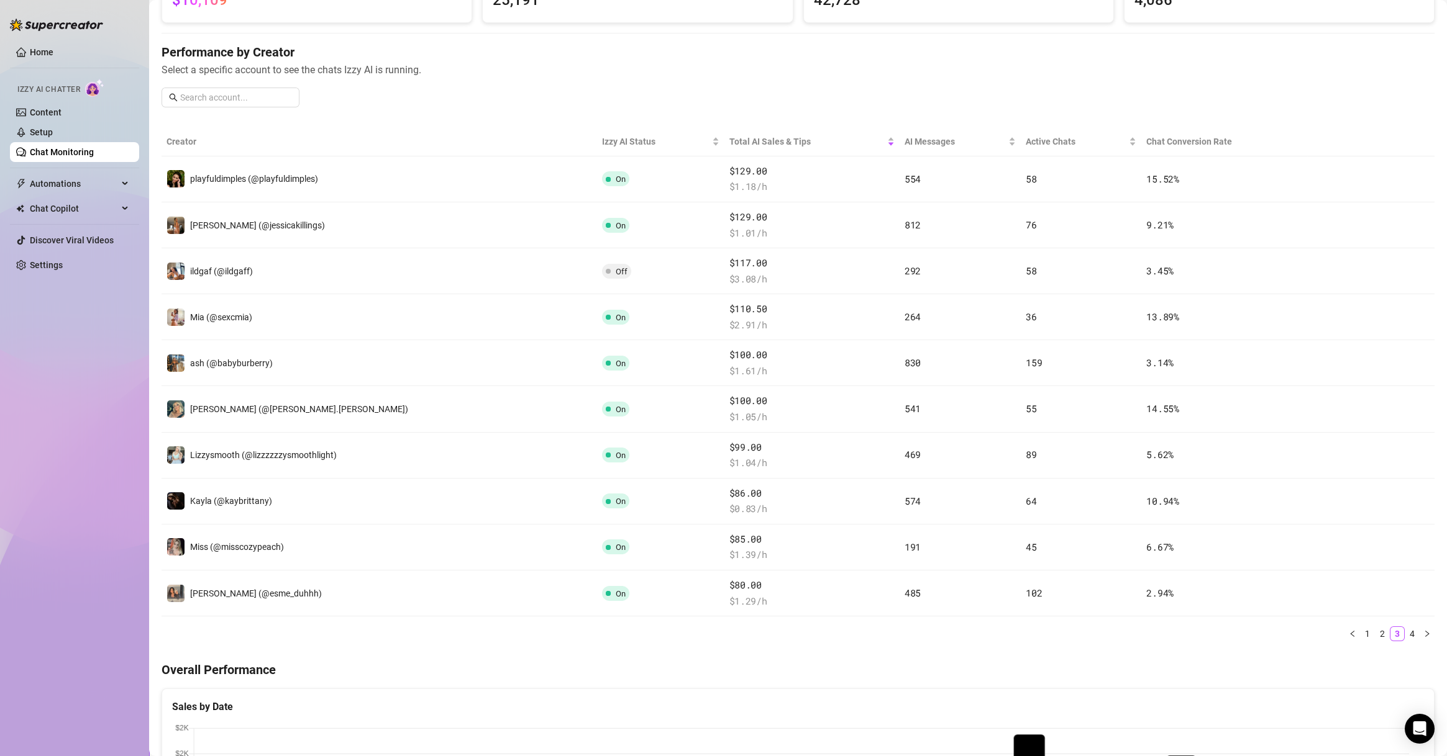
drag, startPoint x: 1394, startPoint y: 631, endPoint x: 1388, endPoint y: 626, distance: 8.0
click at [1405, 632] on link "4" at bounding box center [1412, 634] width 14 height 14
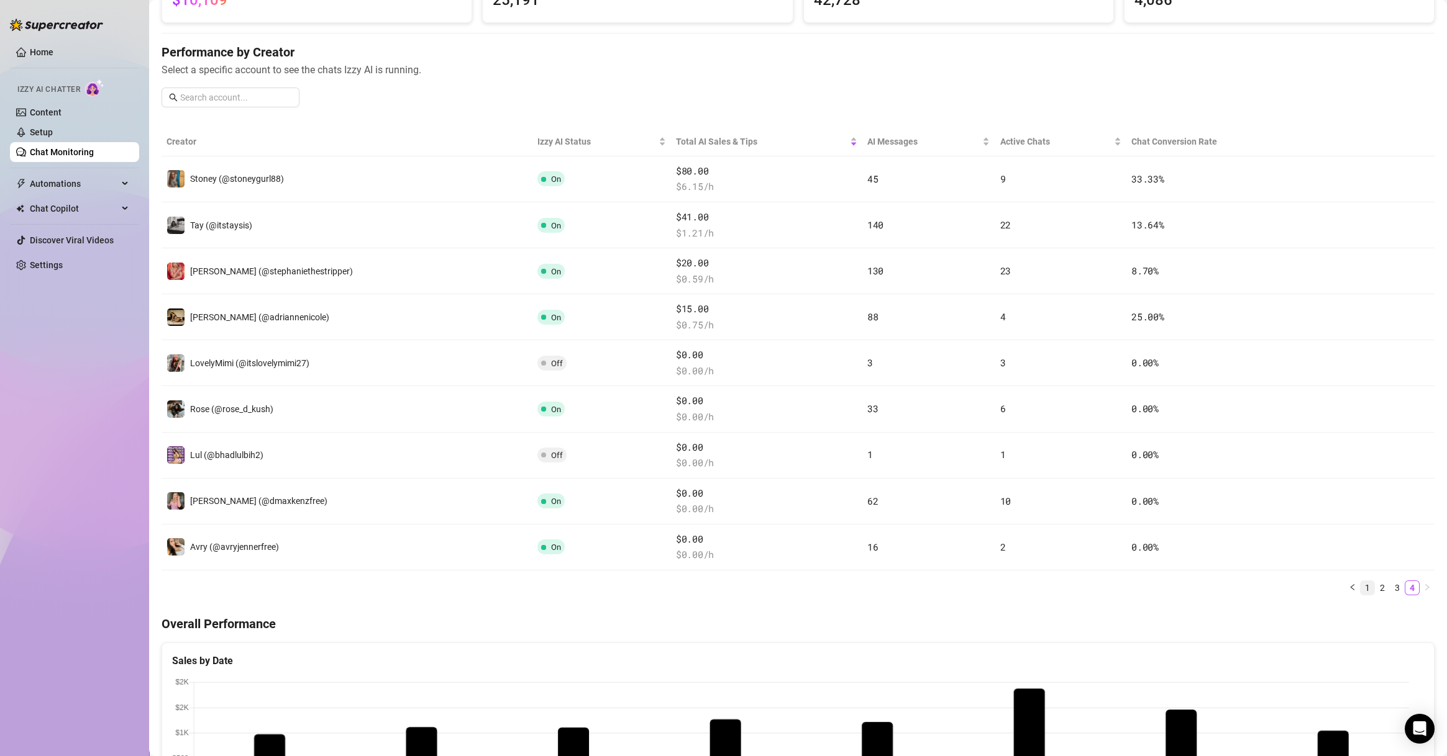
click at [1360, 590] on link "1" at bounding box center [1367, 588] width 14 height 14
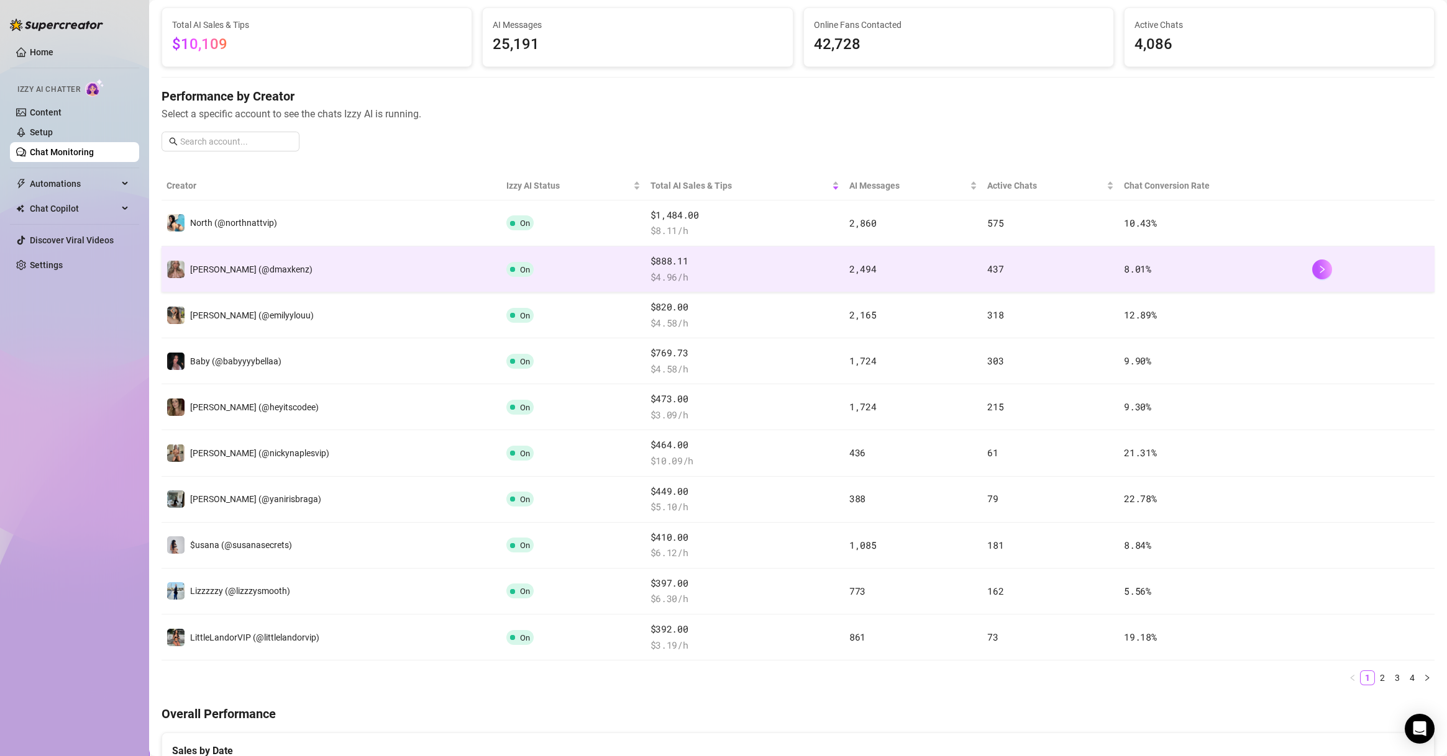
scroll to position [0, 0]
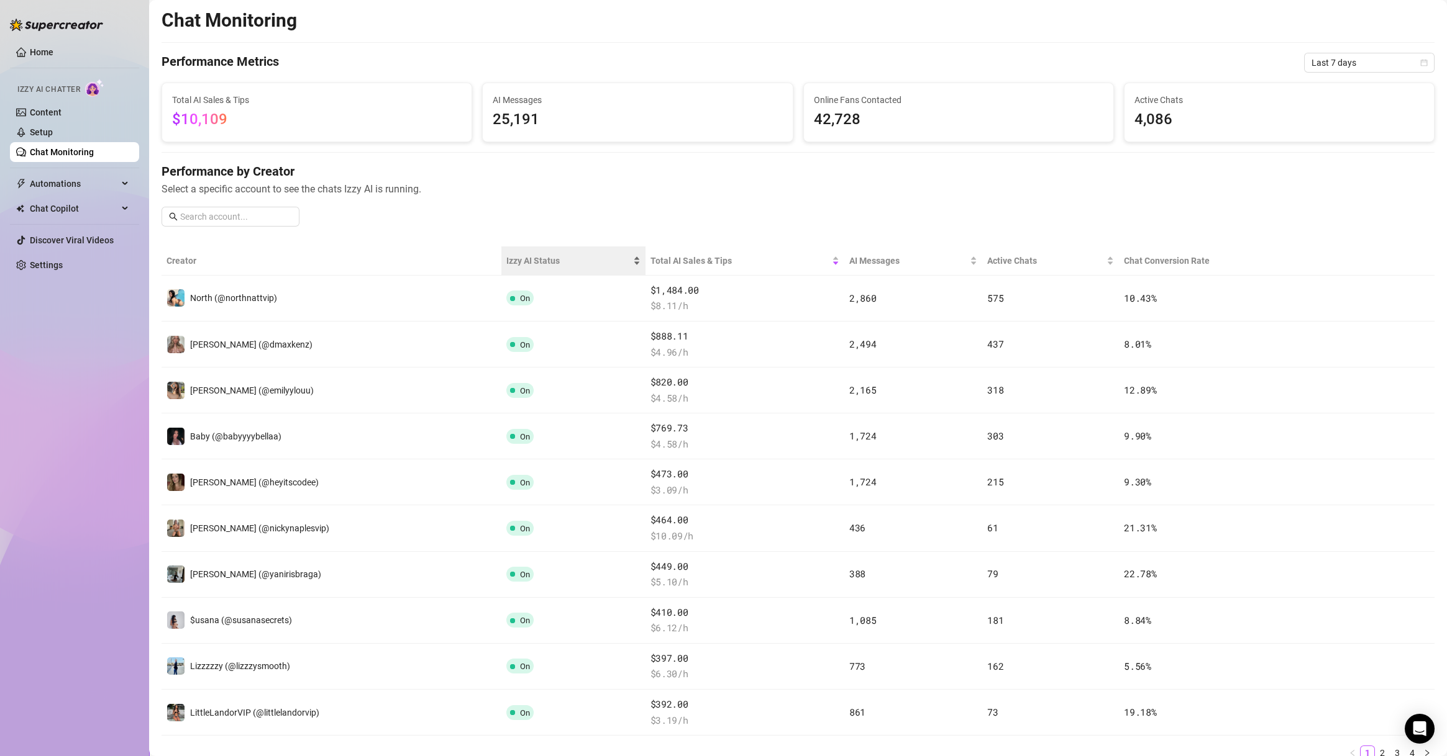
drag, startPoint x: 390, startPoint y: 269, endPoint x: 553, endPoint y: 268, distance: 162.7
click at [391, 269] on th "Creator" at bounding box center [331, 261] width 340 height 29
click at [559, 260] on span "Izzy AI Status" at bounding box center [568, 261] width 124 height 14
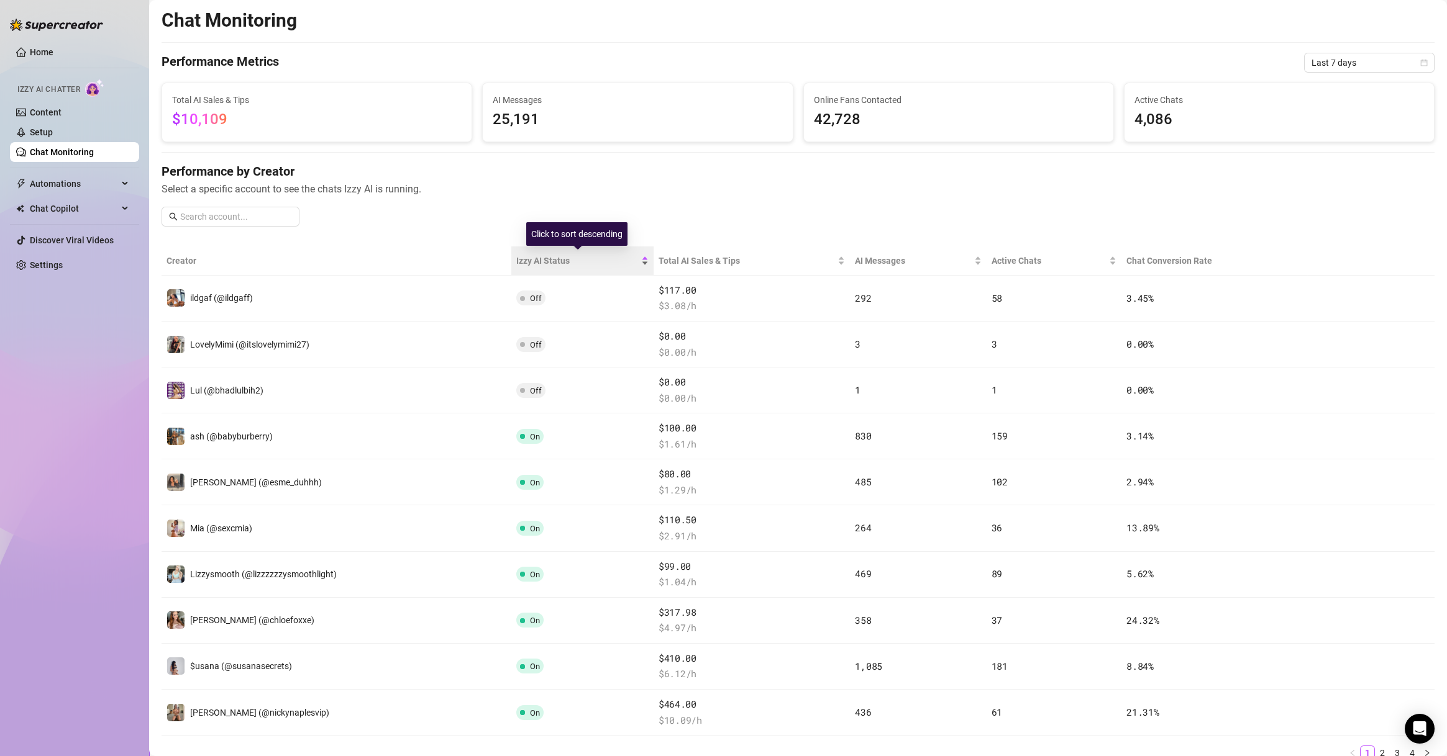
click at [543, 259] on span "Izzy AI Status" at bounding box center [577, 261] width 122 height 14
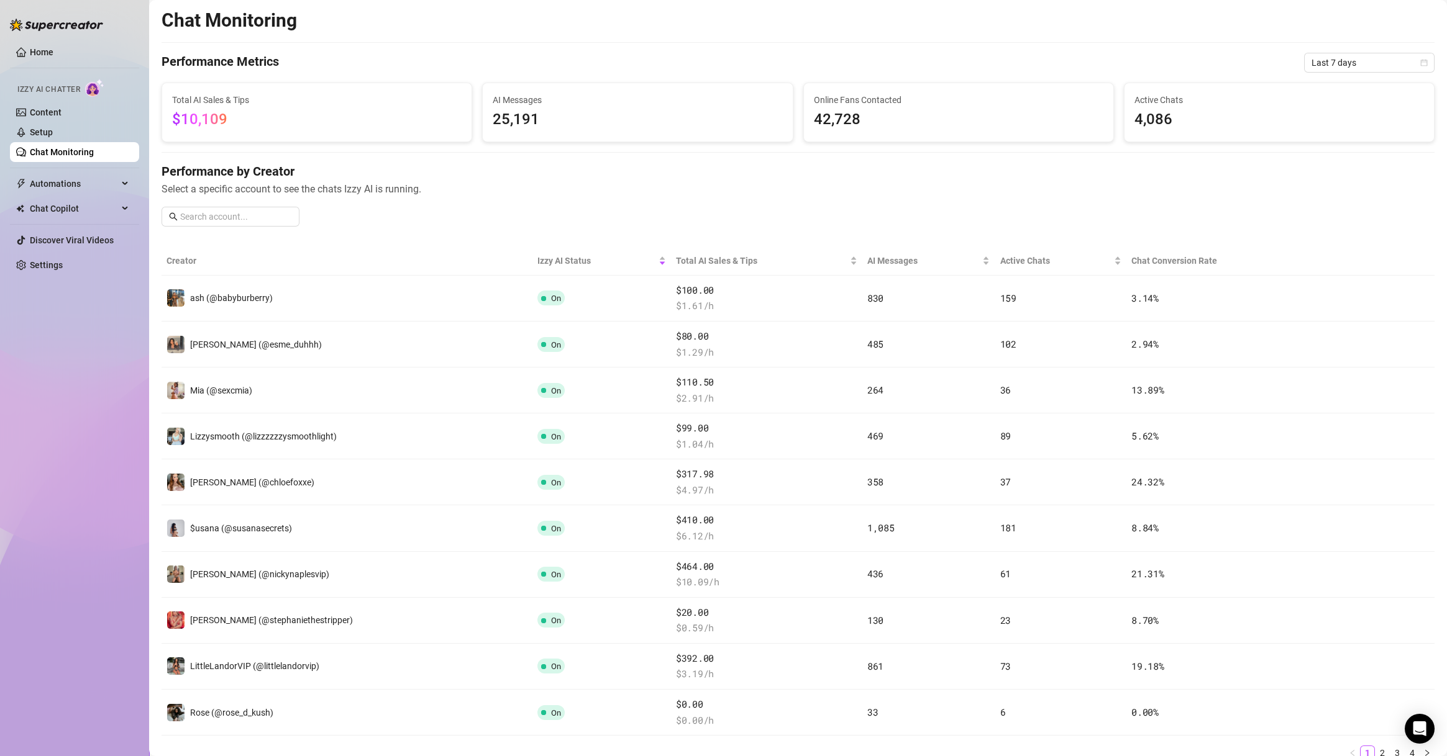
click at [298, 241] on div "Chat Monitoring Performance Metrics Last 7 days Total AI Sales & Tips $10,109 A…" at bounding box center [797, 743] width 1273 height 1468
click at [1375, 752] on link "2" at bounding box center [1382, 754] width 14 height 14
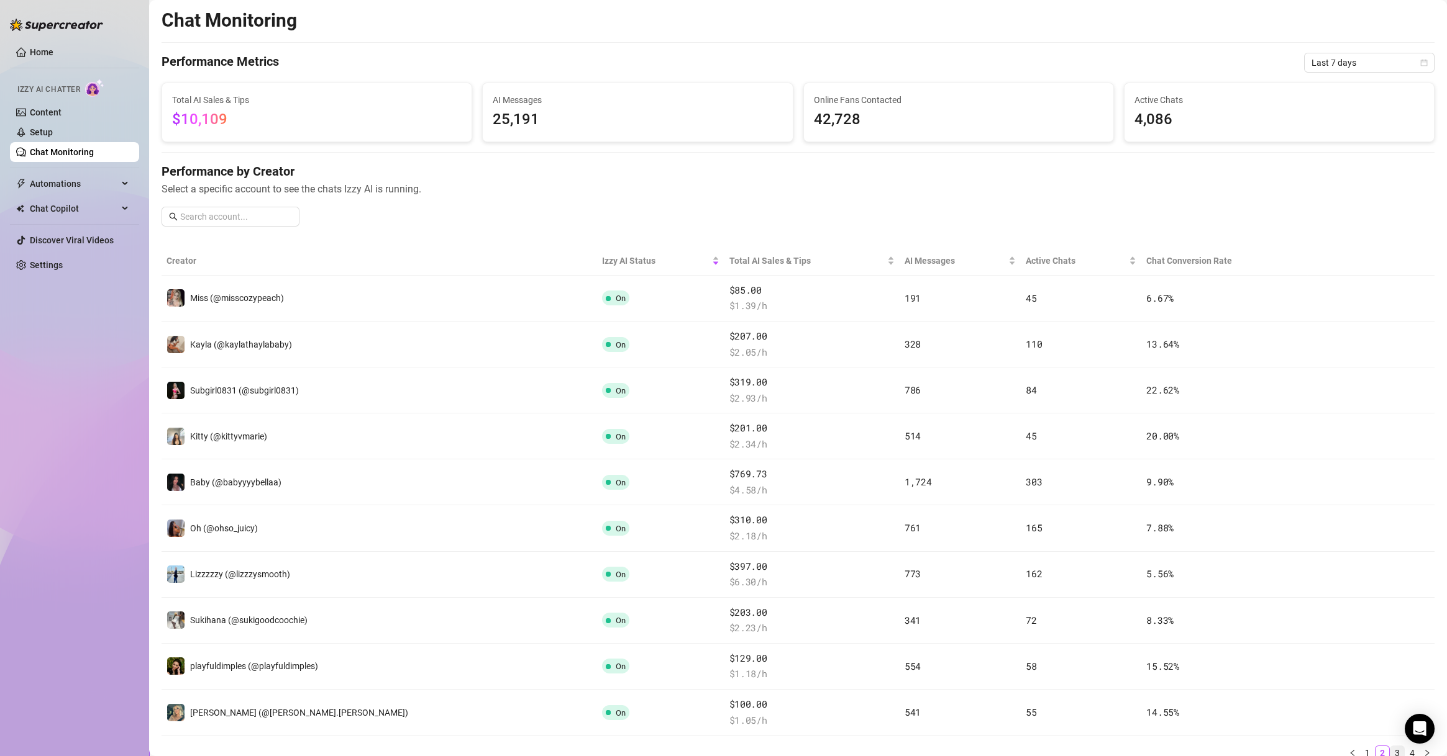
click at [1390, 748] on link "3" at bounding box center [1397, 754] width 14 height 14
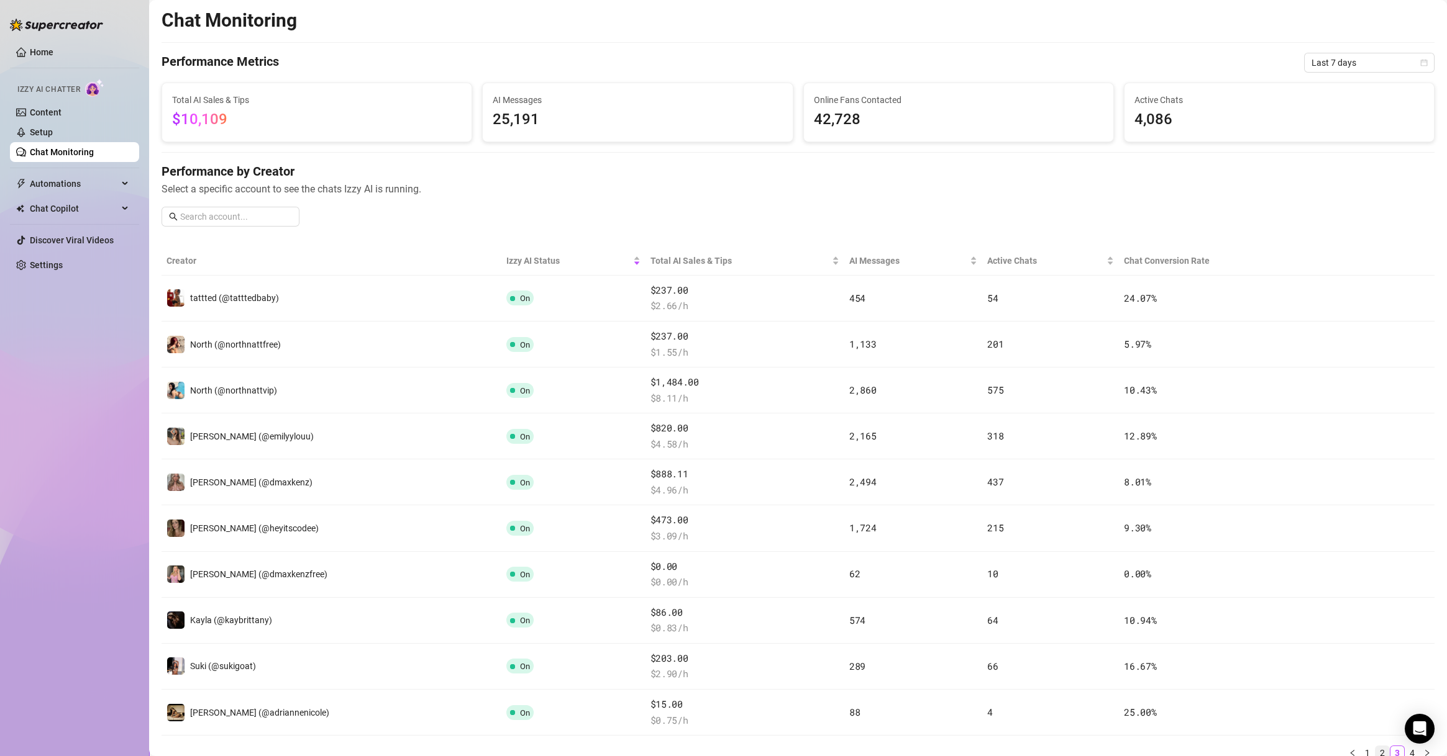
click at [1375, 750] on link "2" at bounding box center [1382, 754] width 14 height 14
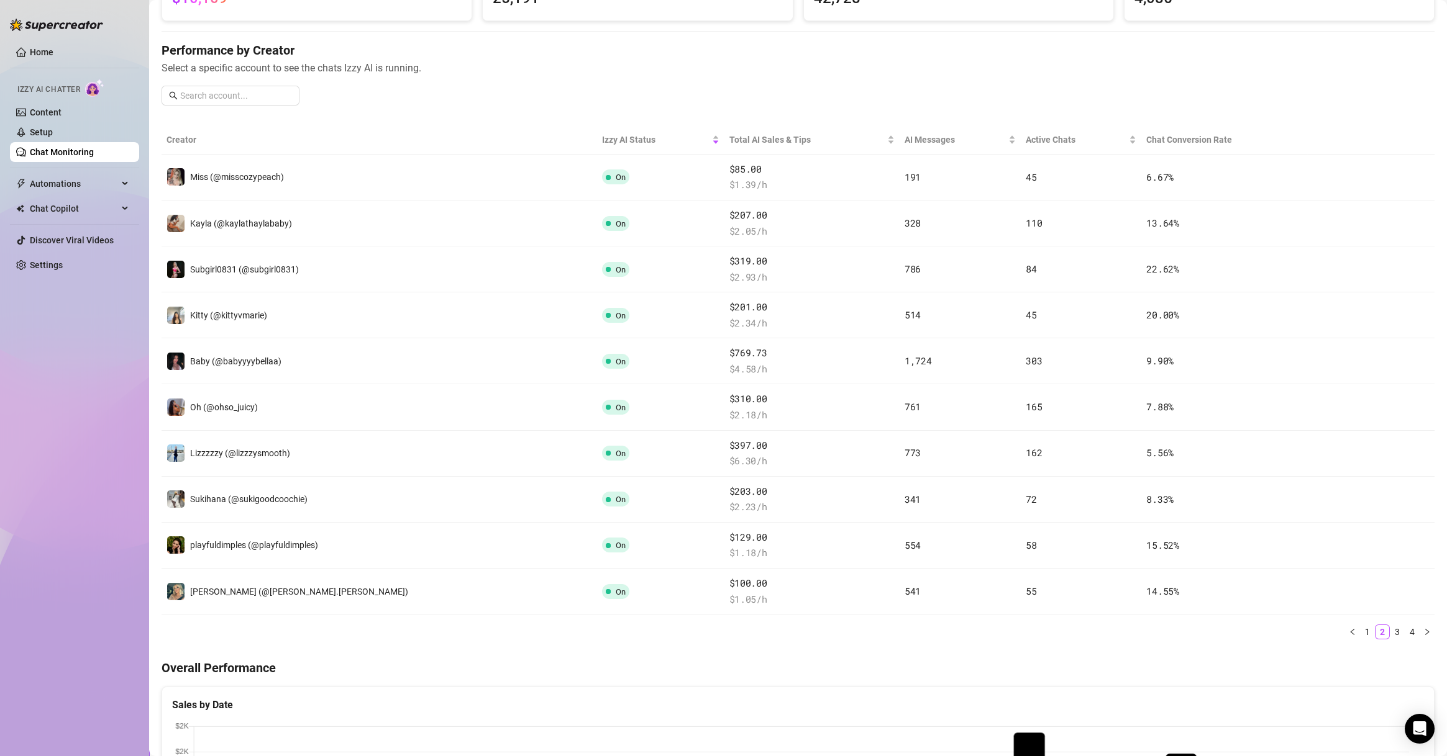
scroll to position [191, 0]
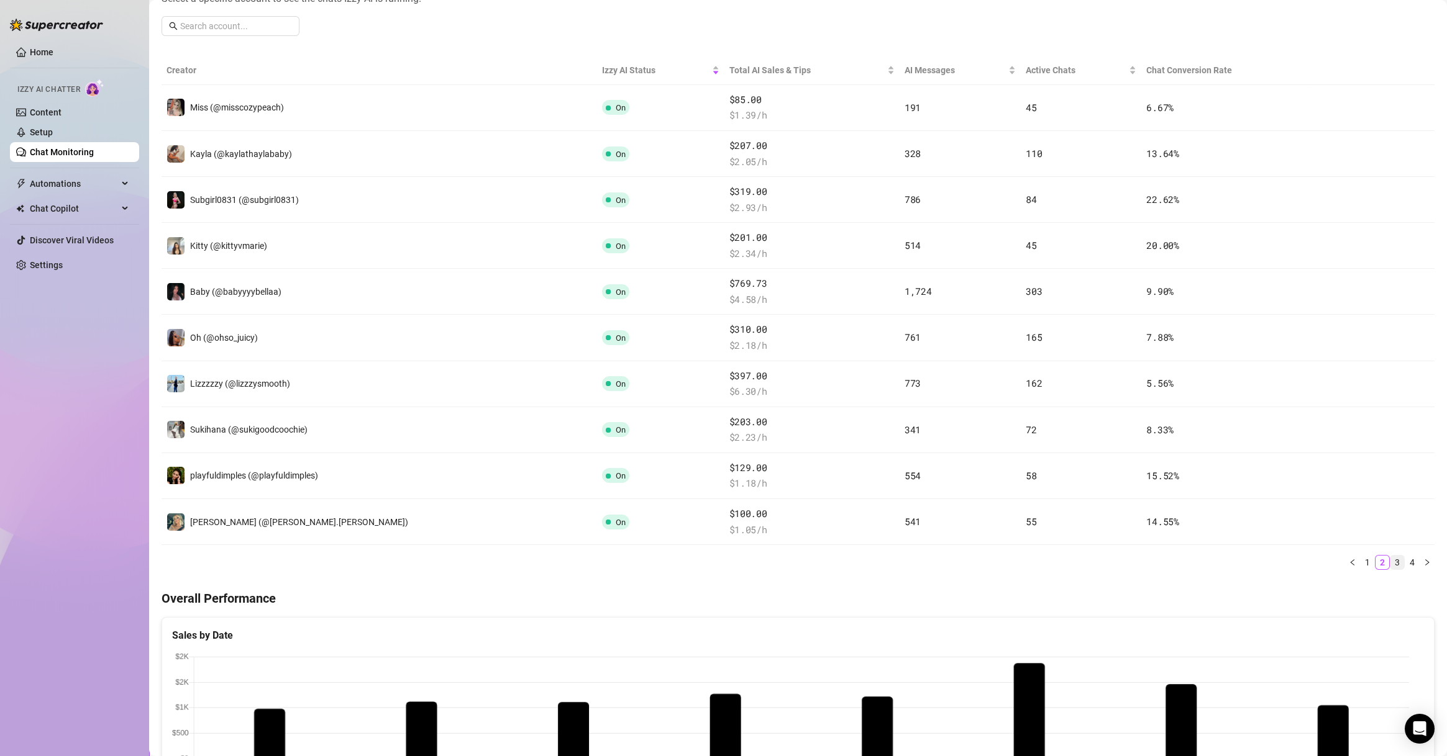
click at [1390, 560] on link "3" at bounding box center [1397, 563] width 14 height 14
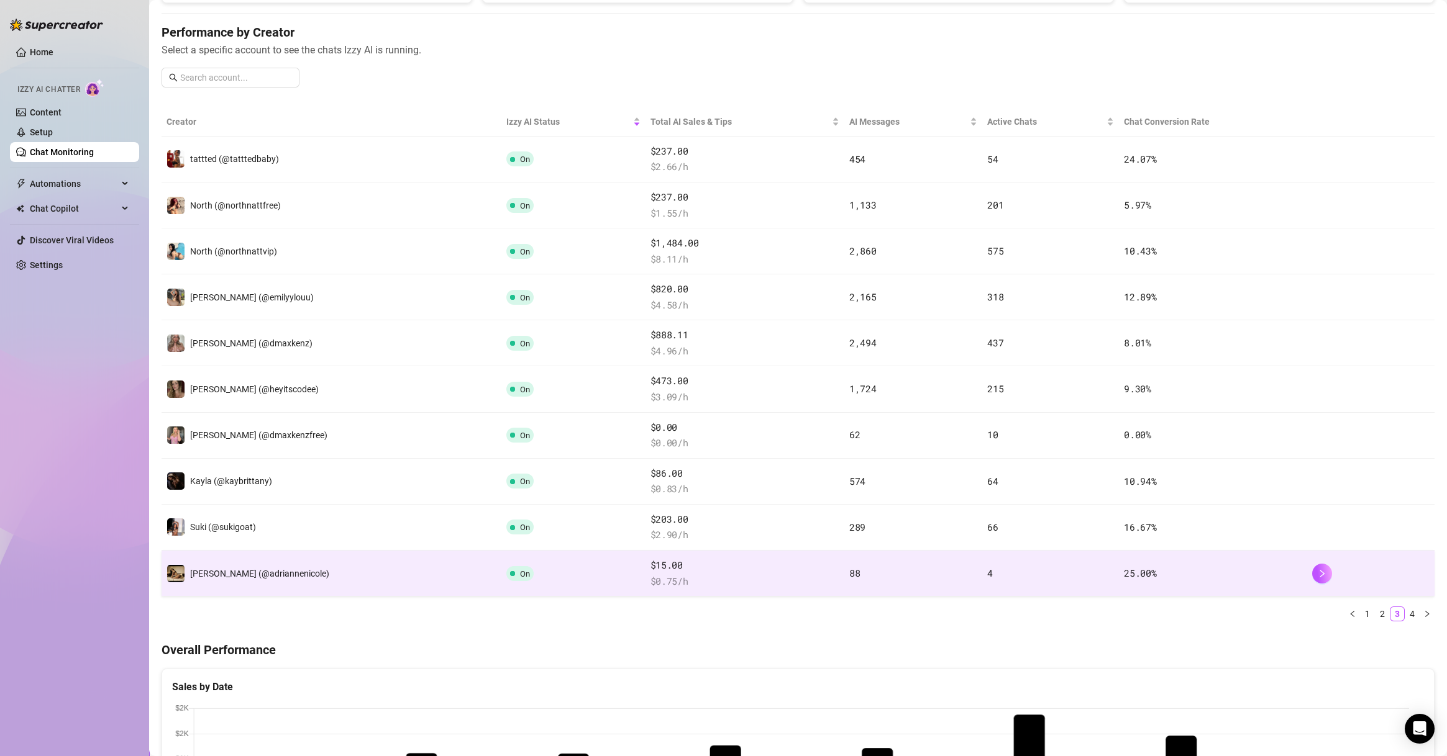
scroll to position [71, 0]
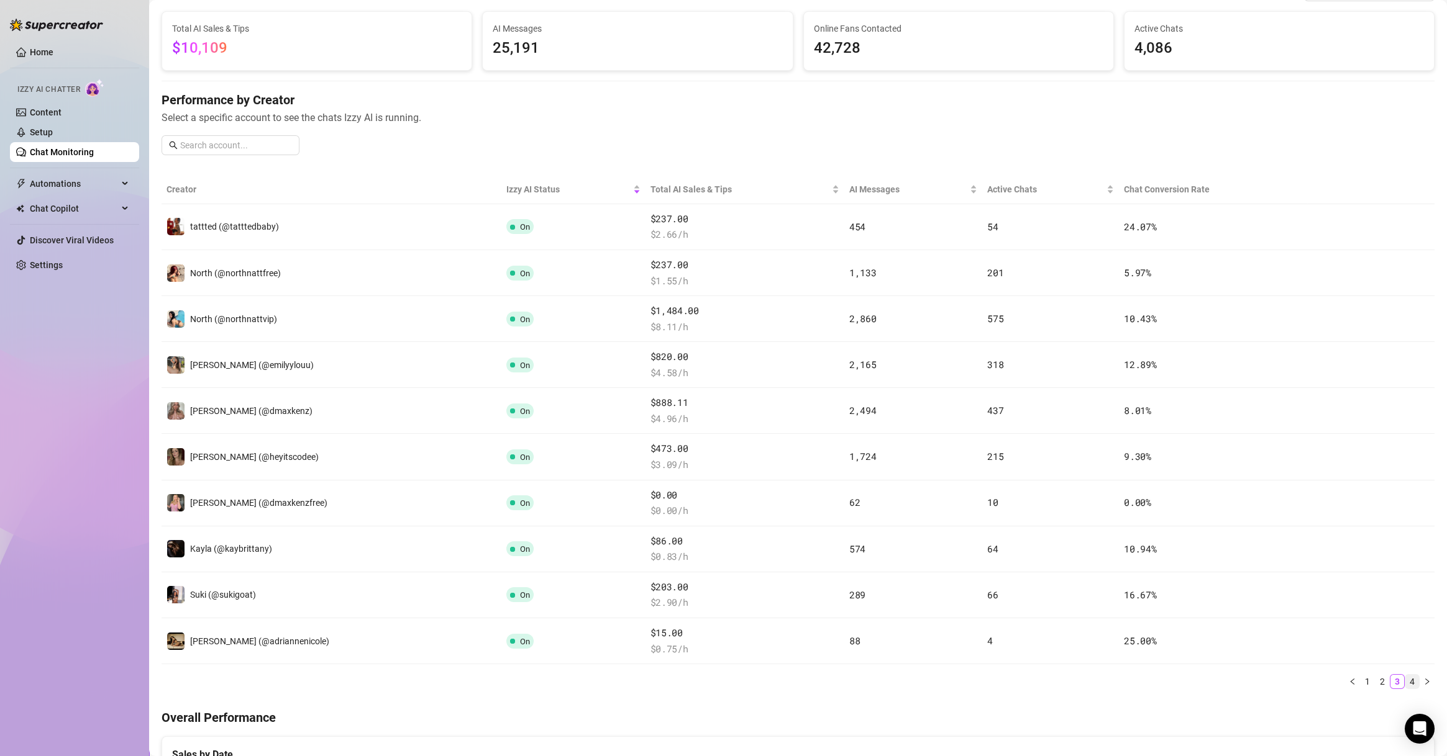
click at [1405, 678] on link "4" at bounding box center [1412, 682] width 14 height 14
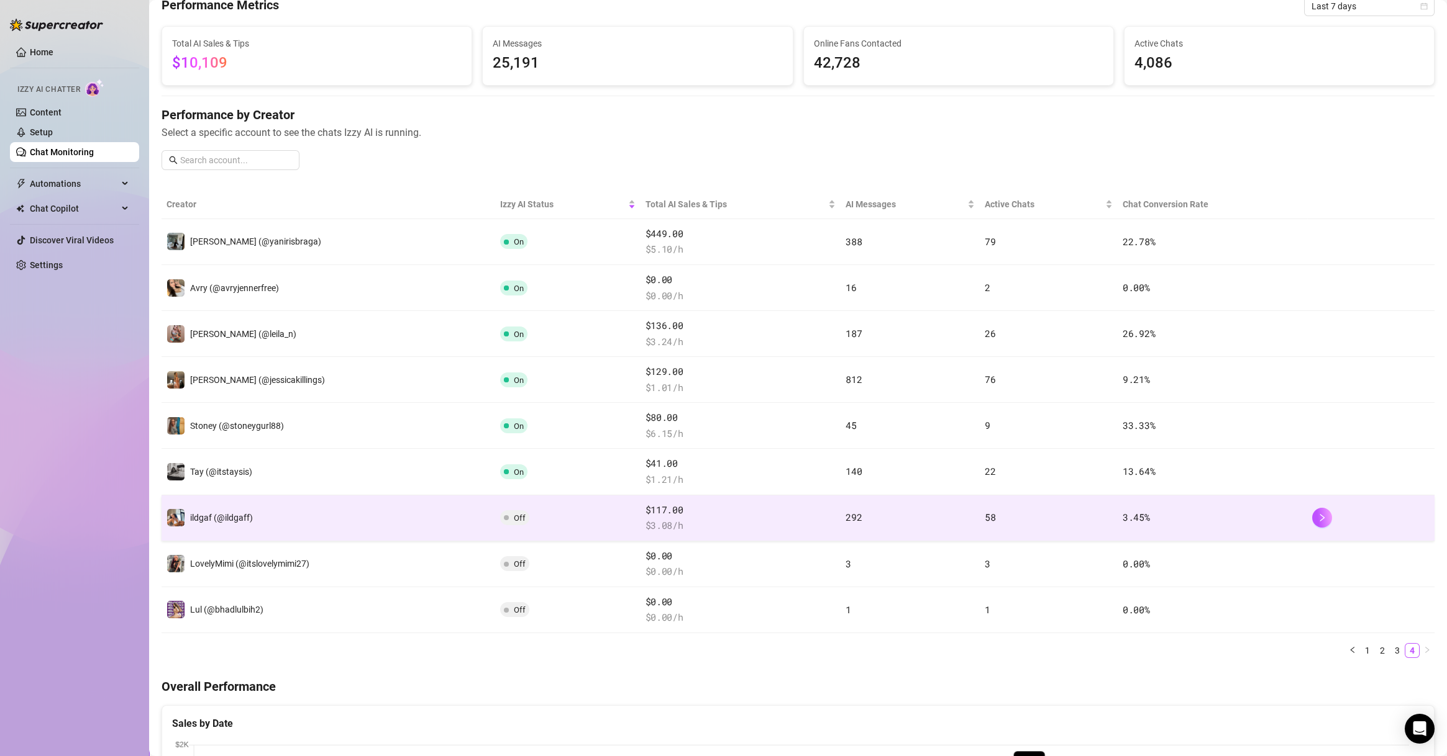
scroll to position [0, 0]
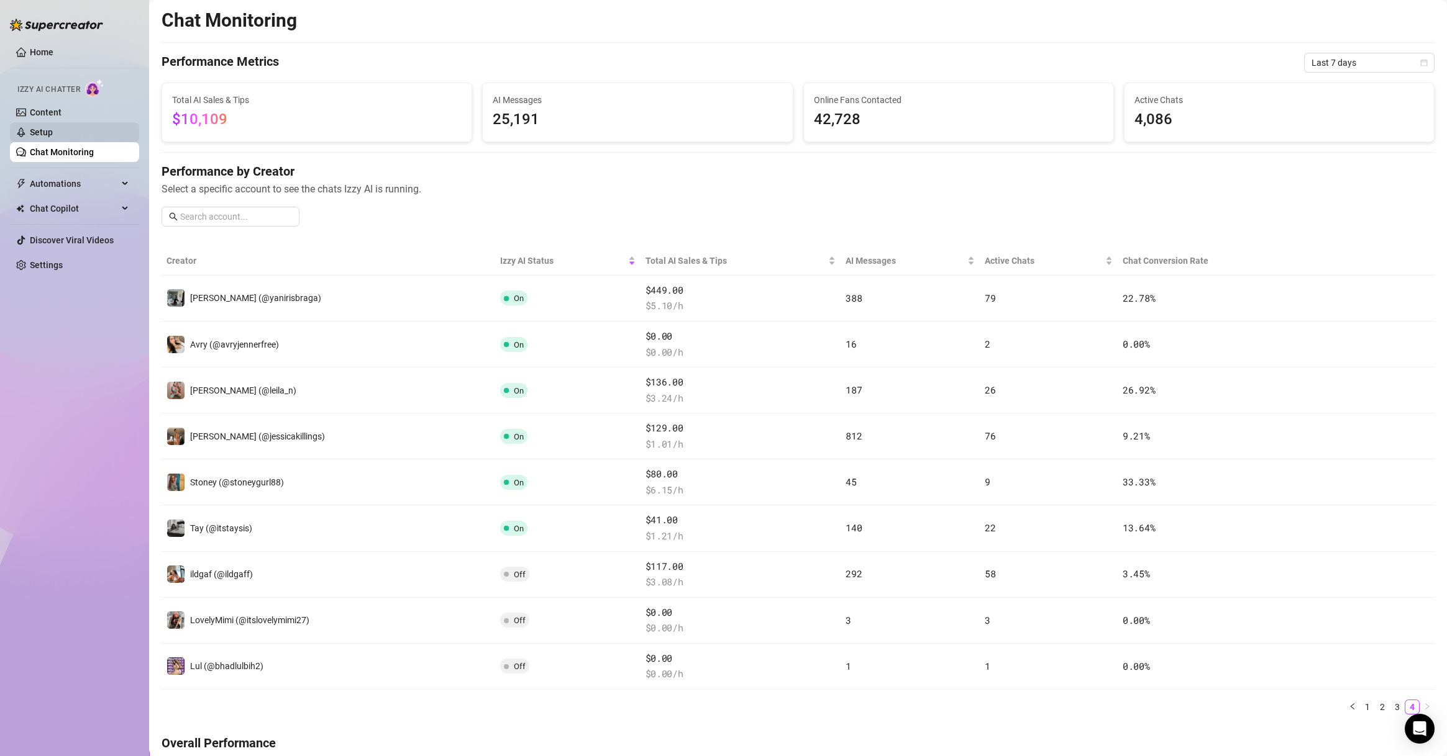
click at [53, 130] on link "Setup" at bounding box center [41, 132] width 23 height 10
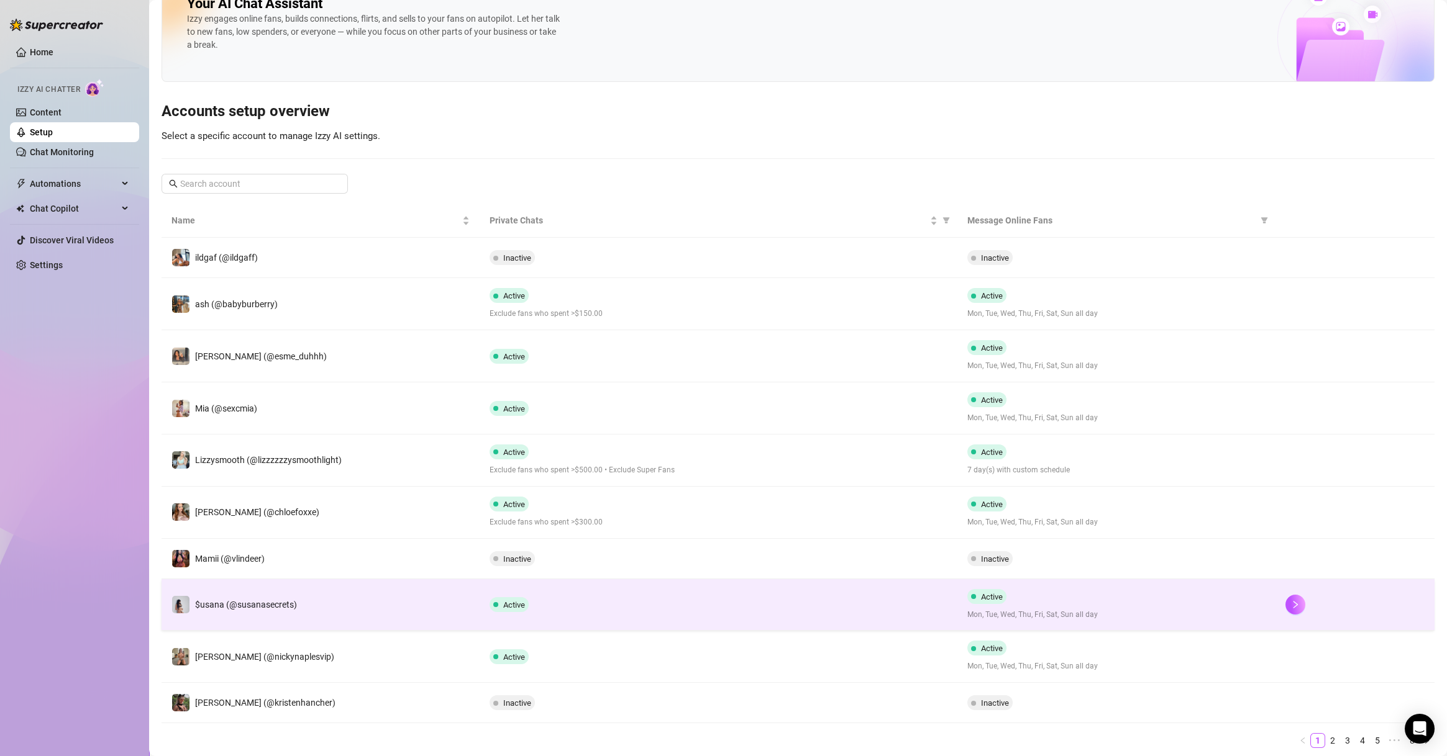
scroll to position [73, 0]
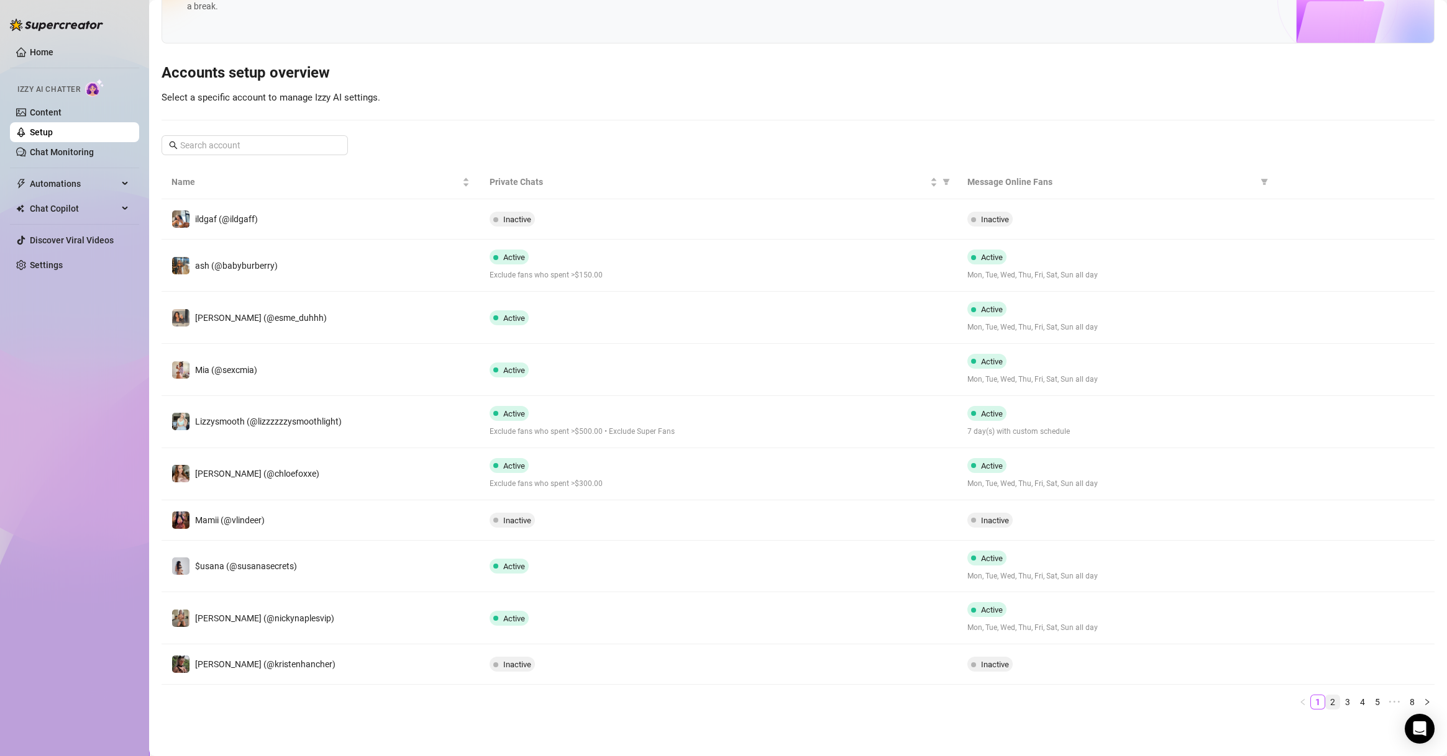
click at [1325, 696] on link "2" at bounding box center [1332, 703] width 14 height 14
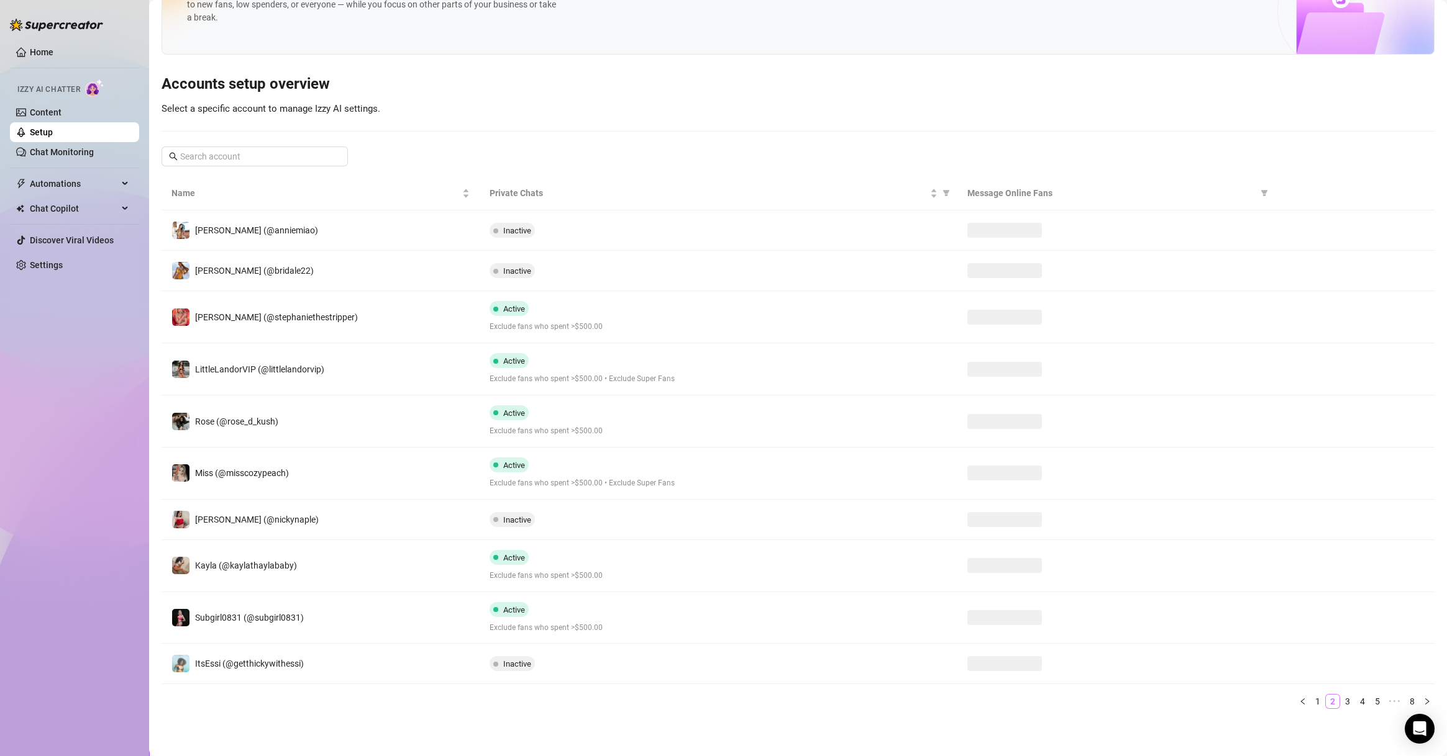
scroll to position [60, 0]
click at [1340, 702] on link "3" at bounding box center [1347, 703] width 14 height 14
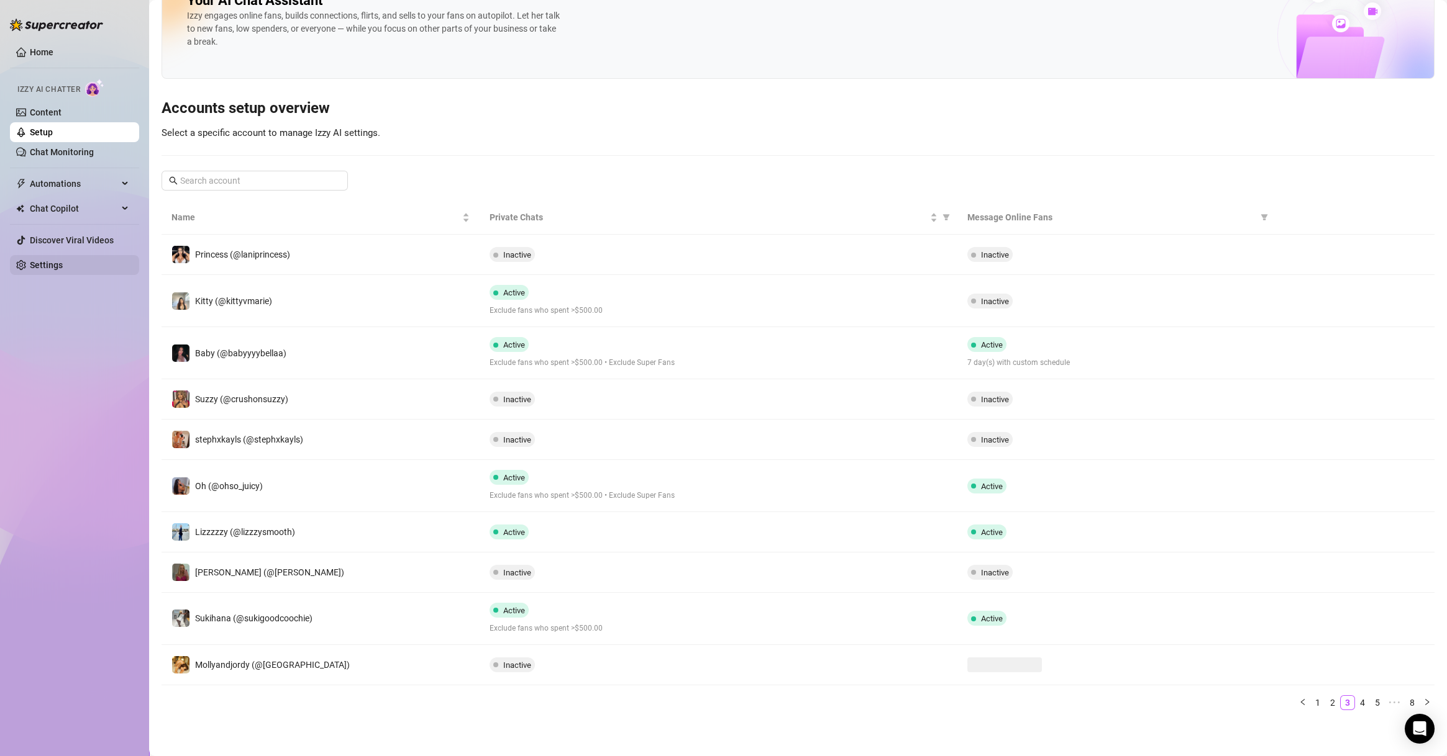
scroll to position [49, 0]
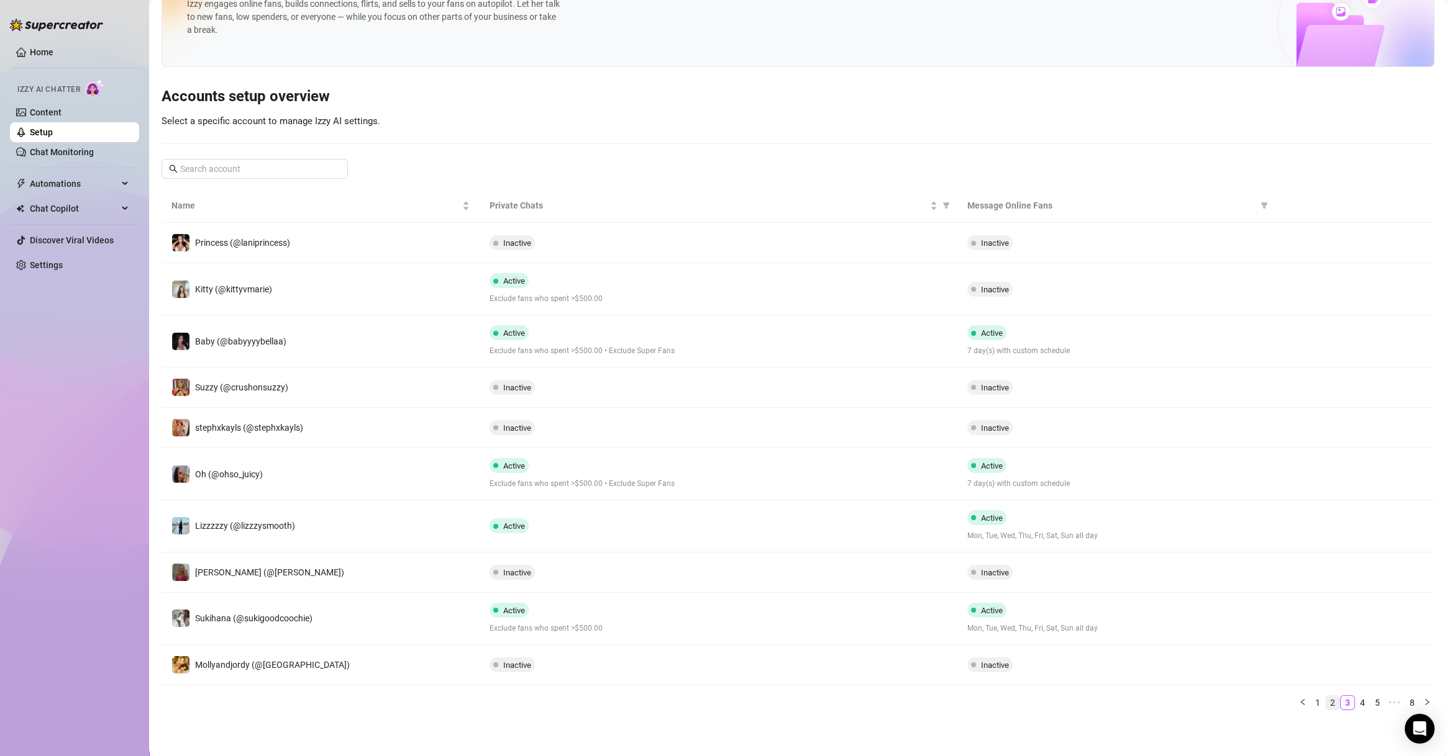
click at [1325, 704] on link "2" at bounding box center [1332, 703] width 14 height 14
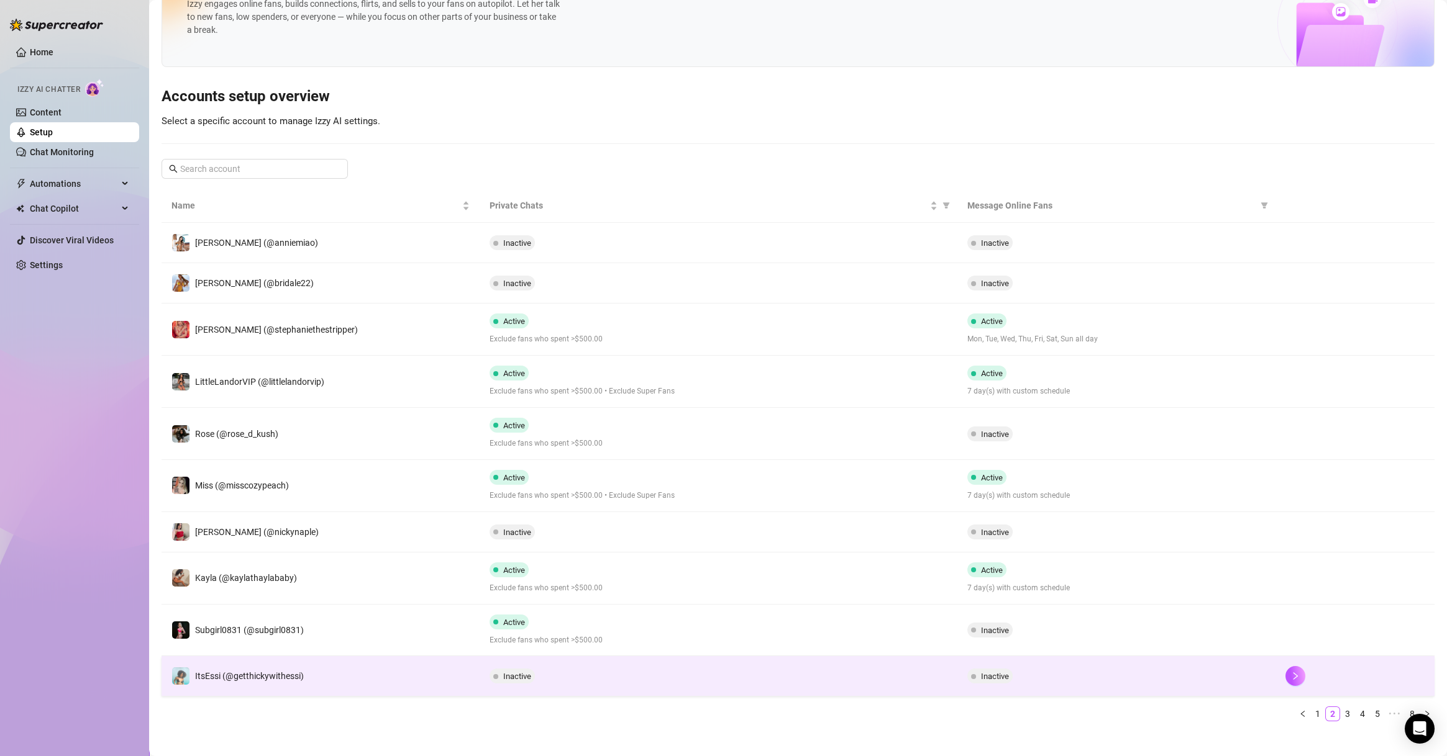
scroll to position [60, 0]
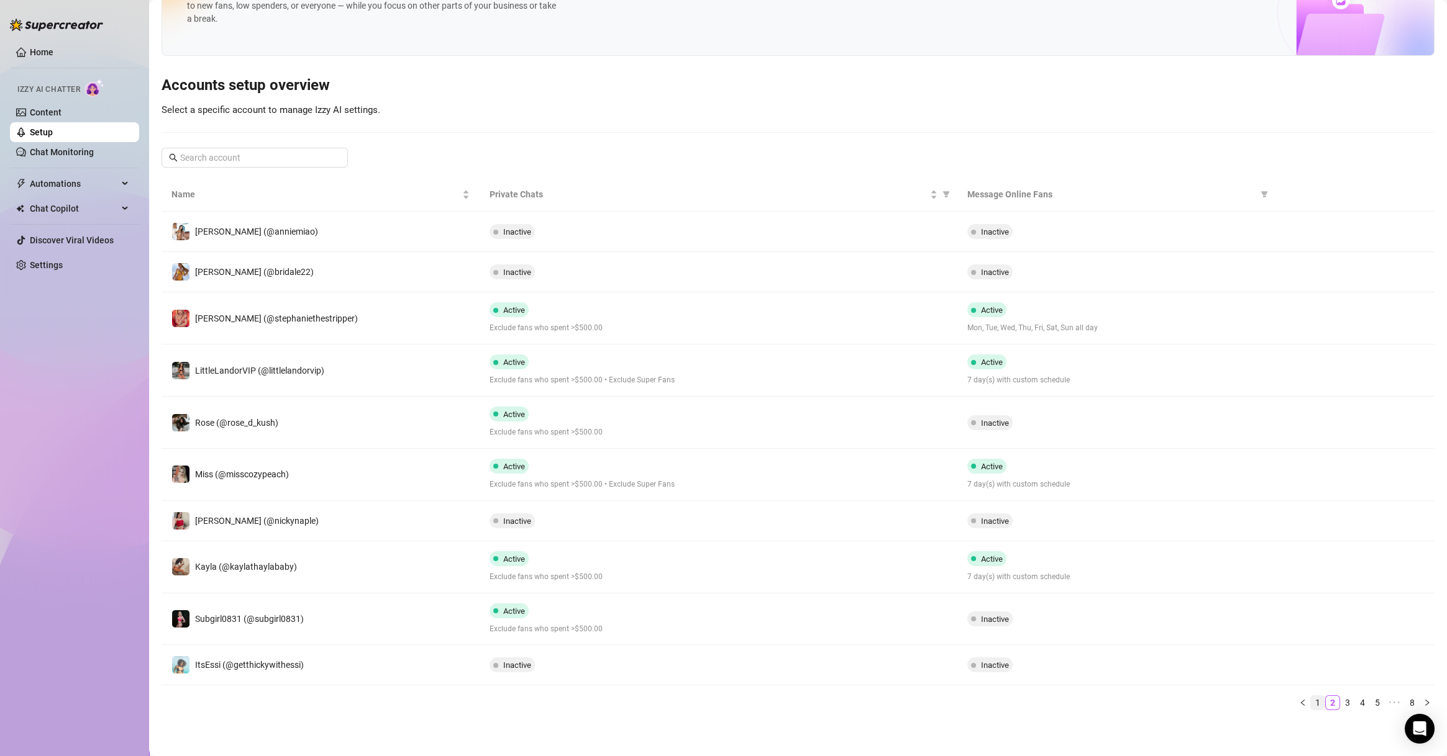
click at [1310, 702] on link "1" at bounding box center [1317, 703] width 14 height 14
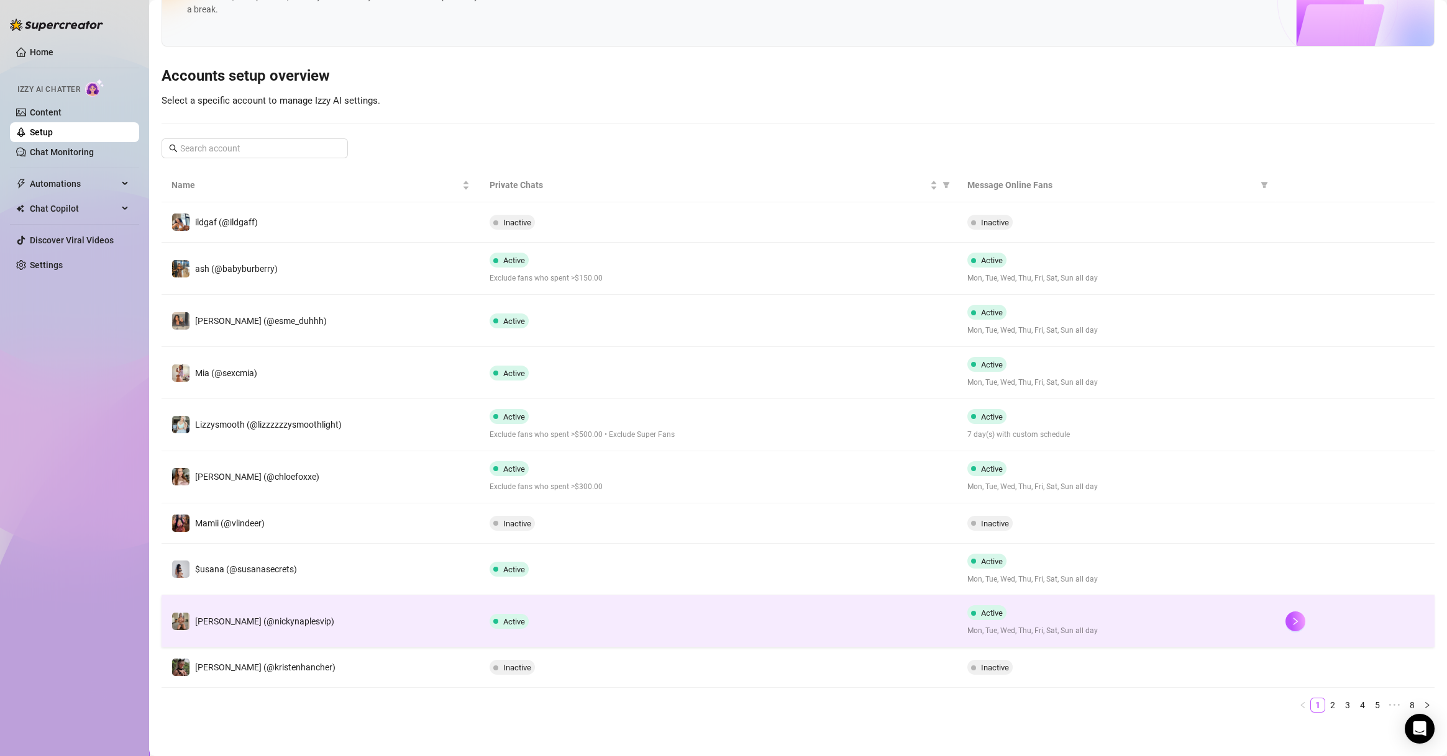
scroll to position [73, 0]
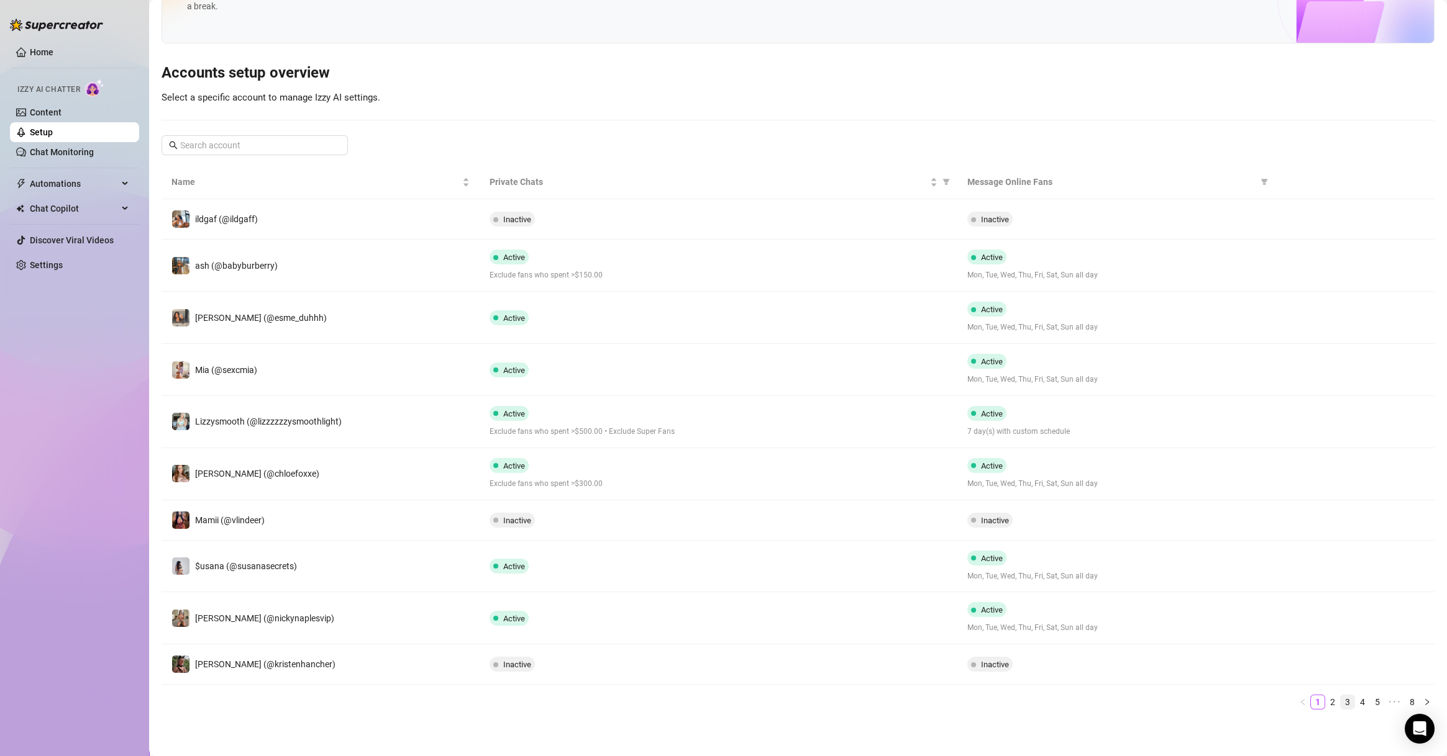
click at [1340, 696] on link "3" at bounding box center [1347, 703] width 14 height 14
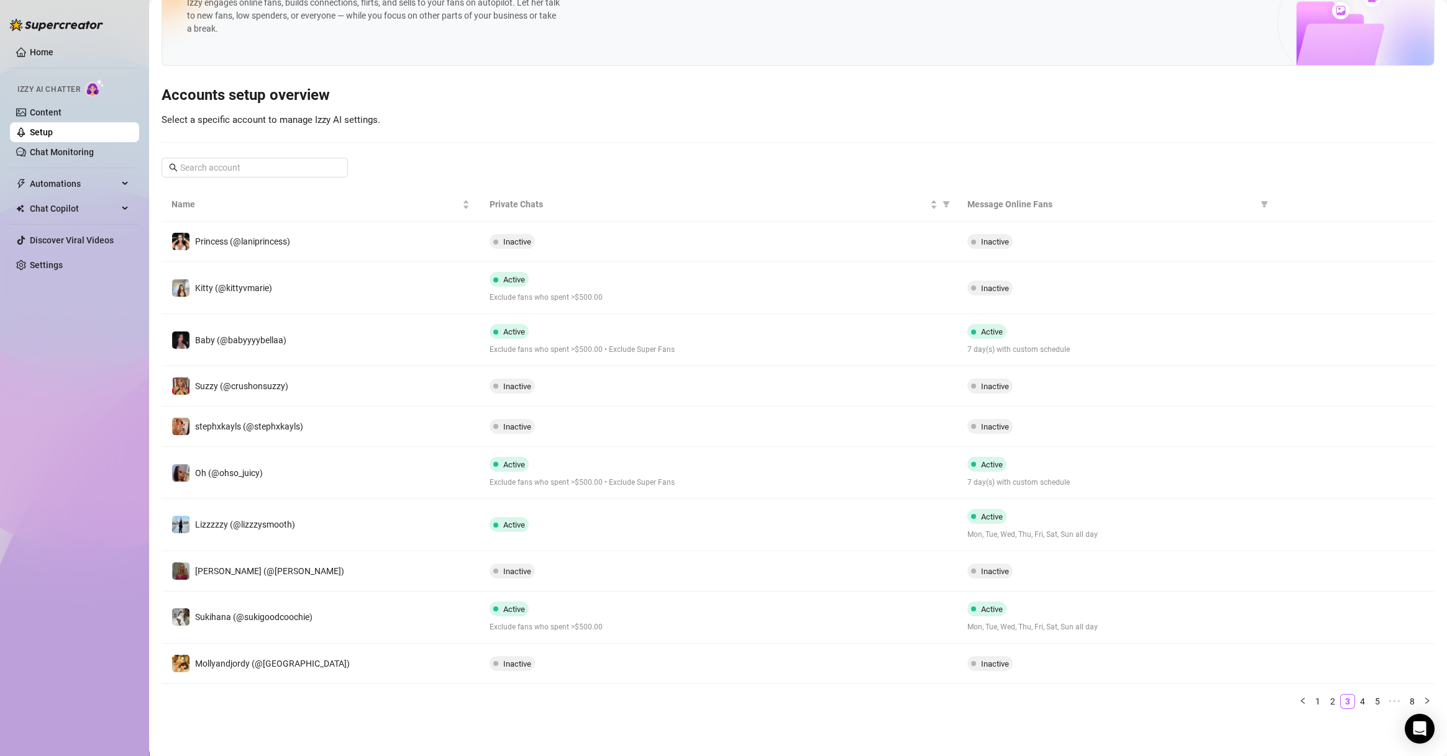
scroll to position [49, 0]
click at [1355, 702] on link "4" at bounding box center [1362, 703] width 14 height 14
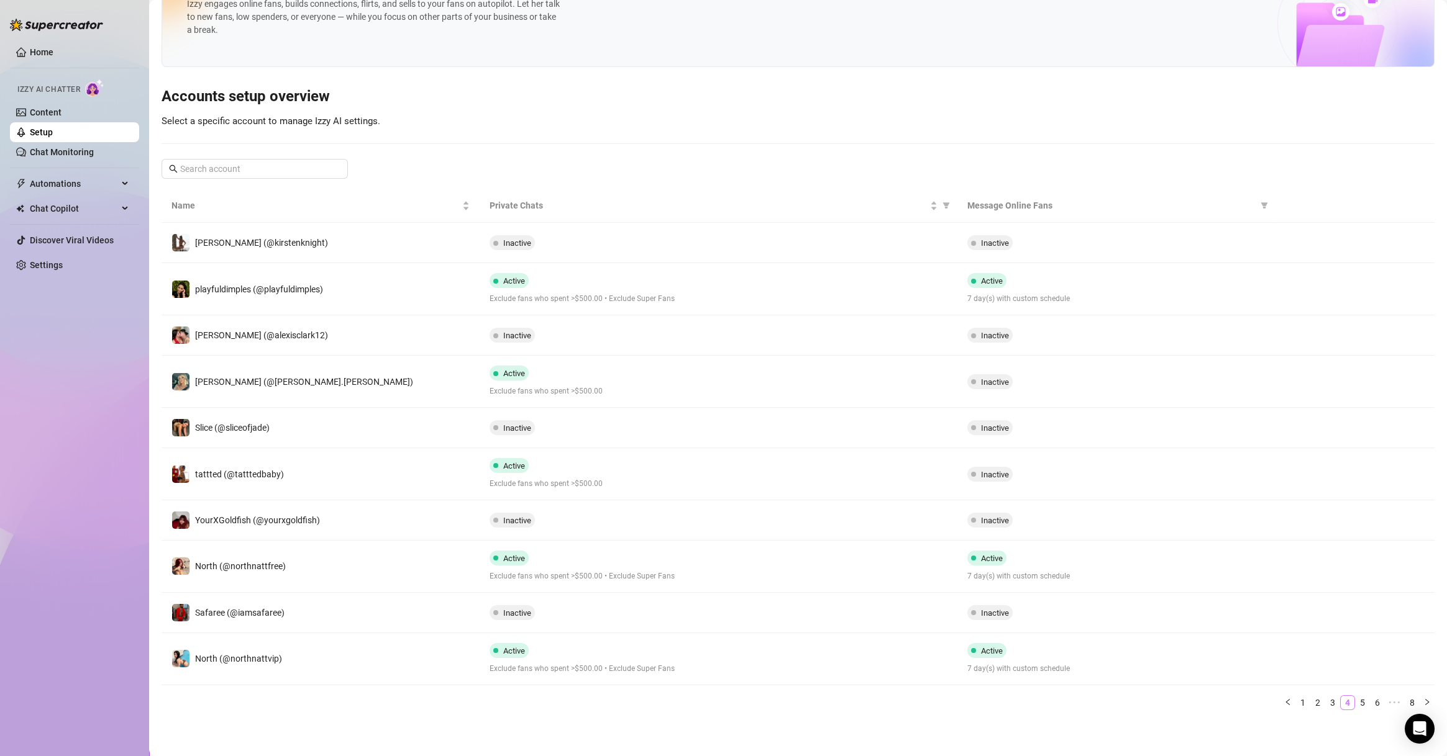
click at [1355, 700] on link "5" at bounding box center [1362, 703] width 14 height 14
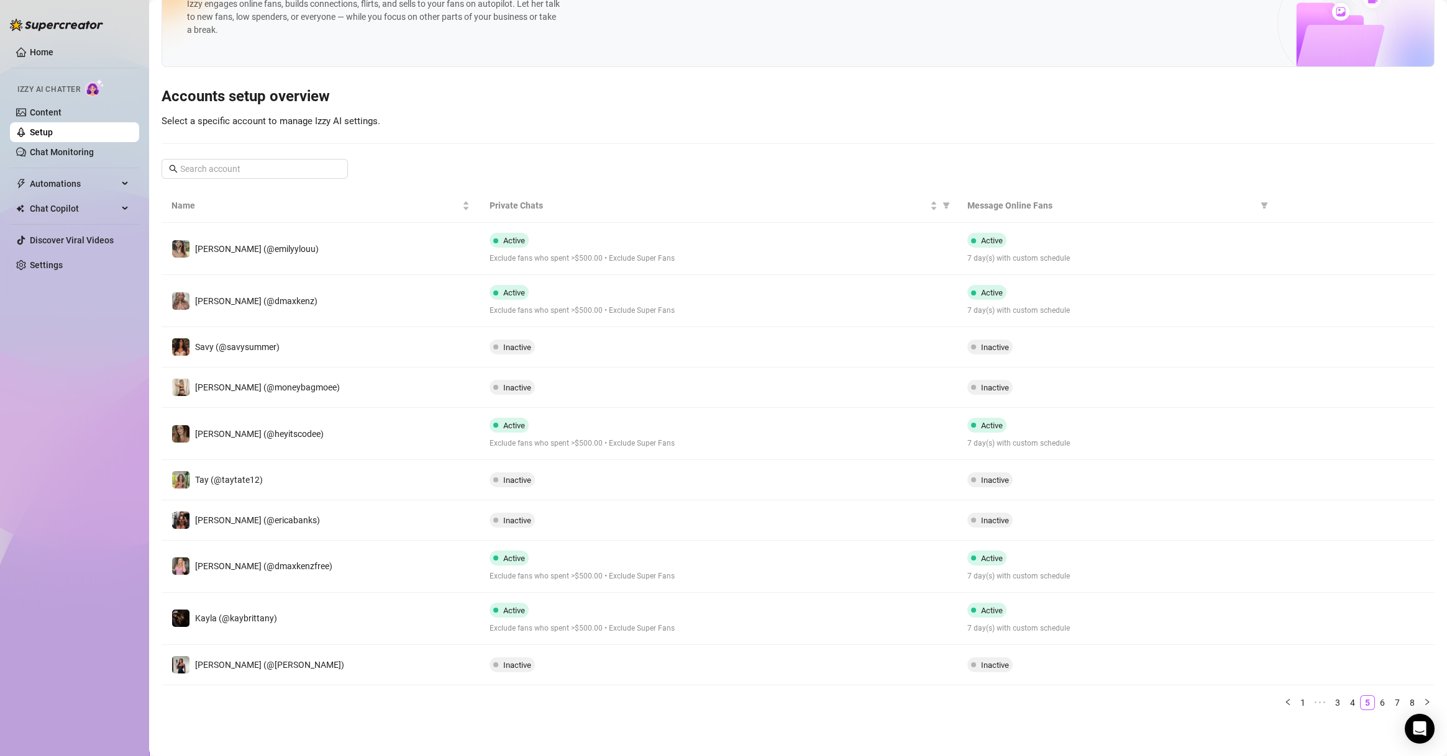
click at [1375, 699] on link "6" at bounding box center [1382, 703] width 14 height 14
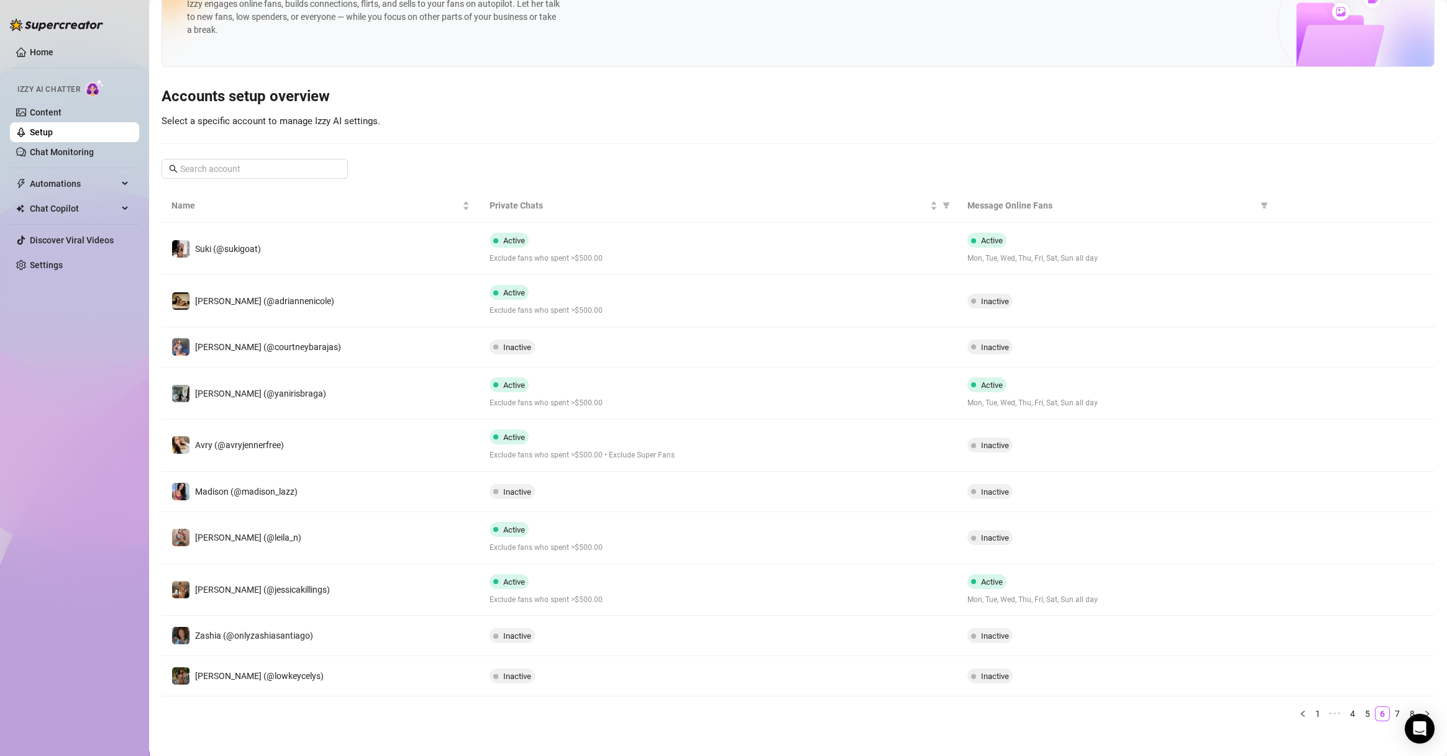
click at [1390, 712] on link "7" at bounding box center [1397, 714] width 14 height 14
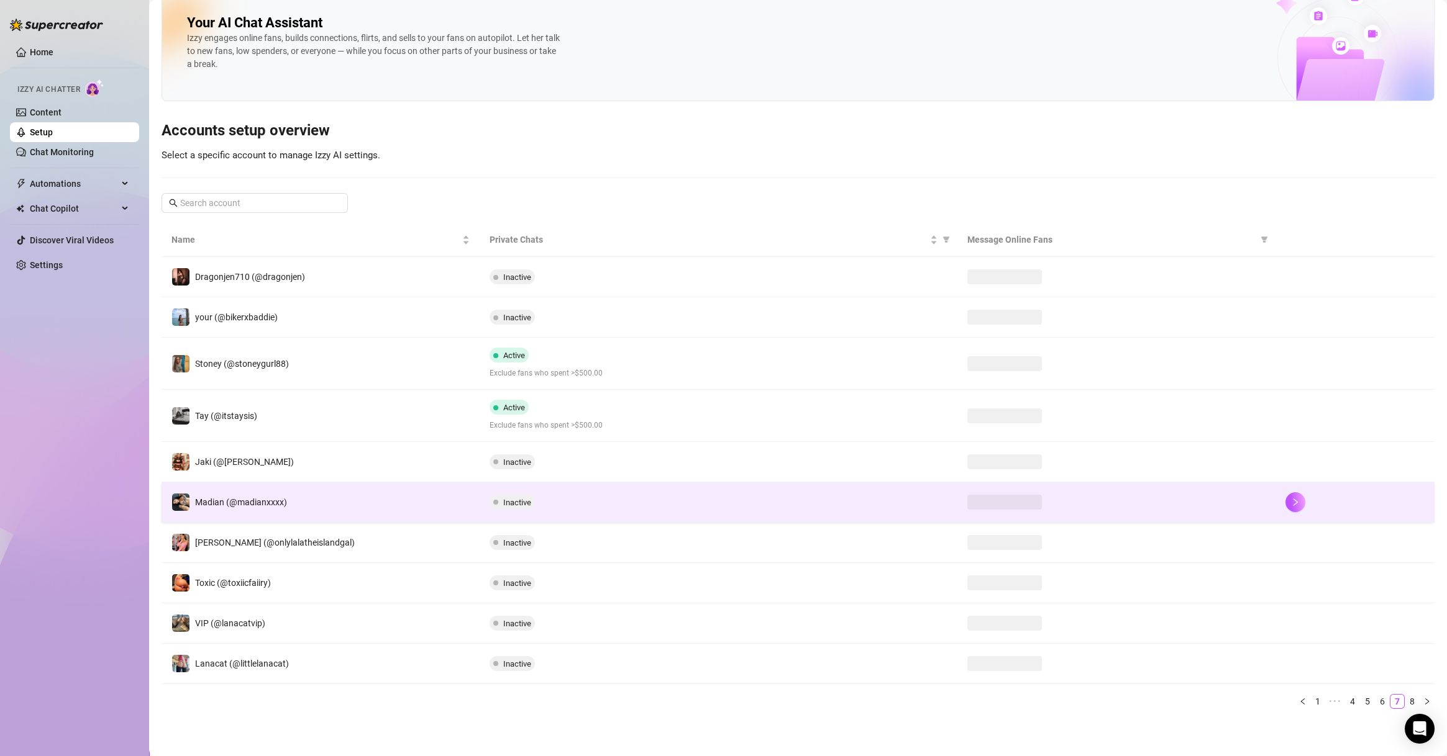
scroll to position [14, 0]
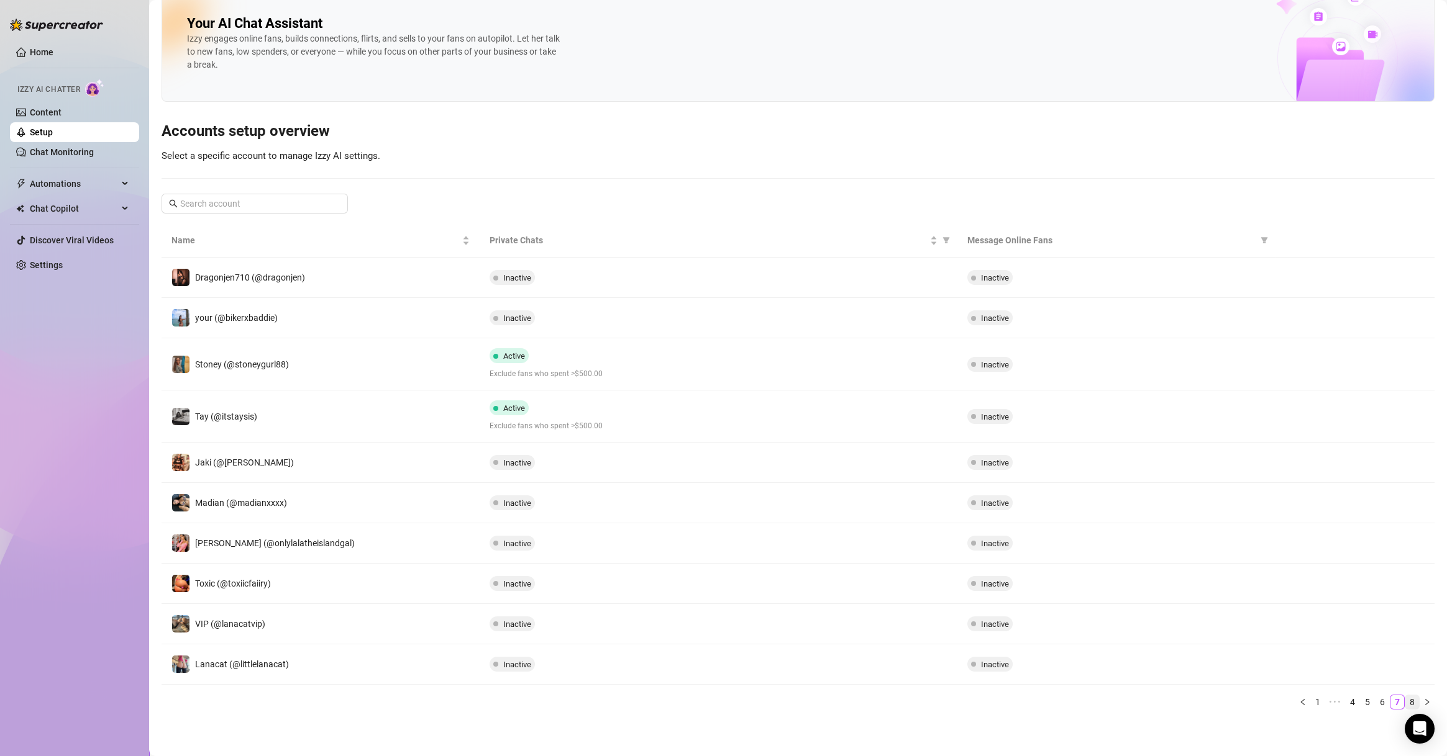
click at [1405, 705] on link "8" at bounding box center [1412, 703] width 14 height 14
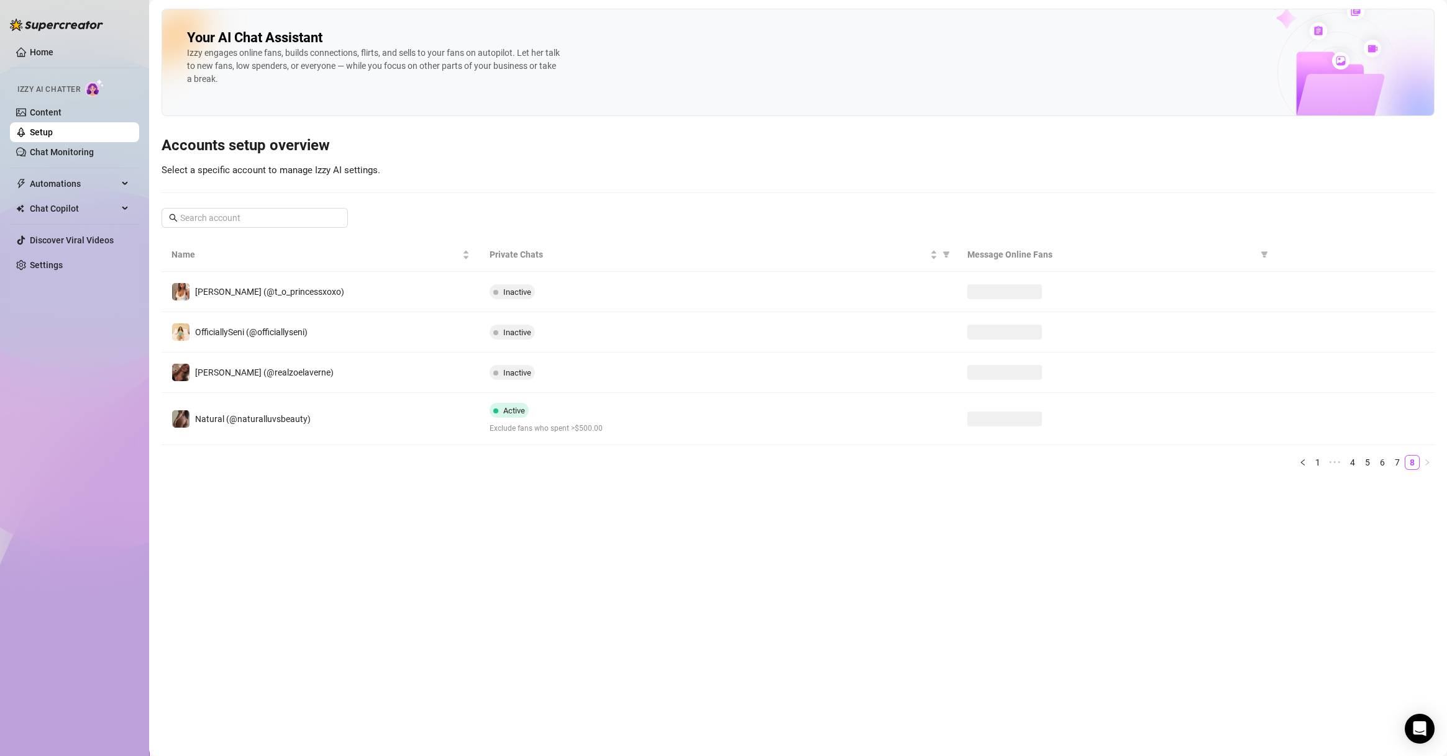
scroll to position [0, 0]
click at [1370, 586] on main "Your AI Chat Assistant [PERSON_NAME] engages online fans, builds connections, f…" at bounding box center [797, 378] width 1297 height 756
click at [1317, 464] on link "1" at bounding box center [1317, 463] width 14 height 14
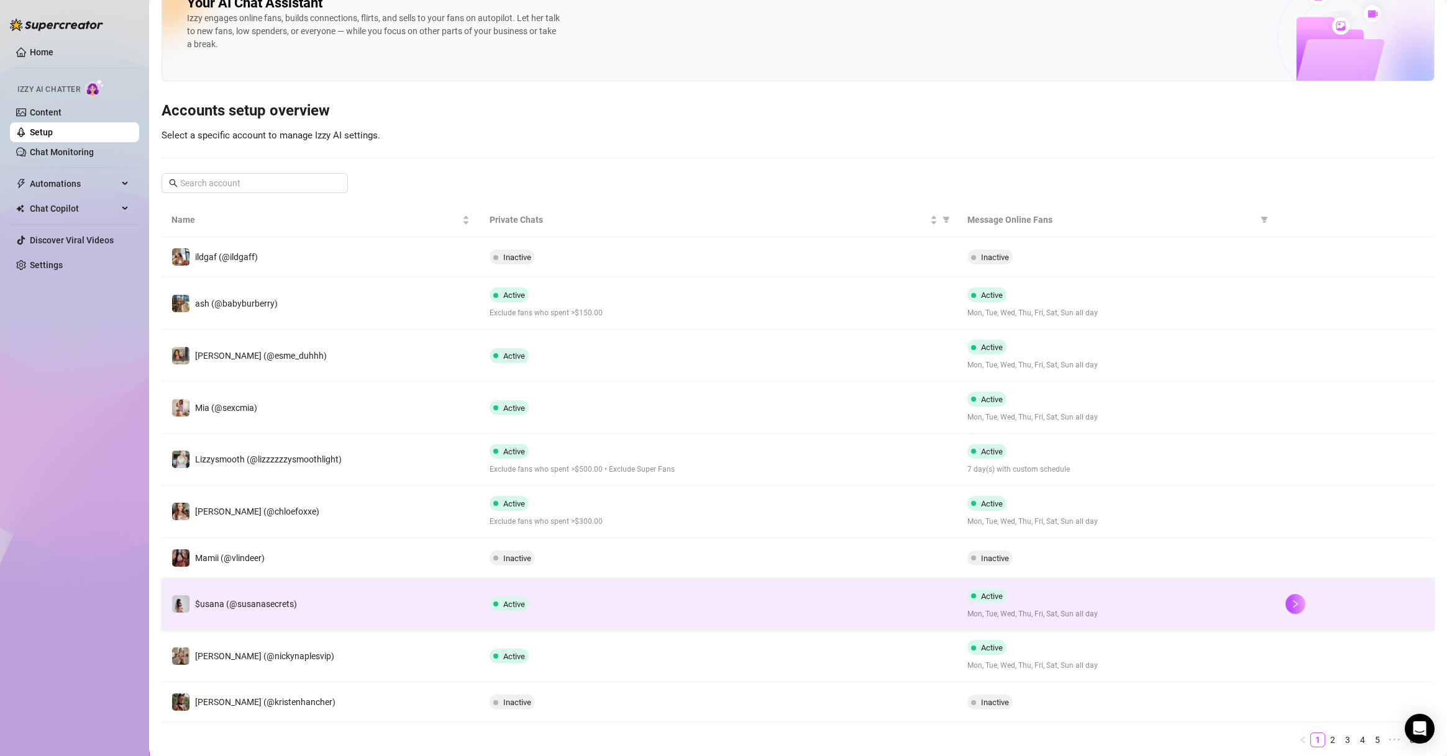
scroll to position [73, 0]
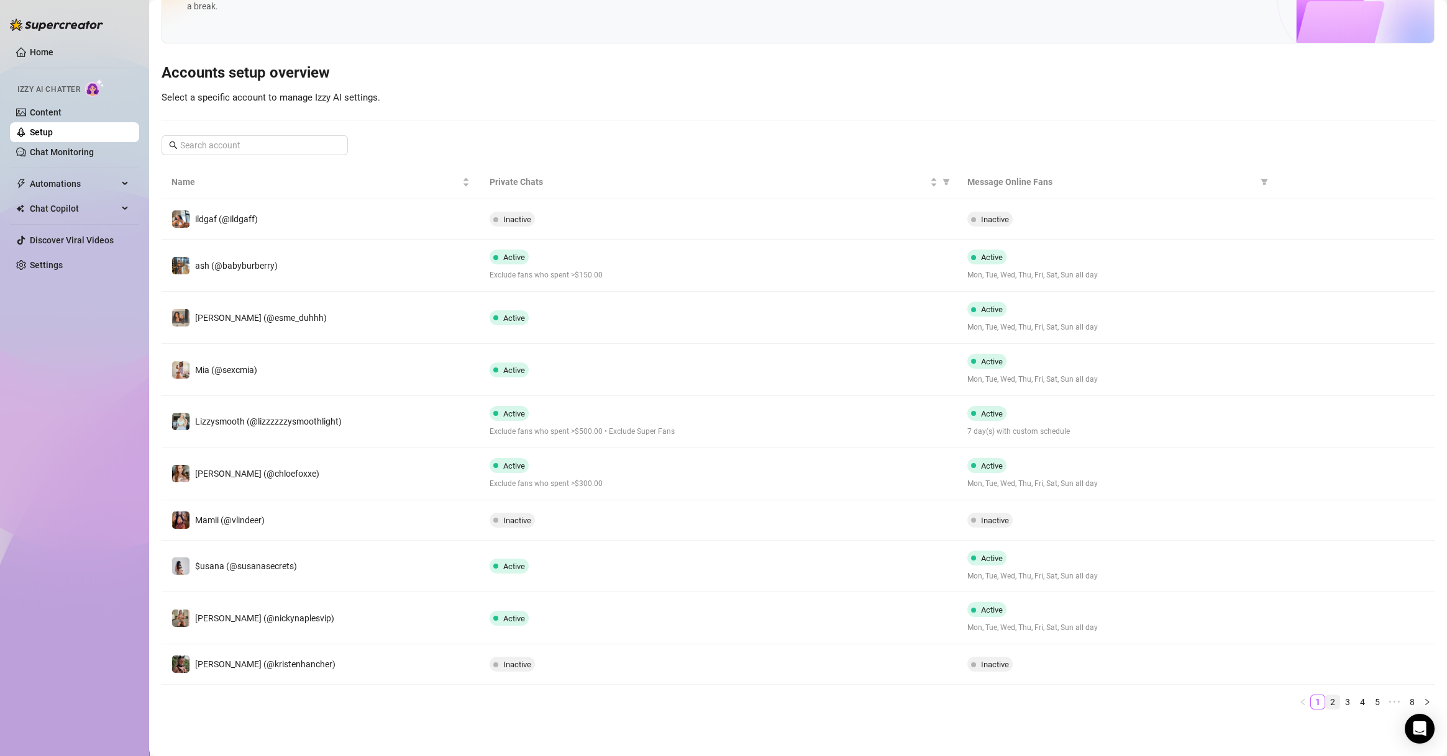
click at [1325, 701] on link "2" at bounding box center [1332, 703] width 14 height 14
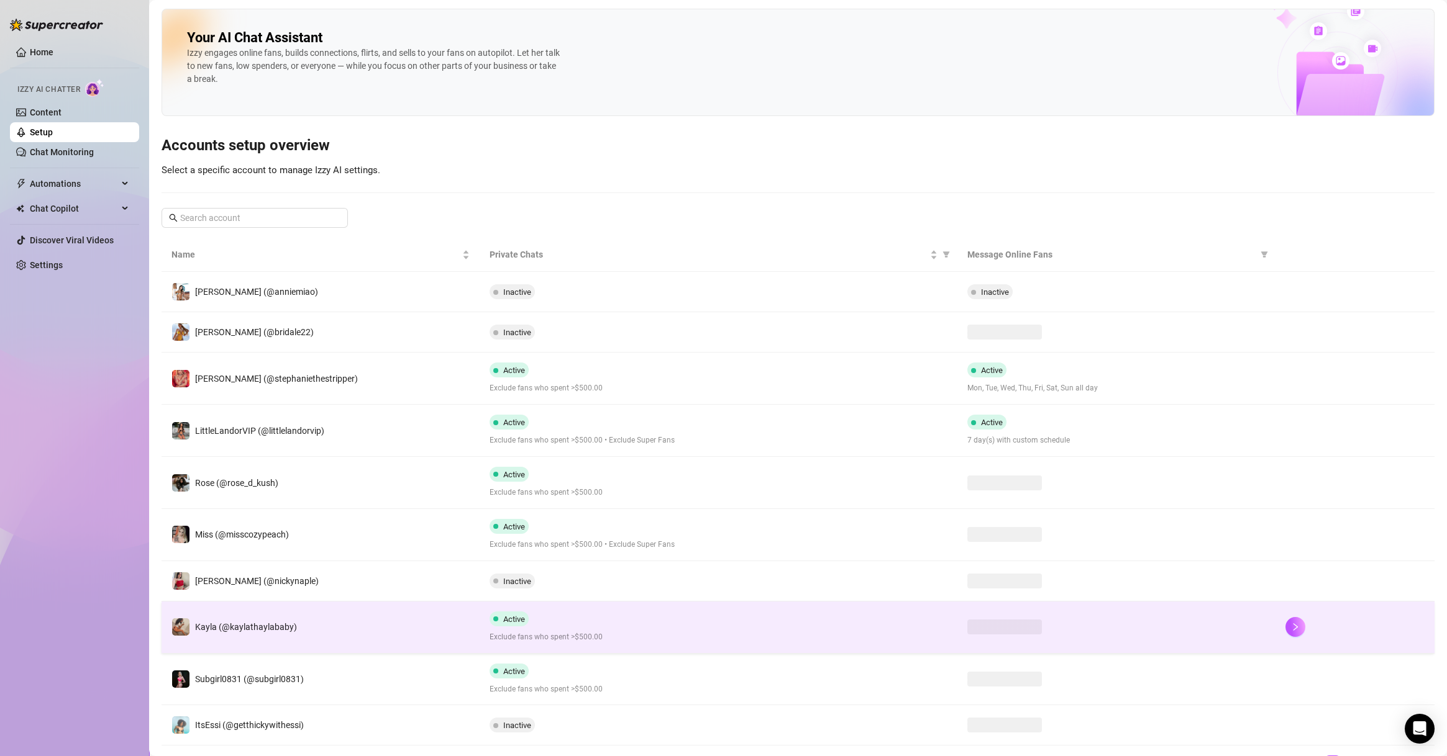
scroll to position [60, 0]
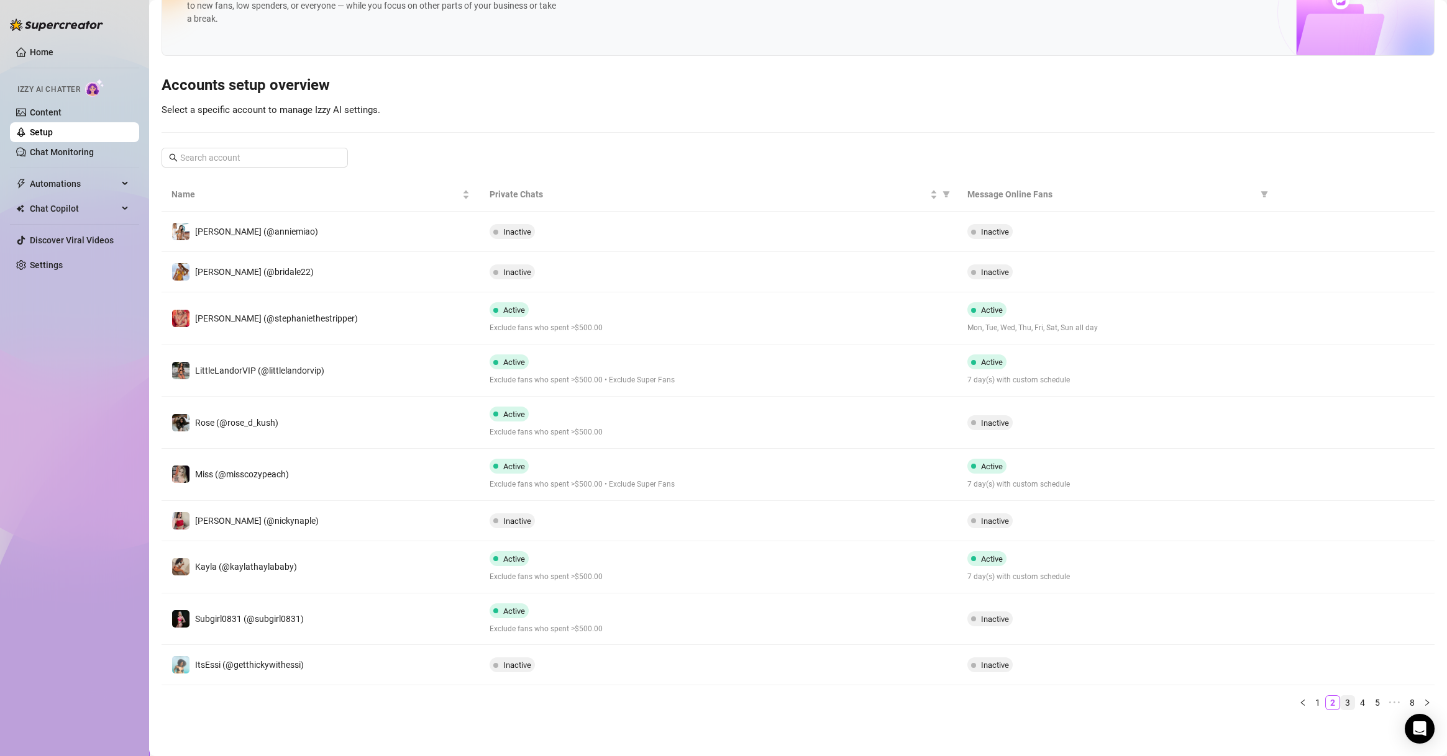
click at [1340, 701] on link "3" at bounding box center [1347, 703] width 14 height 14
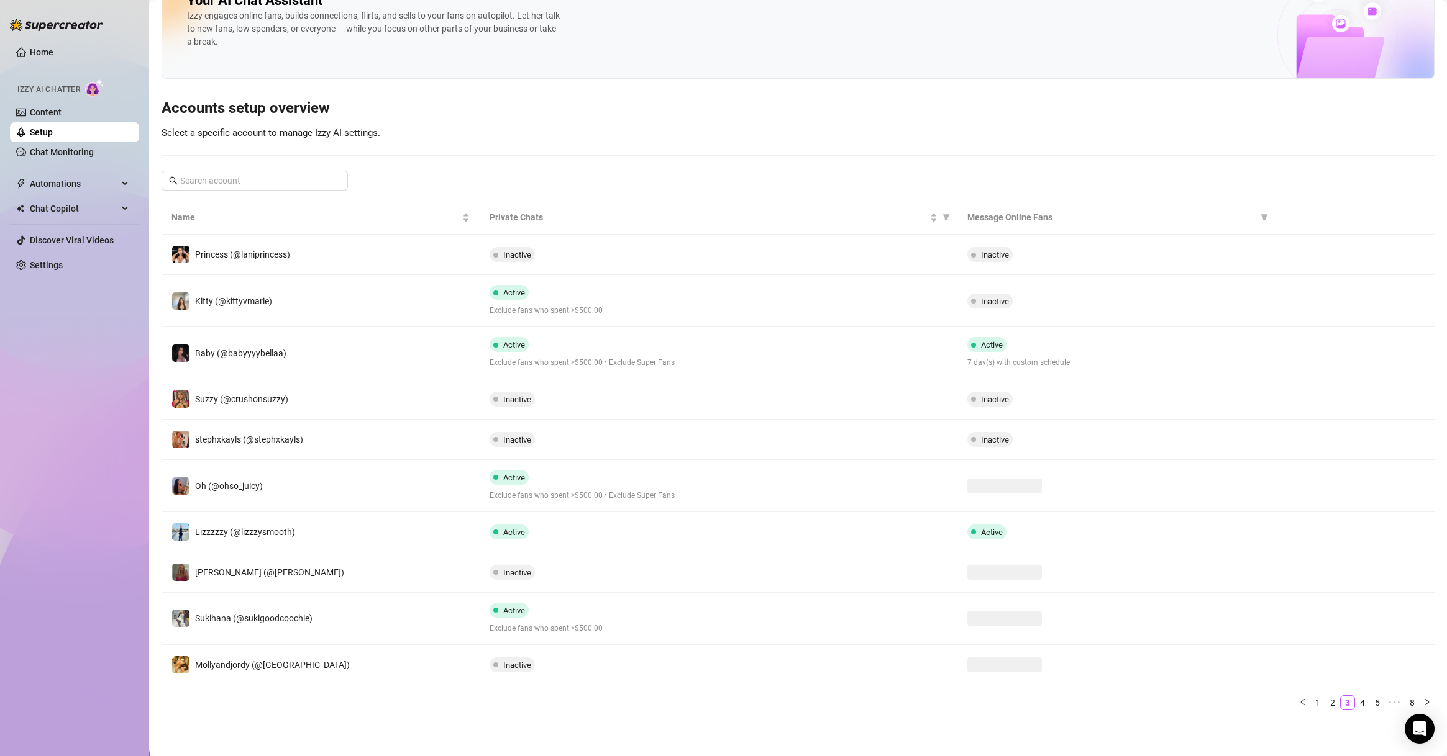
scroll to position [49, 0]
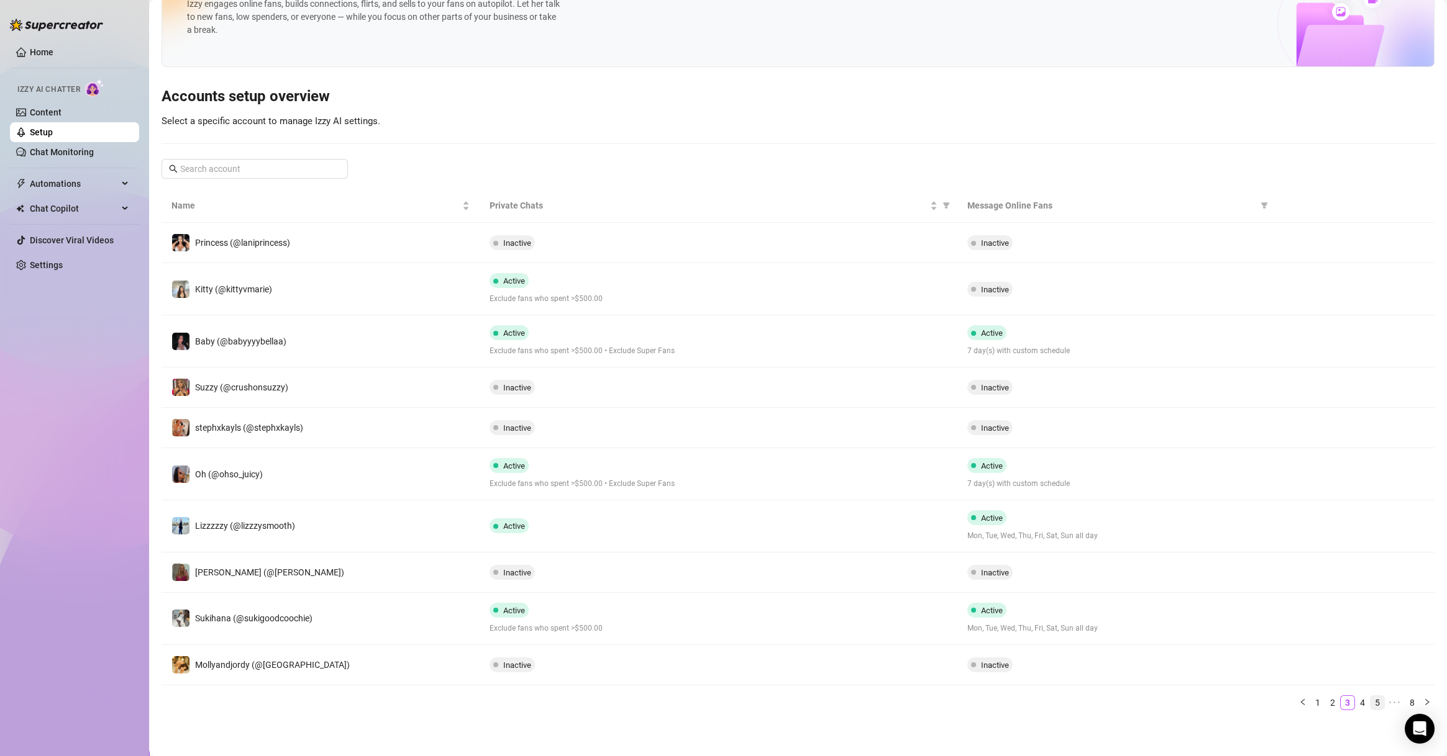
click at [1355, 696] on link "4" at bounding box center [1362, 703] width 14 height 14
